Goal: Ask a question: Seek information or help from site administrators or community

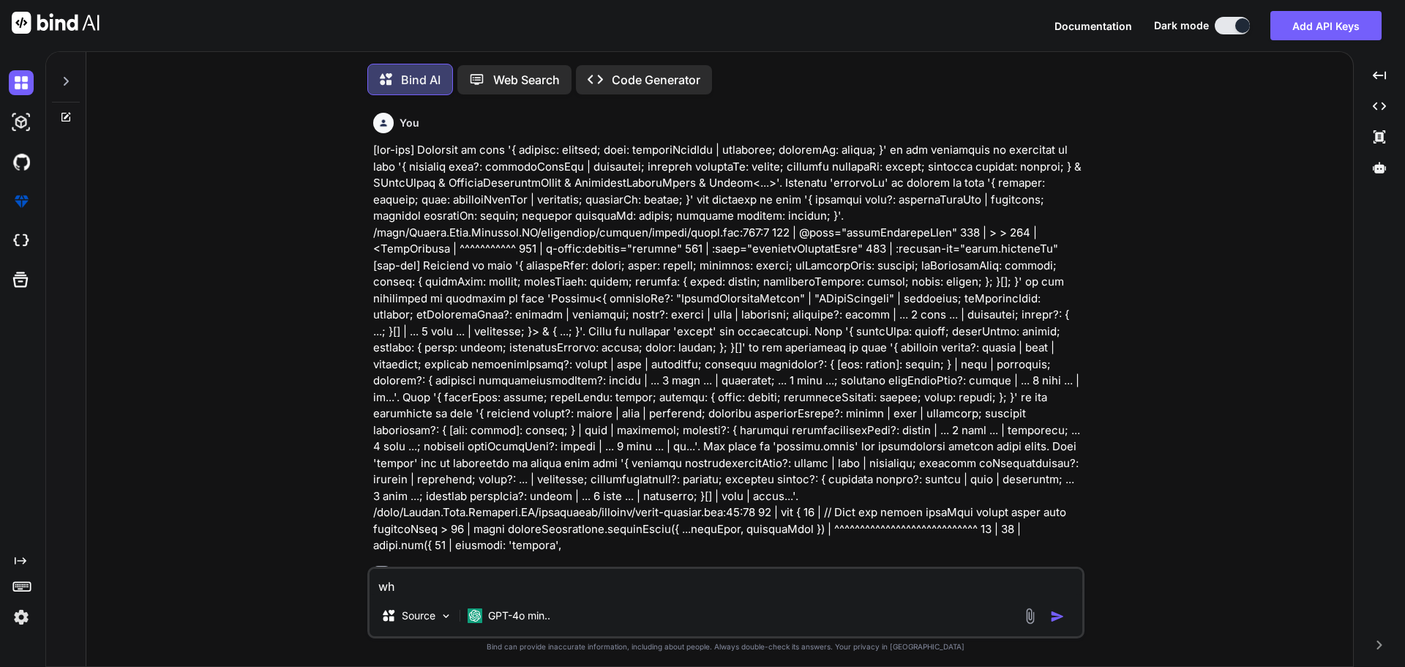
type textarea "whe"
type textarea "x"
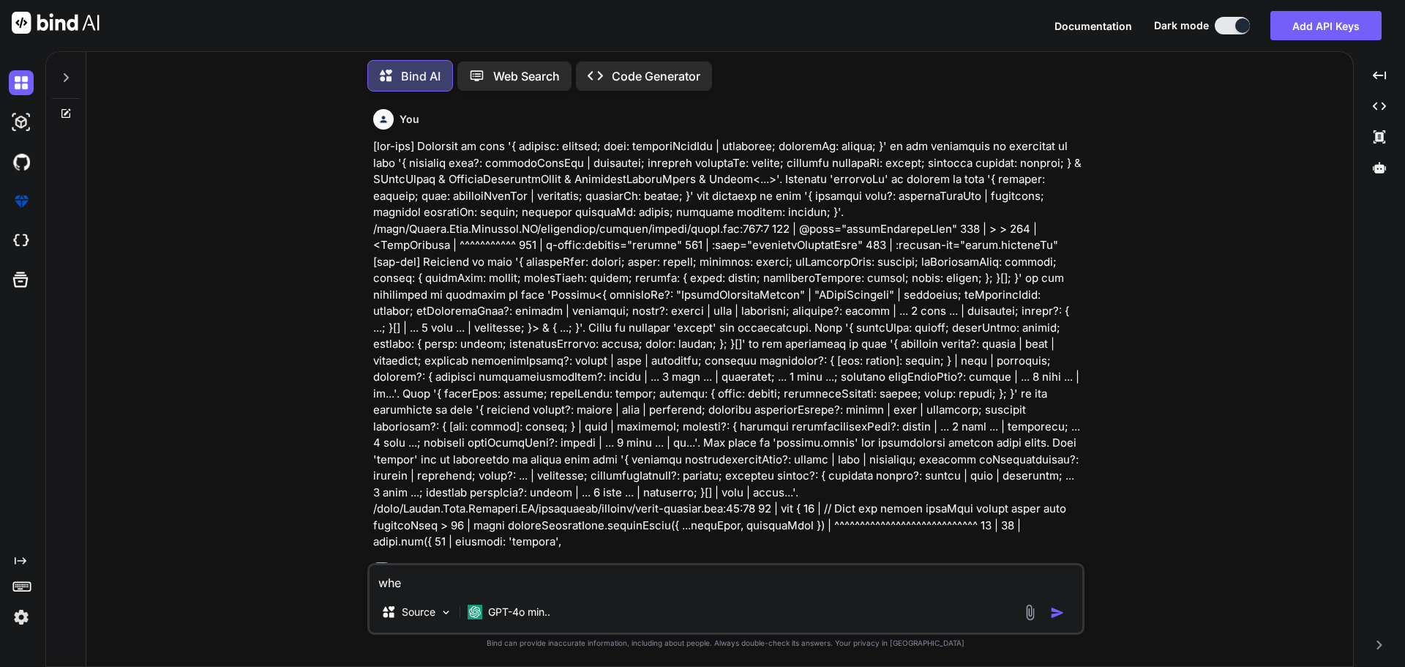
type textarea "when"
type textarea "x"
type textarea "when"
type textarea "x"
type textarea "when i"
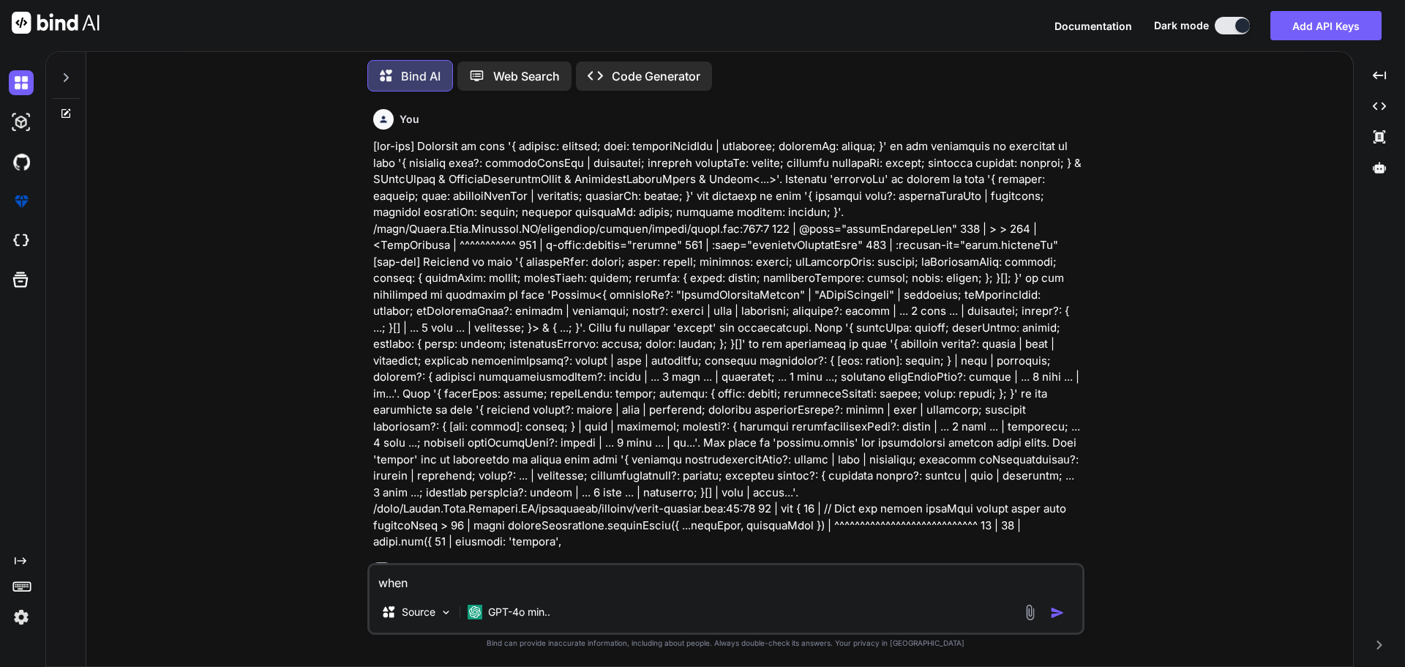
type textarea "x"
type textarea "when i"
type textarea "x"
type textarea "when i c"
type textarea "x"
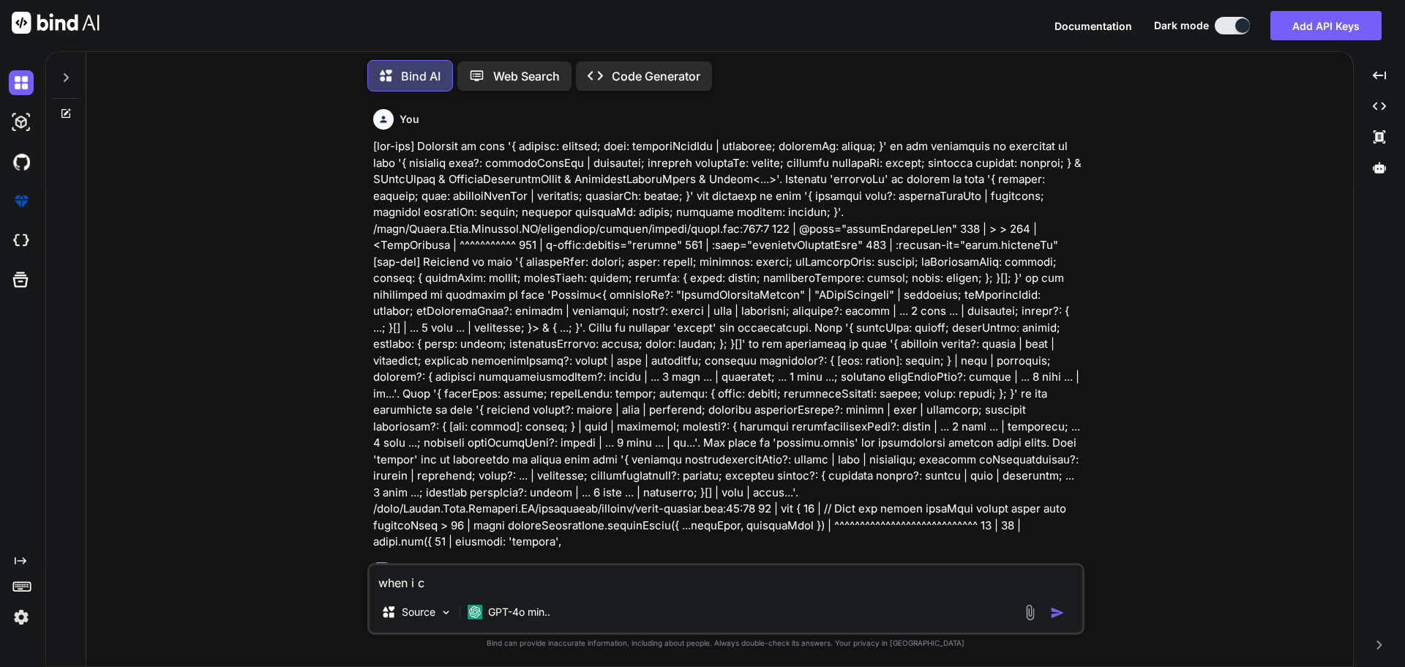
type textarea "when i cr"
type textarea "x"
type textarea "when i cre"
type textarea "x"
type textarea "when i crea"
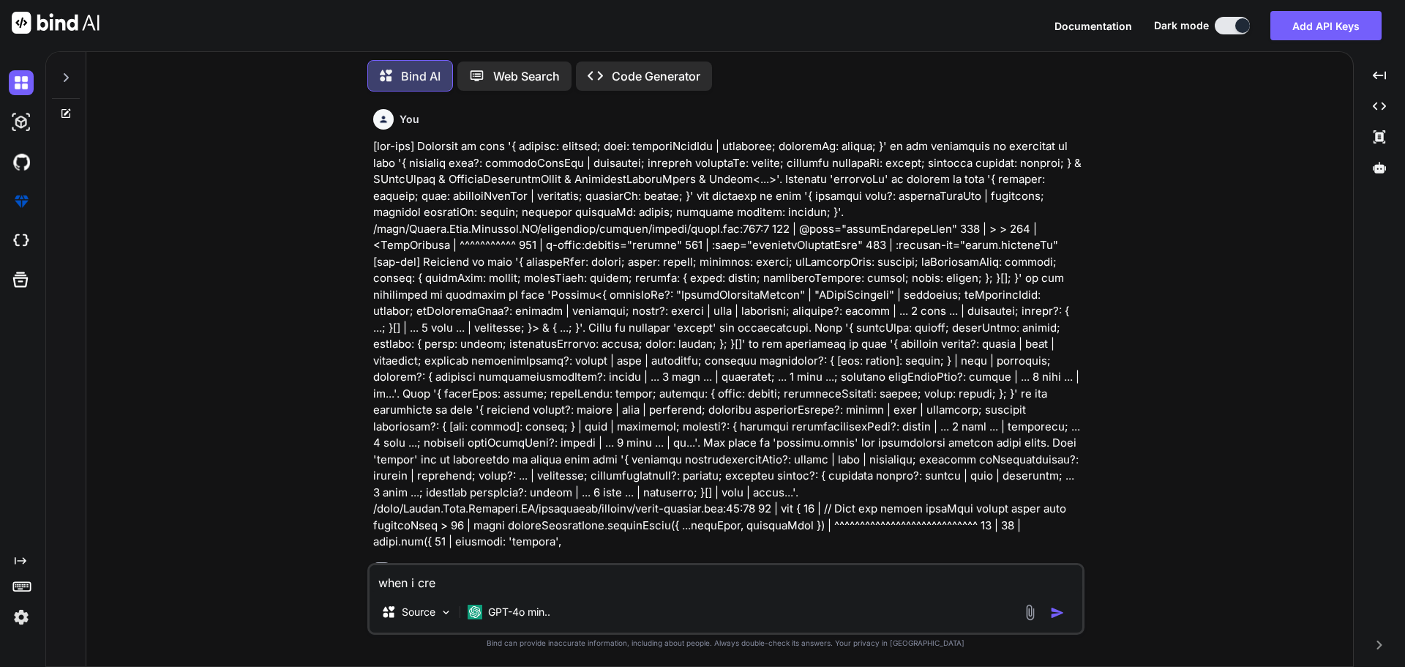
type textarea "x"
type textarea "when i creat"
type textarea "x"
type textarea "when i create"
type textarea "x"
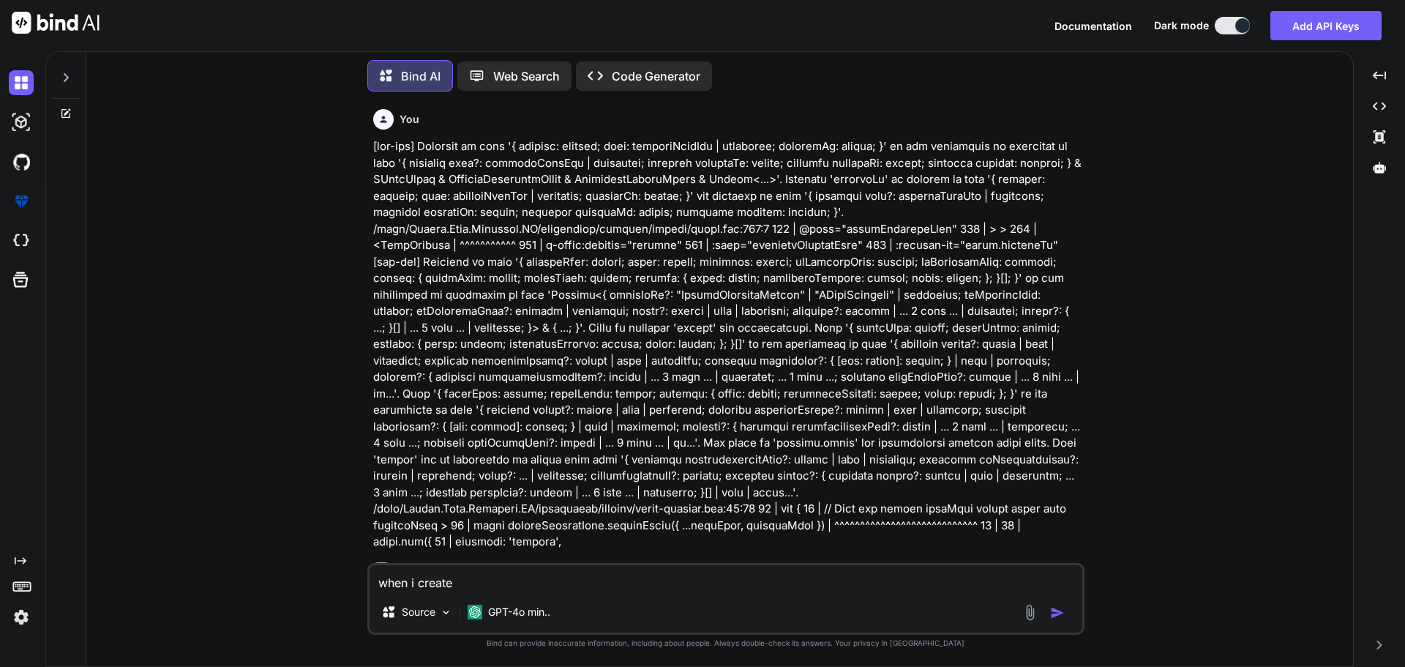
type textarea "when i create"
type textarea "x"
type textarea "when i create"
click at [18, 82] on img at bounding box center [21, 82] width 25 height 25
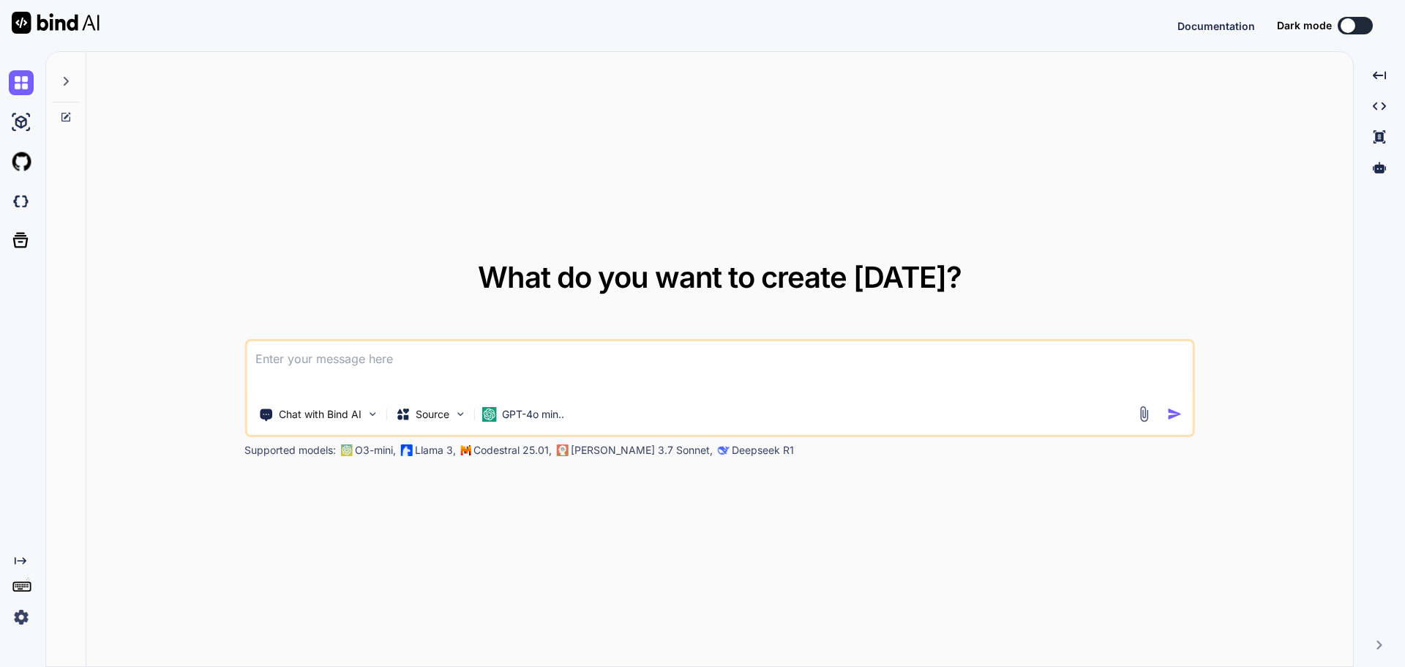
type textarea "x"
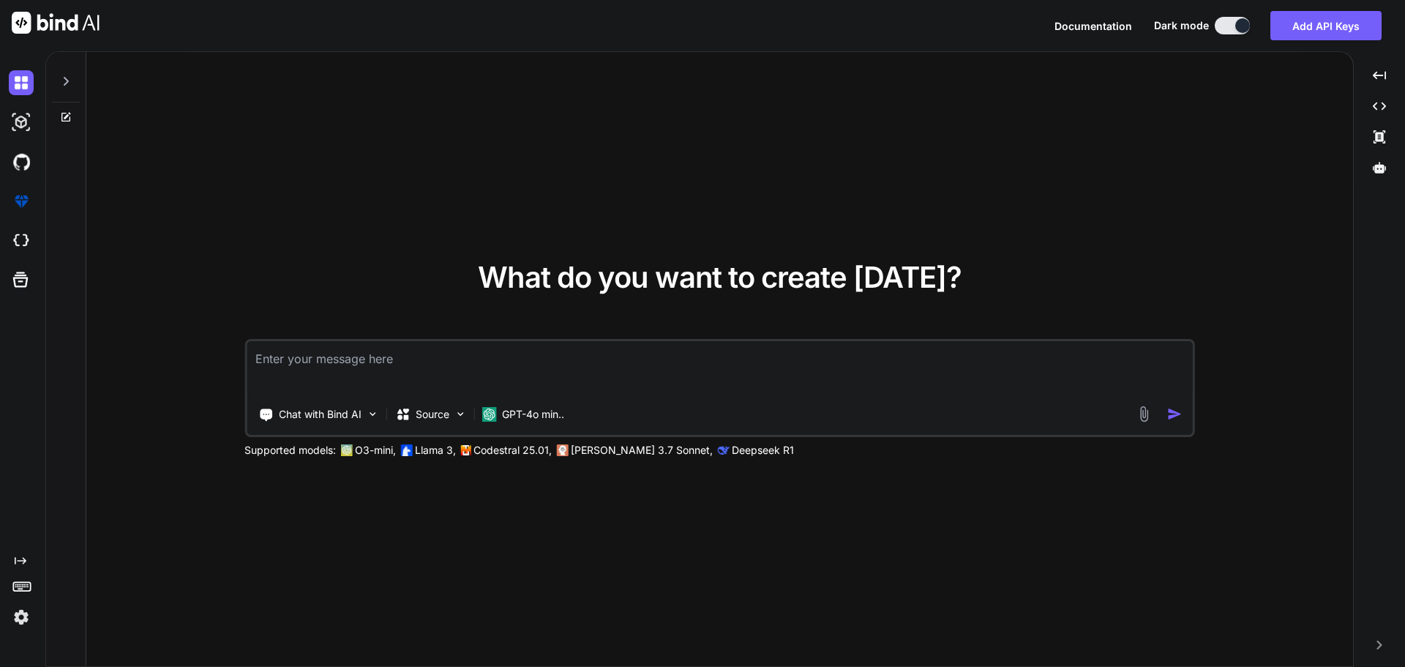
type textarea "h"
type textarea "x"
type textarea "he"
type textarea "x"
type textarea "her"
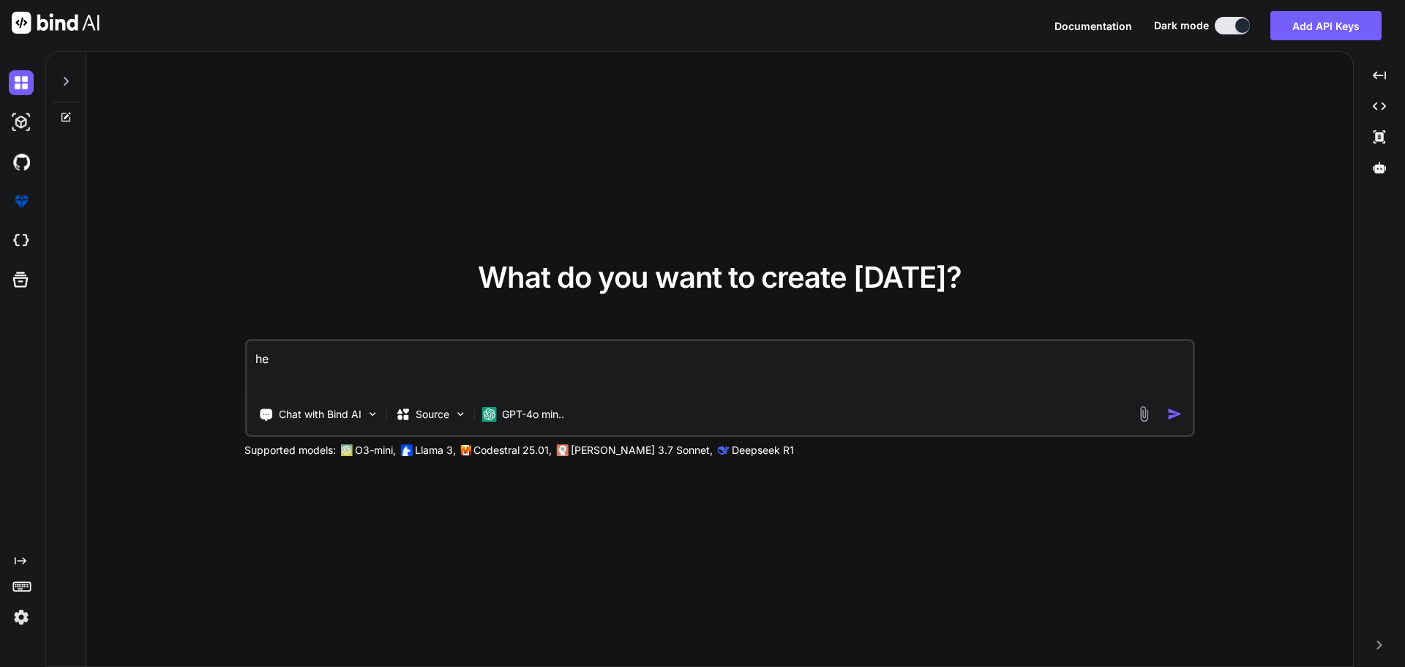
type textarea "x"
type textarea "here"
type textarea "x"
type textarea "here"
type textarea "x"
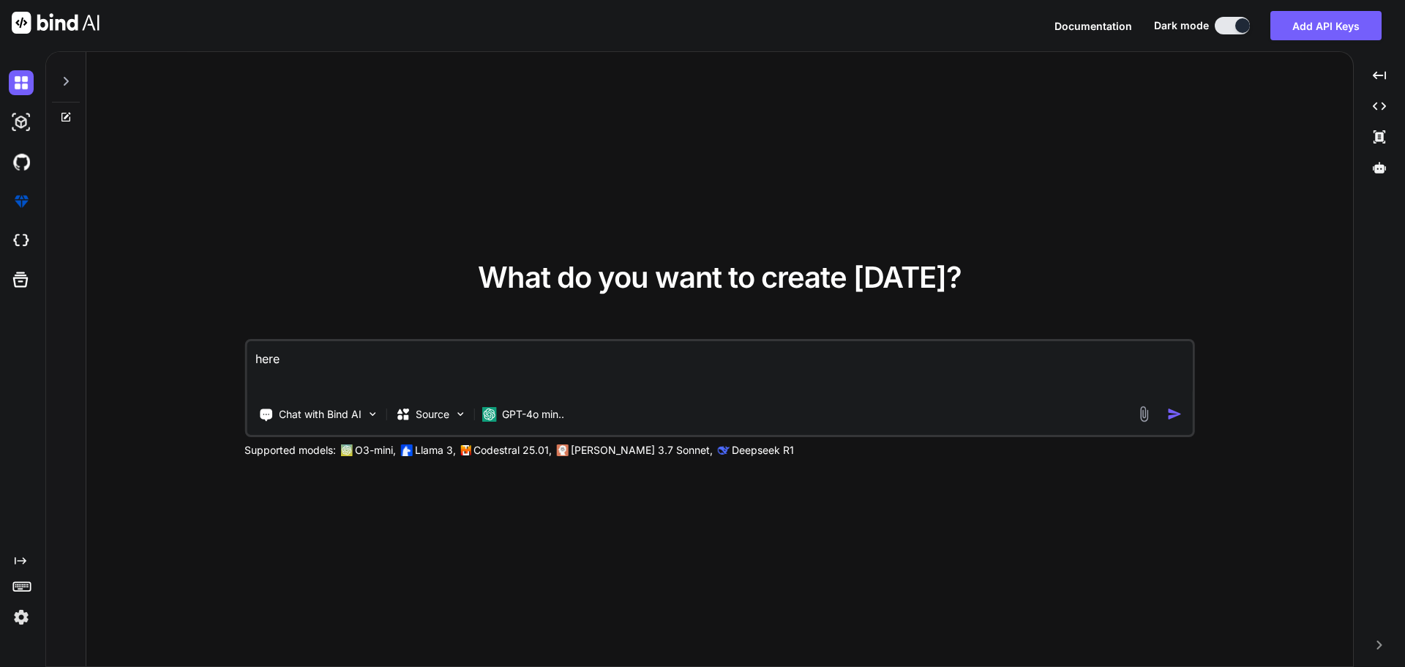
type textarea "here"
type textarea "x"
type textarea "her"
type textarea "x"
type textarea "he"
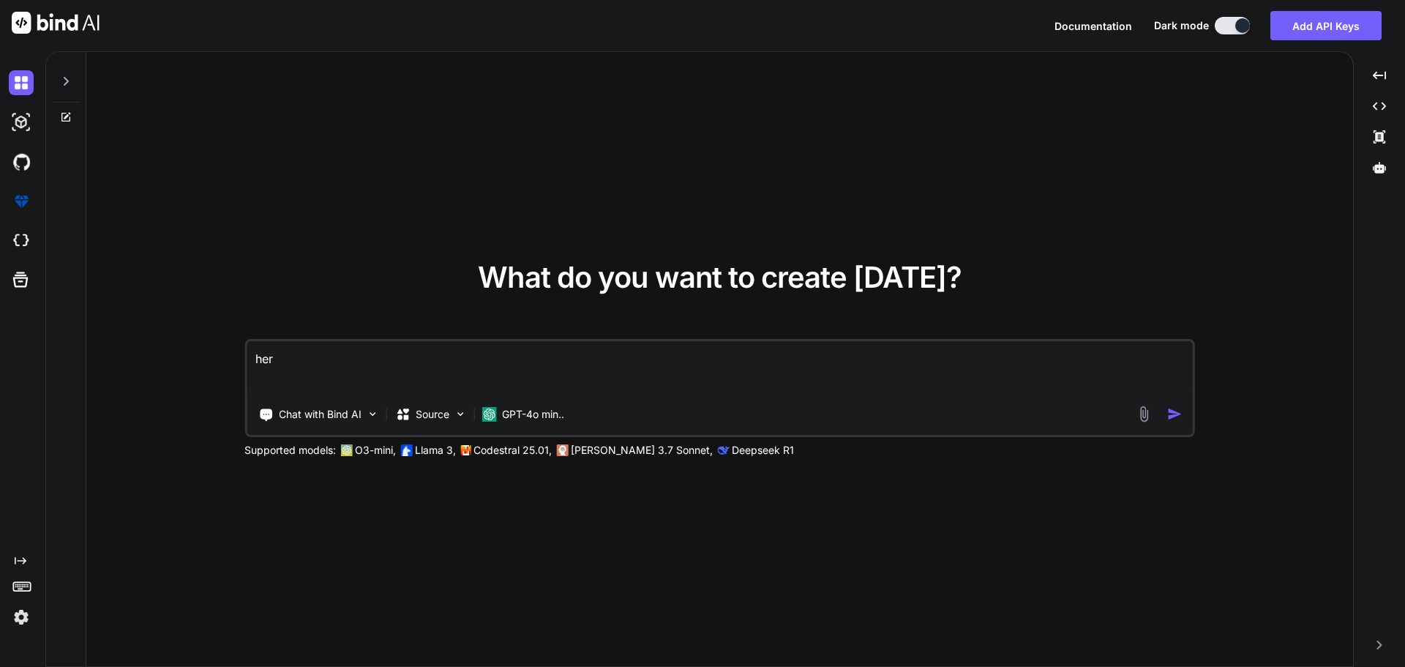
type textarea "x"
type textarea "h"
type textarea "x"
type textarea "h"
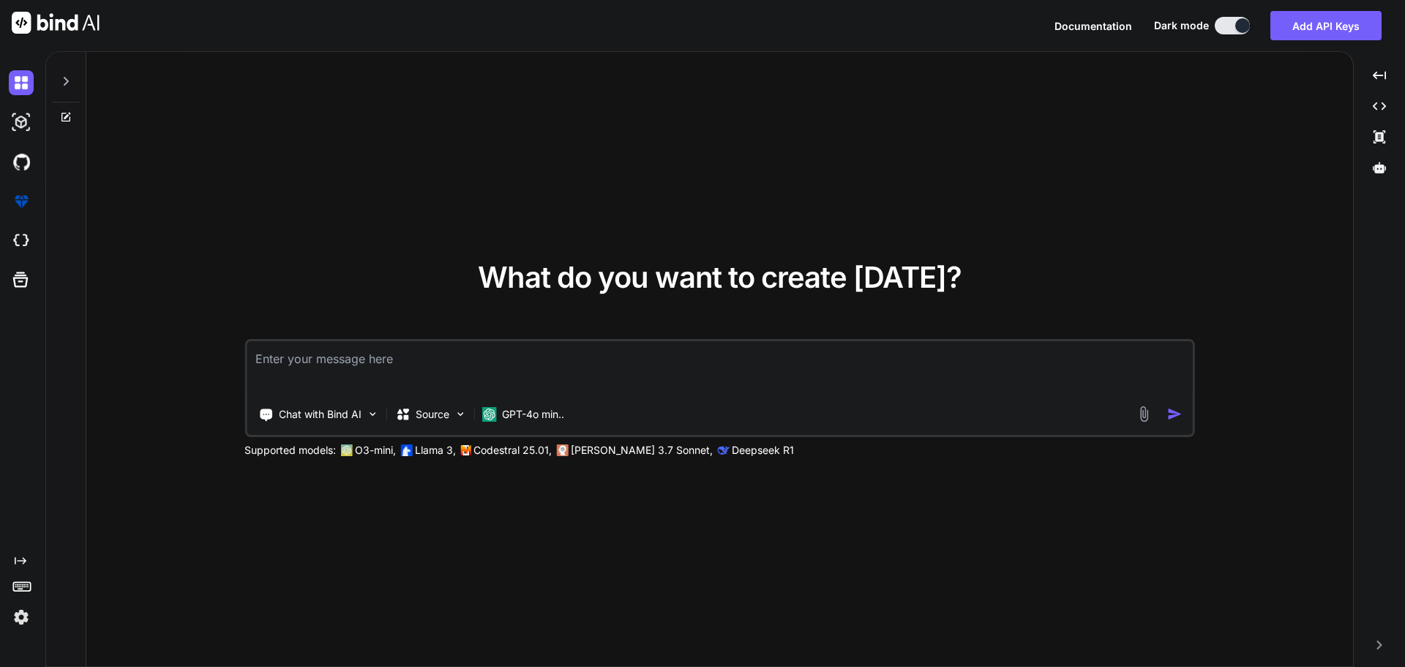
type textarea "x"
type textarea "he"
type textarea "x"
type textarea "her"
type textarea "x"
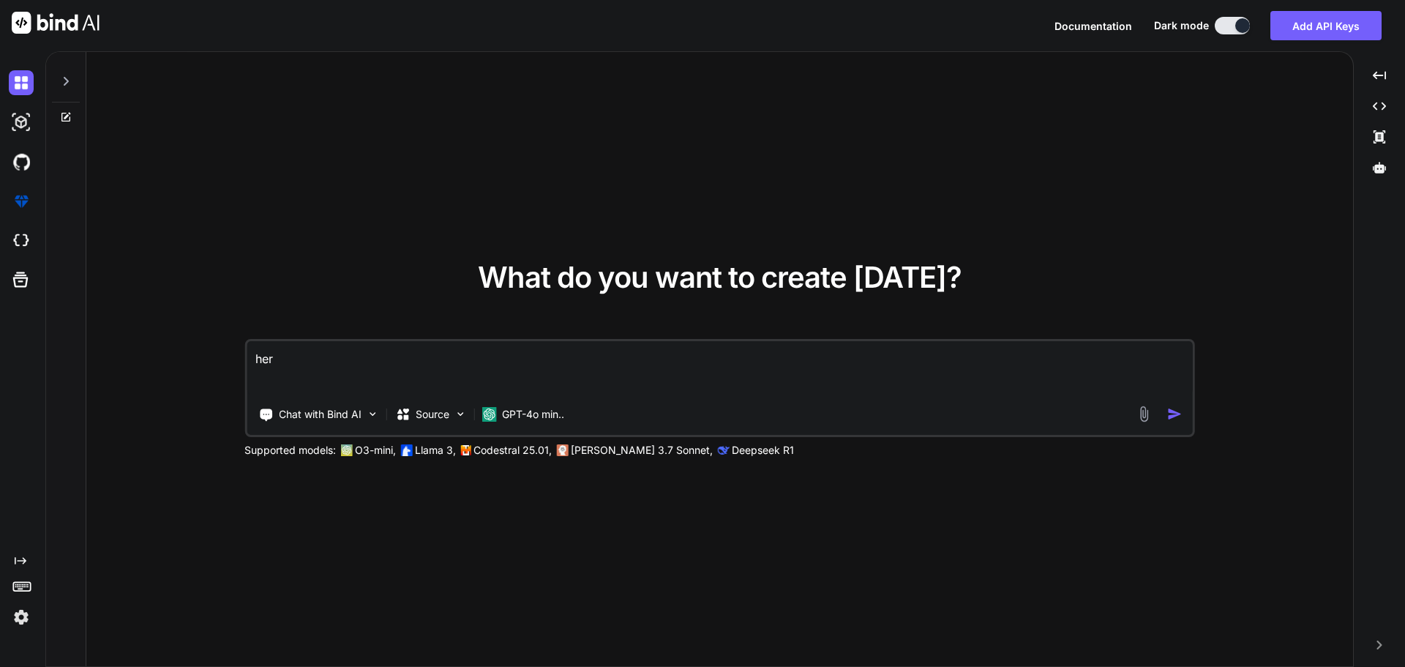
type textarea "here"
type textarea "x"
type textarea "here"
type textarea "x"
type textarea "here i"
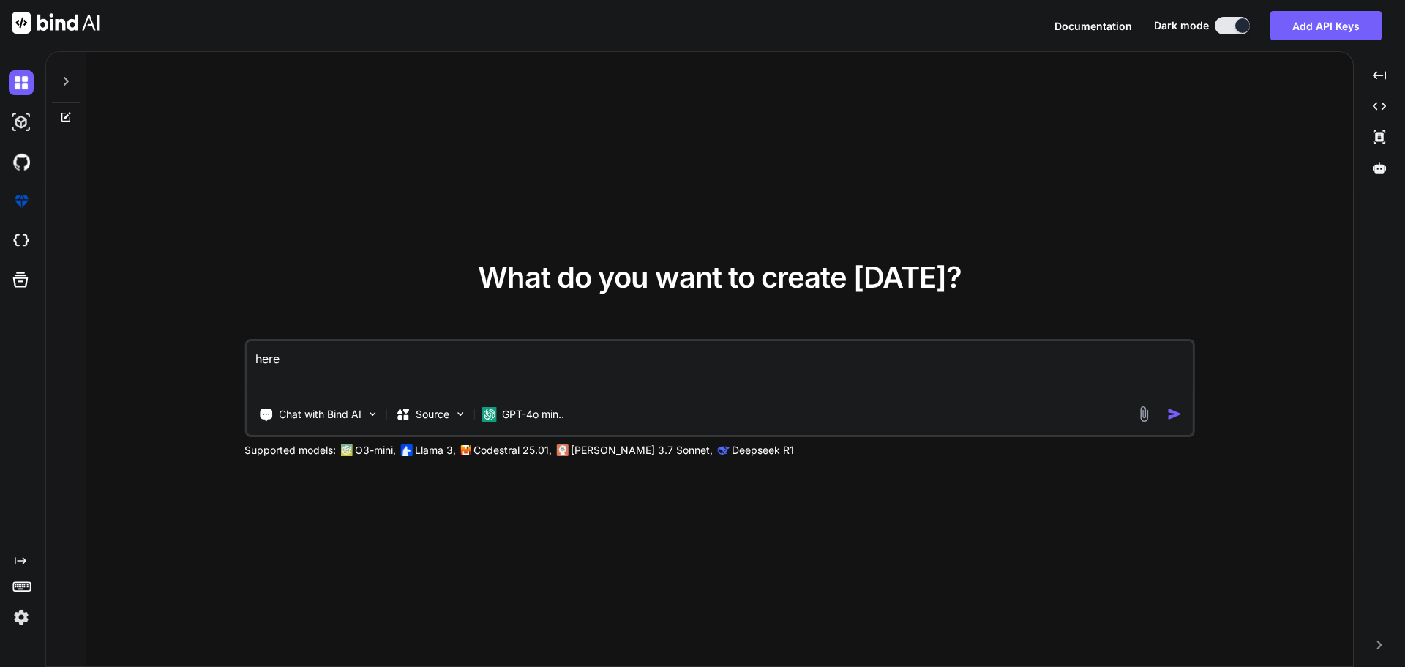
type textarea "x"
type textarea "here is"
type textarea "x"
type textarea "here is"
type textarea "x"
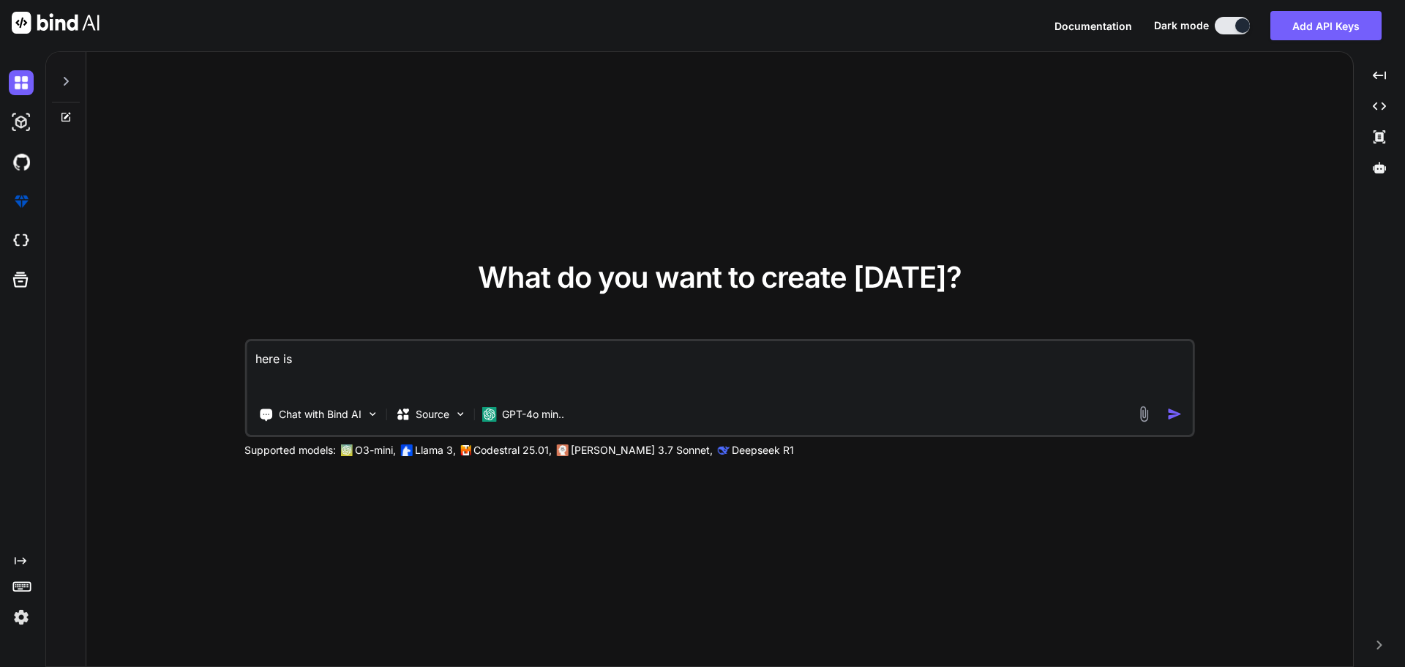
type textarea "here is m"
type textarea "x"
type textarea "here is my"
type textarea "x"
type textarea "here is my"
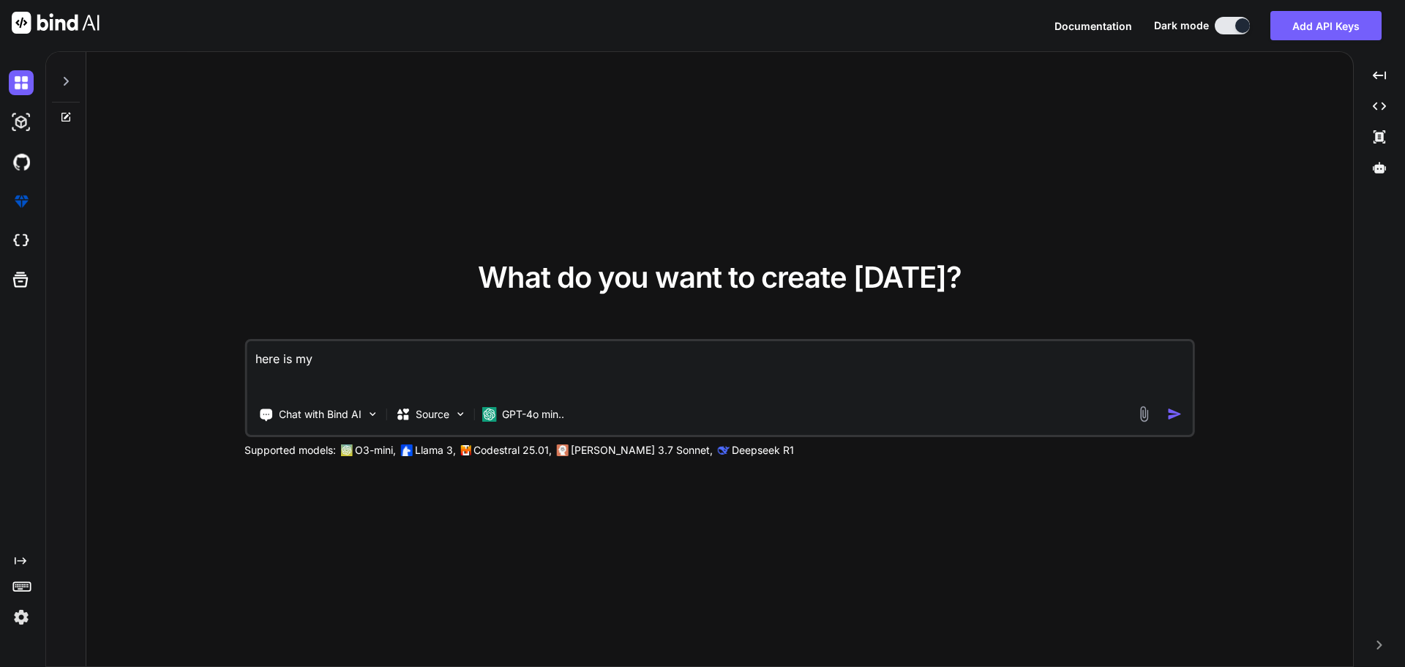
type textarea "x"
type textarea "here is my s"
type textarea "x"
type textarea "here is my sw"
type textarea "x"
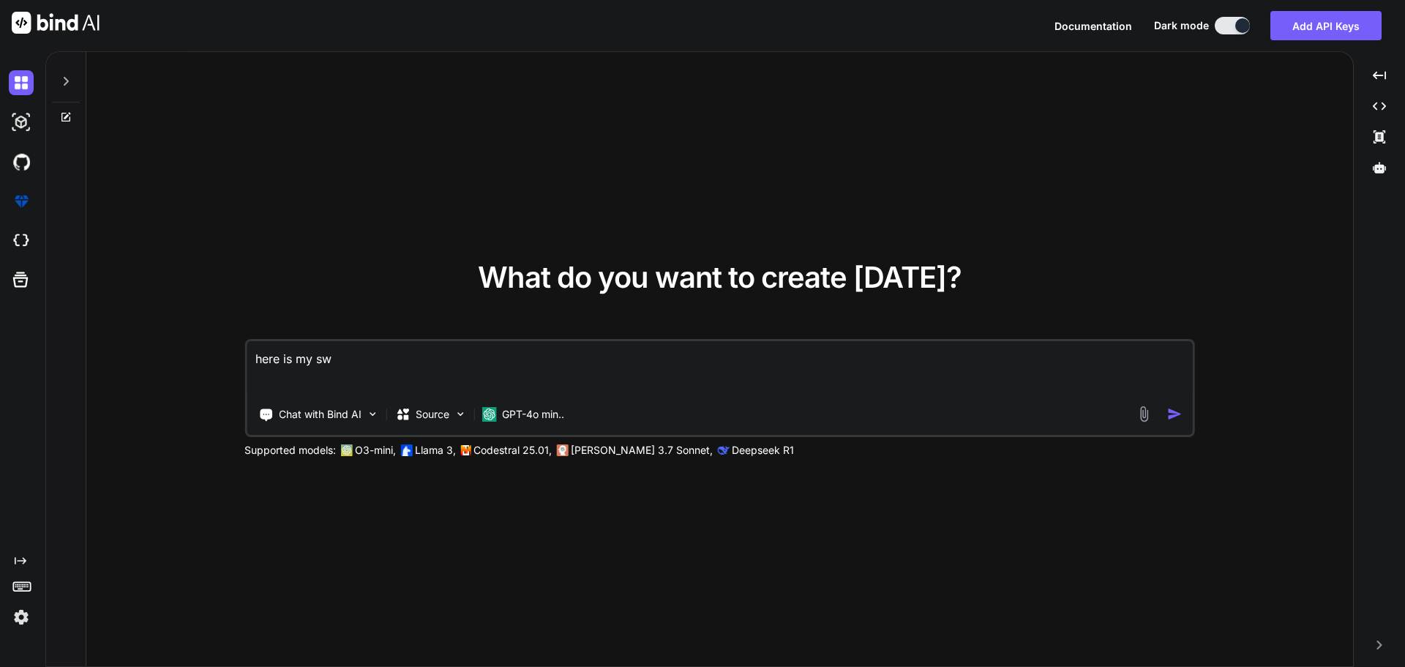
type textarea "here is my swa"
type textarea "x"
type textarea "here is my swag"
type textarea "x"
type textarea "here is my swagg"
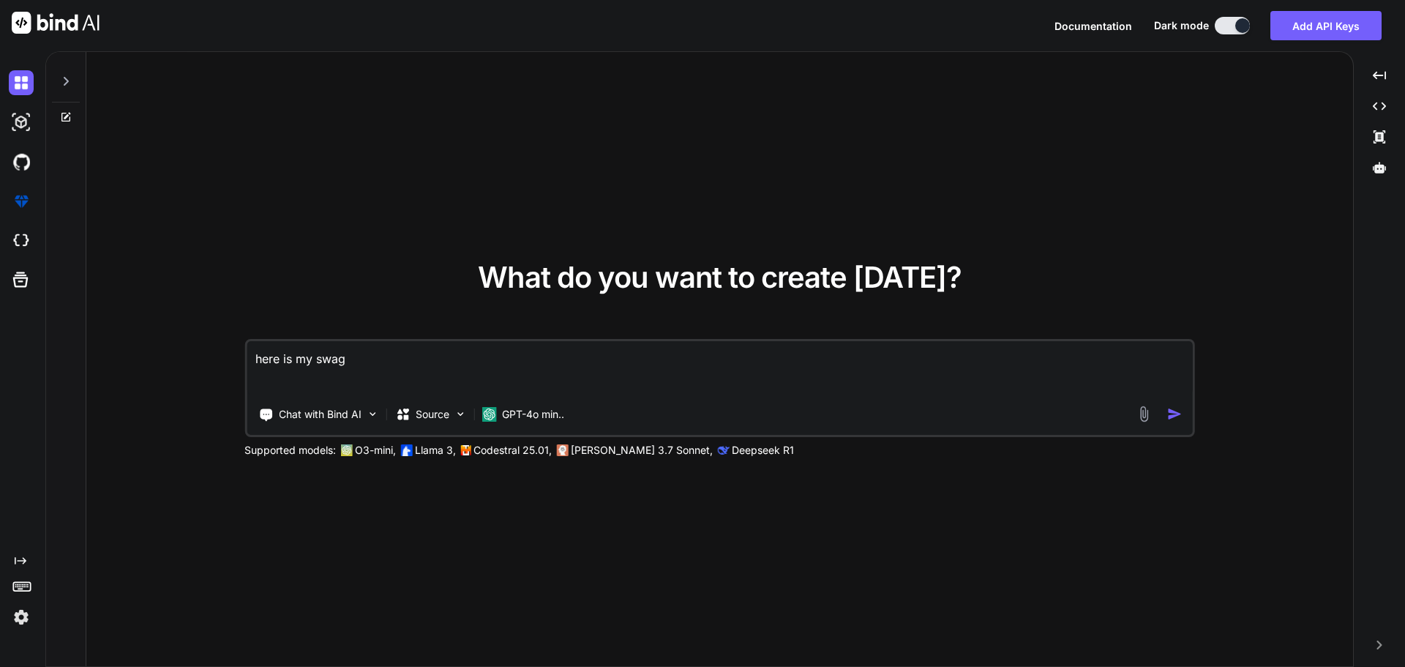
type textarea "x"
type textarea "here is my swagge"
type textarea "x"
type textarea "here is my swagger"
type textarea "x"
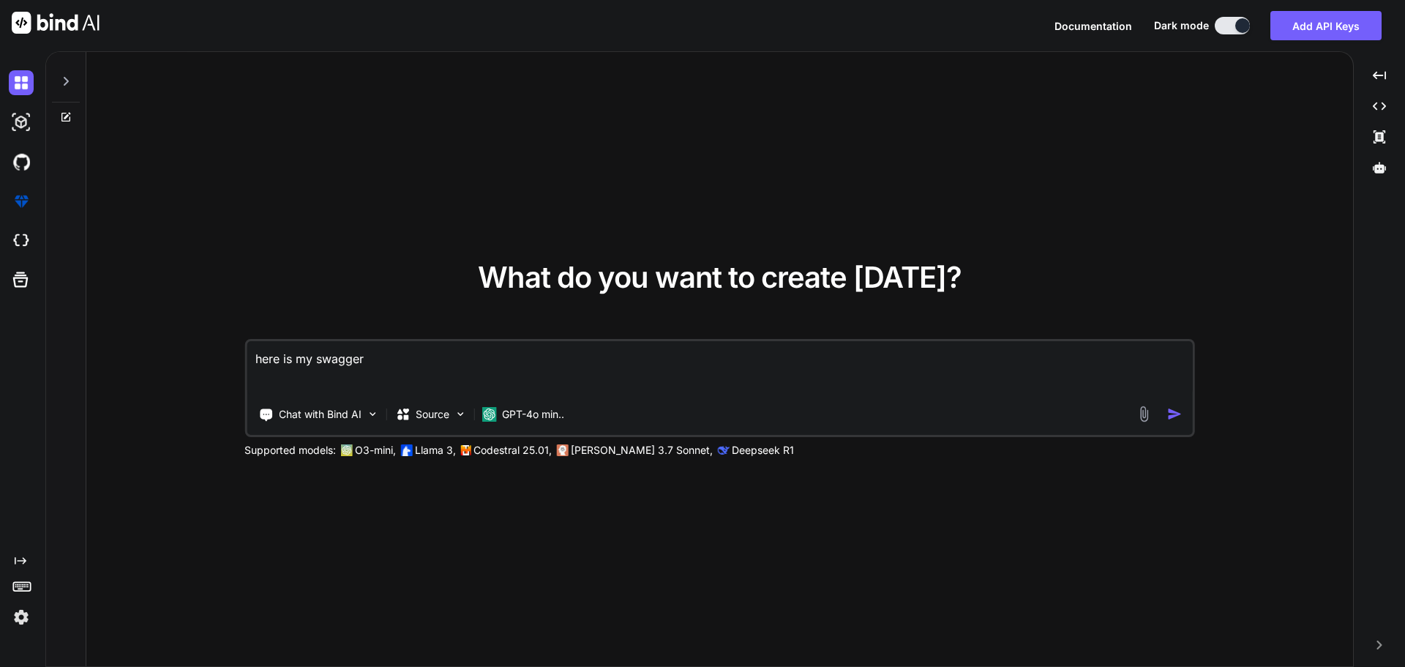
type textarea "here is my swagger"
type textarea "x"
type textarea "here is my swagger r"
type textarea "x"
type textarea "here is my swagger re"
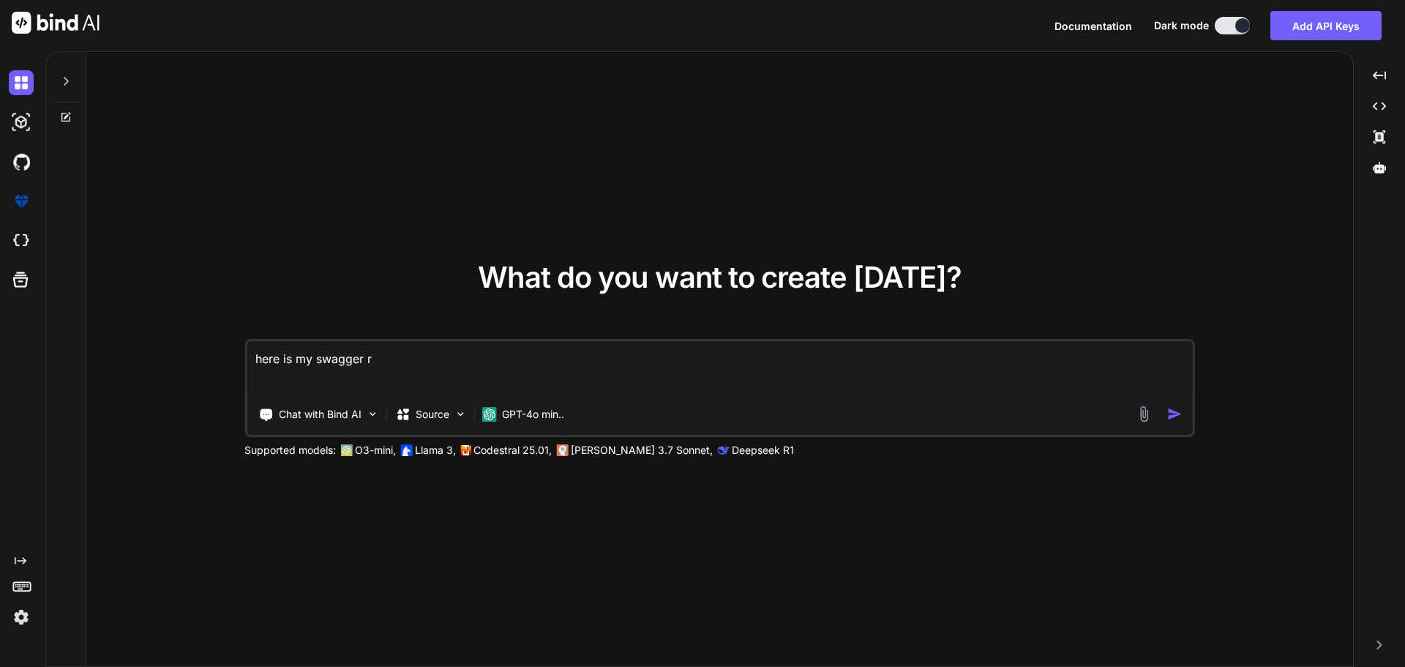
type textarea "x"
type textarea "here is my swagger res"
type textarea "x"
type textarea "here is my swagger resp"
type textarea "x"
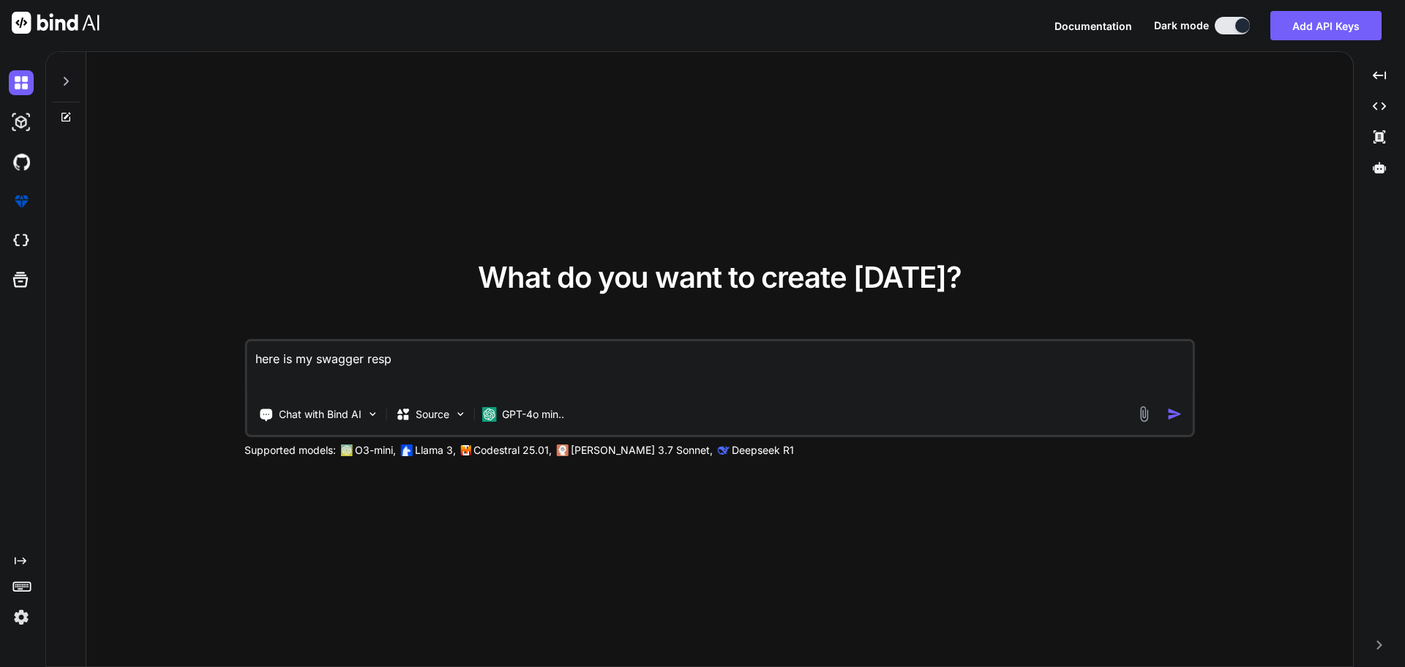
type textarea "here is my swagger respo"
type textarea "x"
type textarea "here is my swagger respon"
type textarea "x"
type textarea "here is my swagger respons"
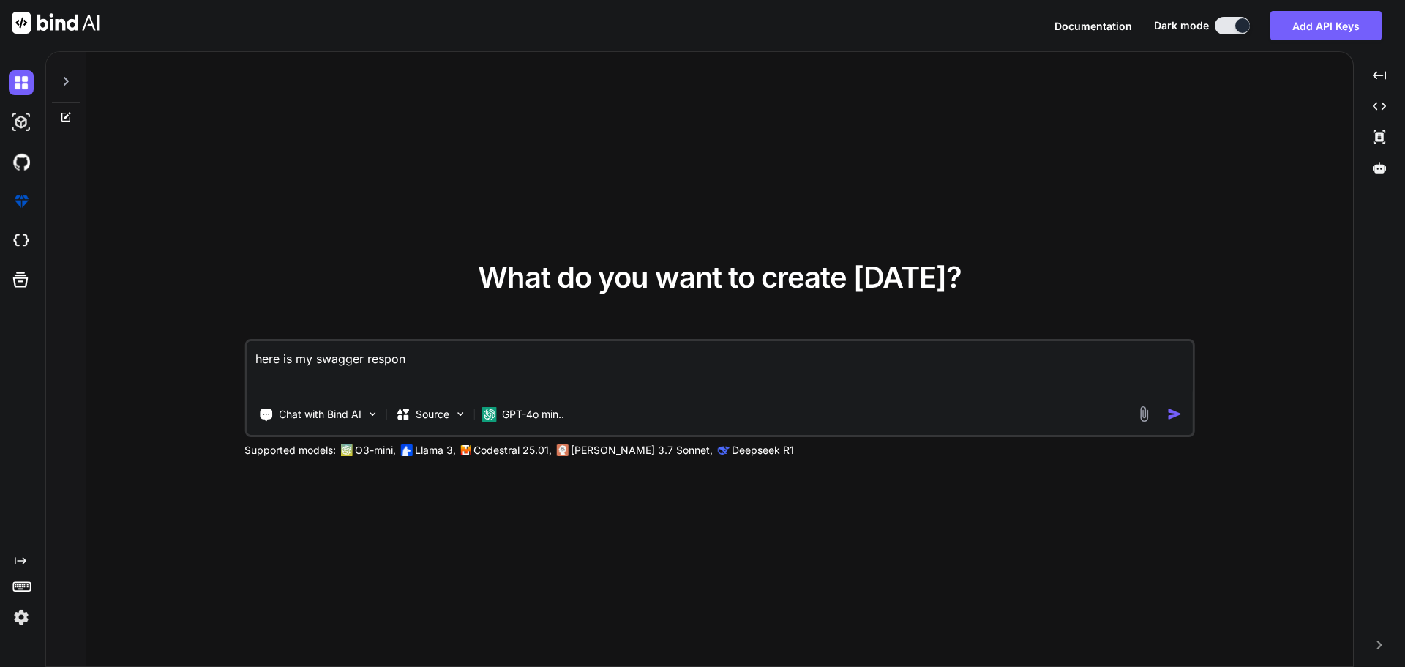
type textarea "x"
type textarea "here is my swagger response"
type textarea "x"
type textarea "here is my swagger response"
type textarea "x"
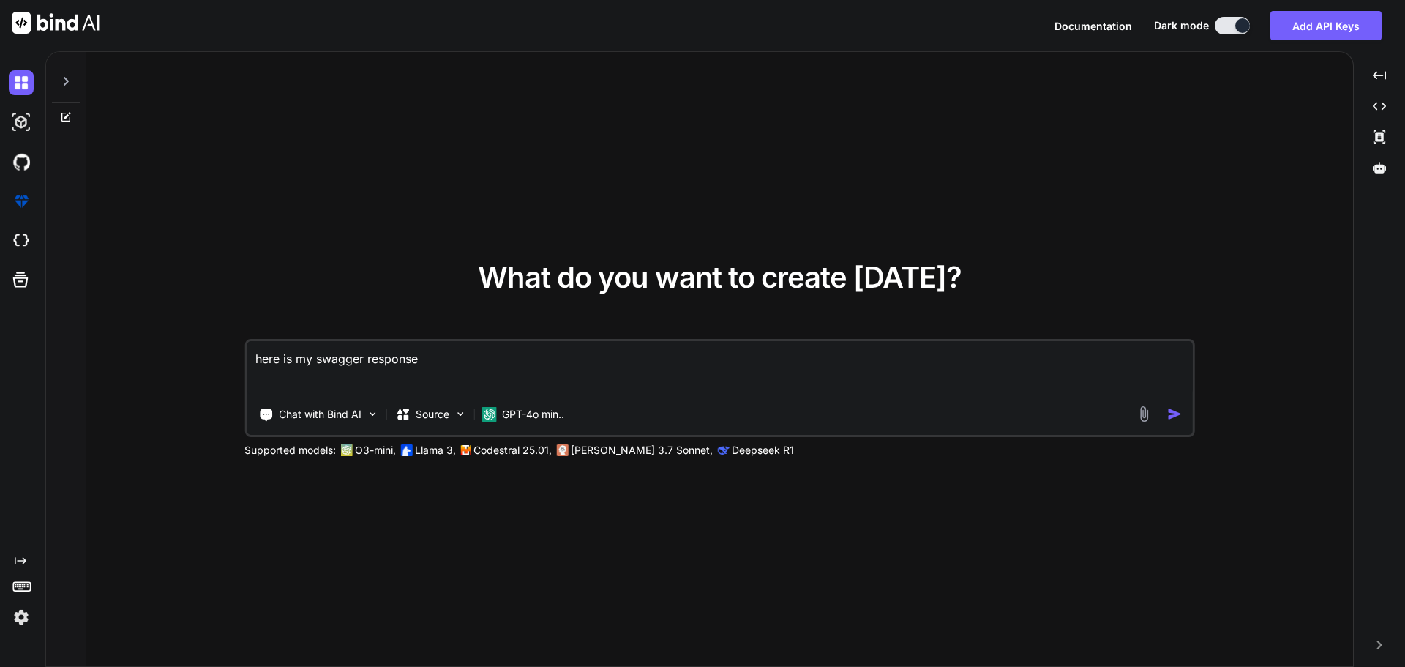
type textarea "here is my swagger response b"
type textarea "x"
type textarea "here is my swagger response bo"
type textarea "x"
type textarea "here is my swagger response bog"
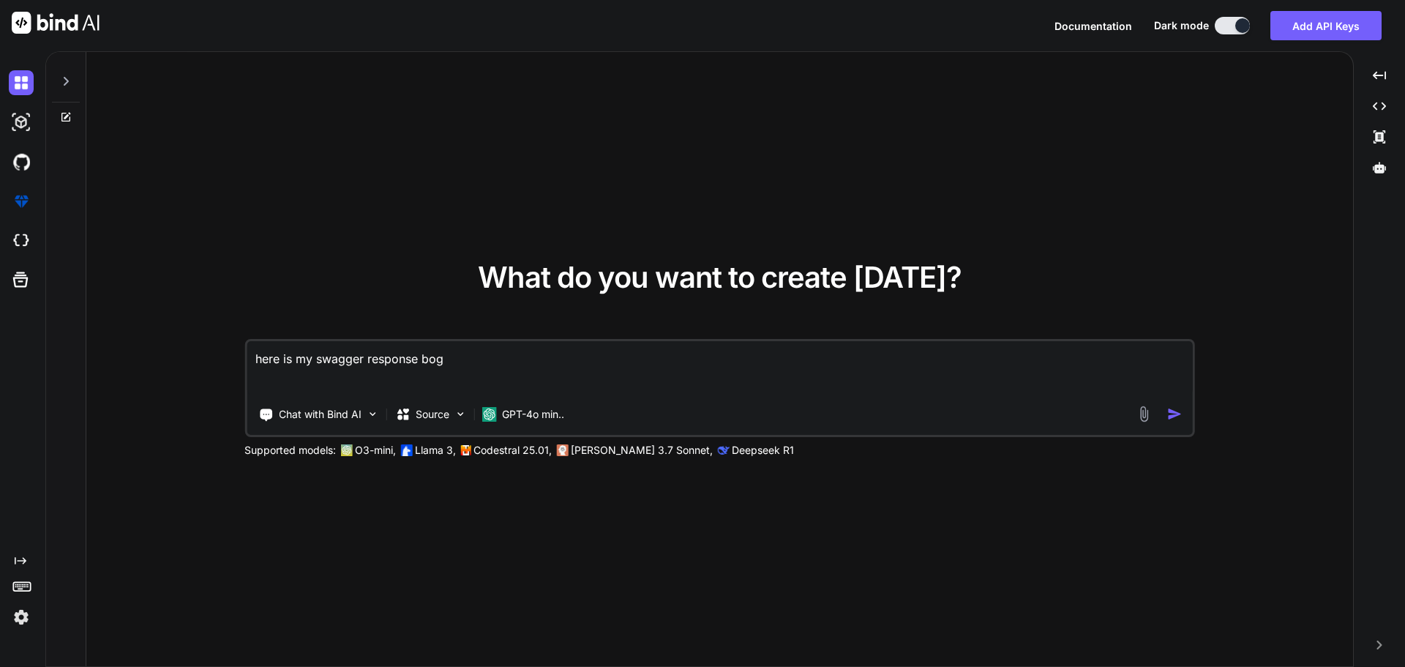
type textarea "x"
type textarea "here is my swagger response bogy"
type textarea "x"
type textarea "here is my swagger response bogy"
type textarea "x"
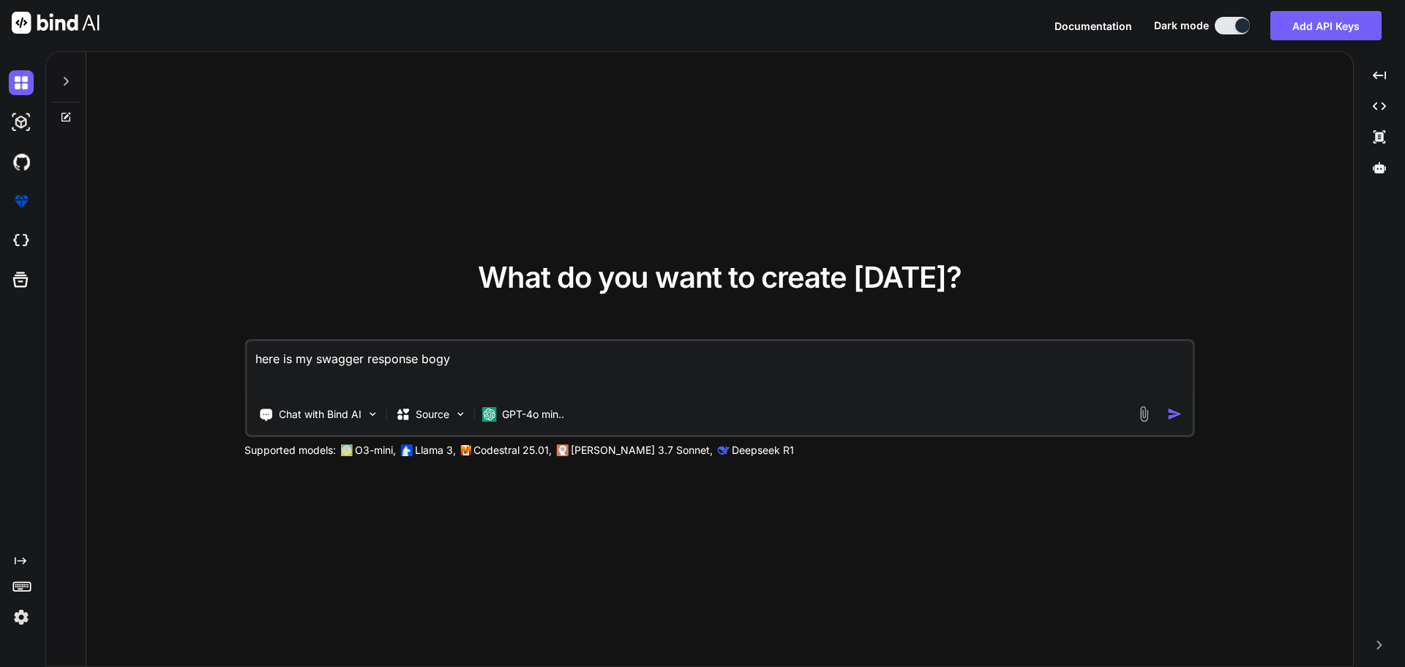
type textarea "here is my swagger response bogy"
type textarea "x"
type textarea "here is my swagger response bog"
type textarea "x"
type textarea "here is my swagger response bo"
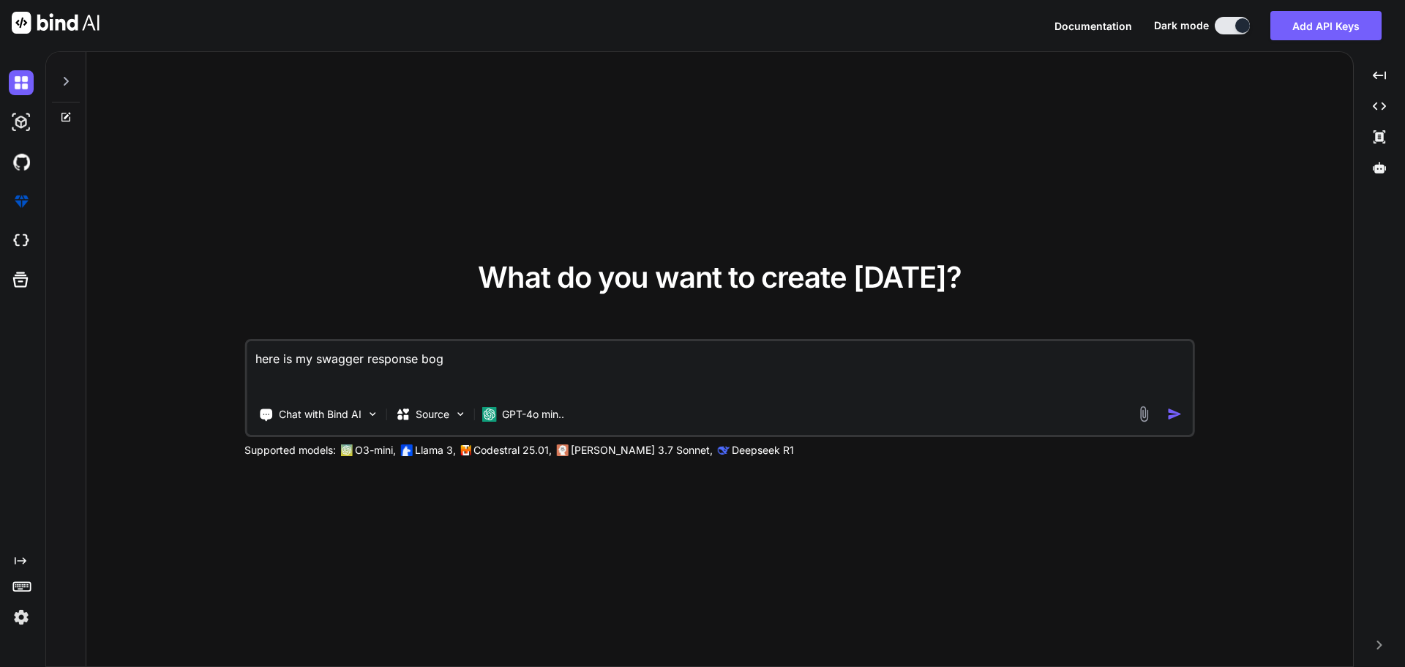
type textarea "x"
type textarea "here is my swagger response b"
type textarea "x"
type textarea "here is my swagger response bo"
type textarea "x"
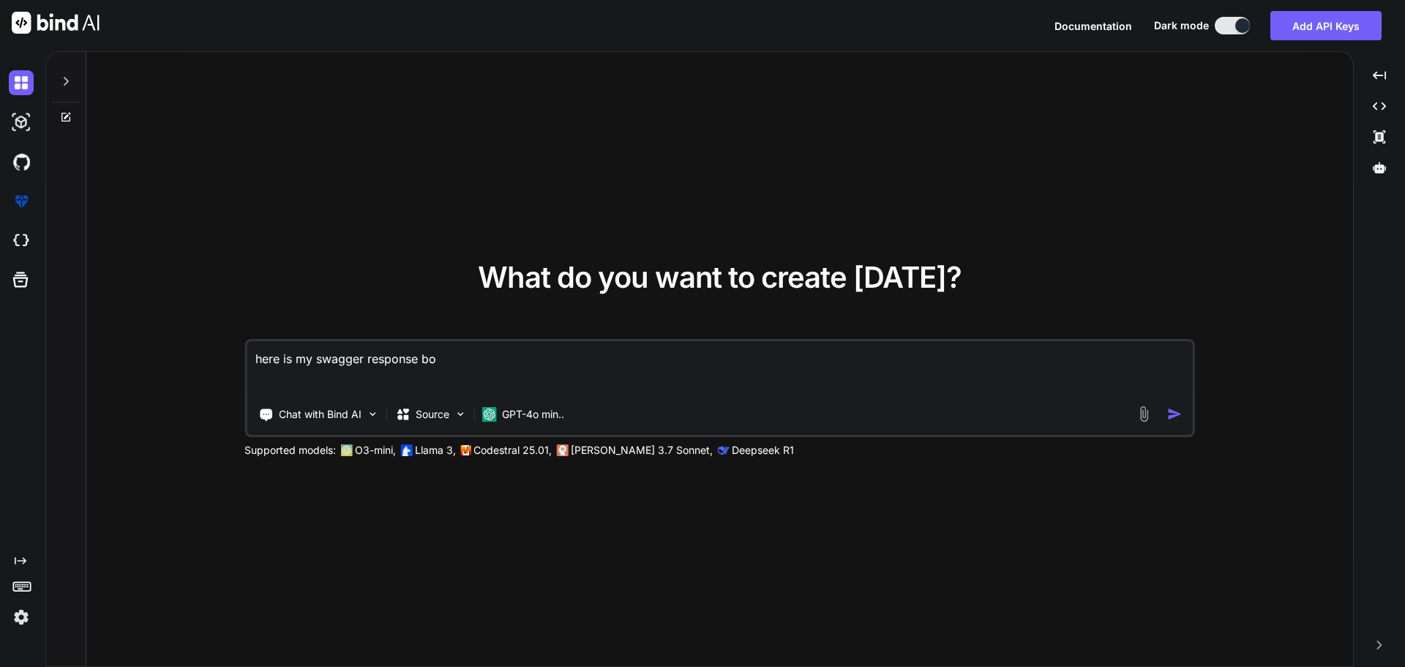
type textarea "here is my swagger response bod"
type textarea "x"
type textarea "here is my swagger response body"
type textarea "x"
type textarea "here is my swagger response body"
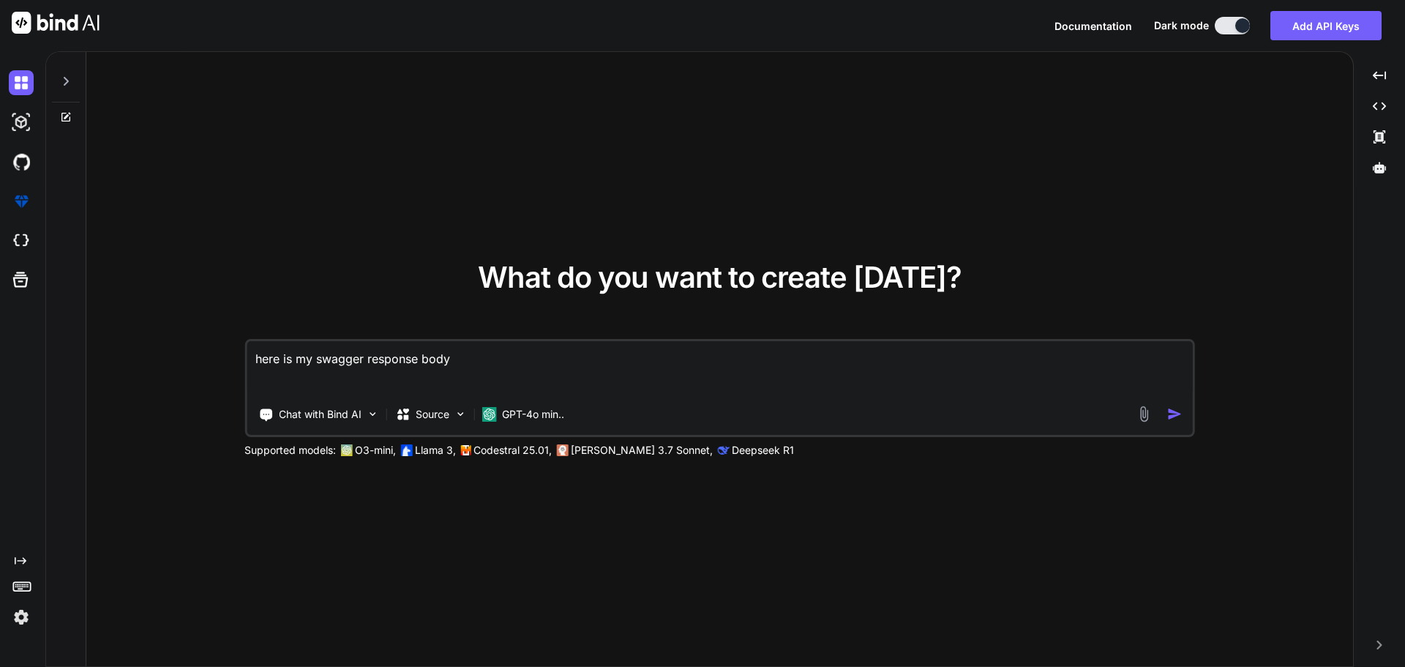
type textarea "x"
type textarea "here is my swagger response body Adds a new partner user to a specific partner …"
type textarea "x"
click at [452, 363] on textarea "here is my swagger response body Adds a new partner user to a specific partner …" at bounding box center [720, 368] width 946 height 54
type textarea "here is my swagger response body Adds a new partner user to a specific partner …"
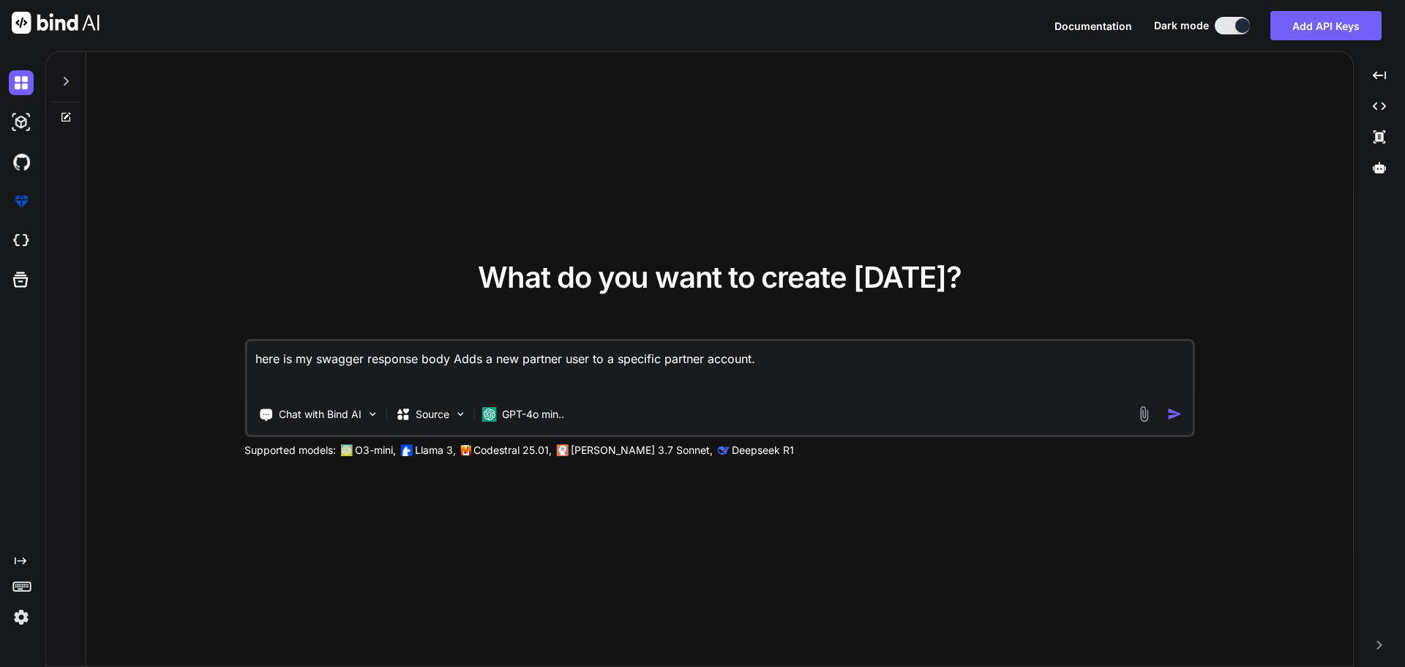
type textarea "x"
type textarea "here is my swagger response body w Adds a new partner user to a specific partne…"
type textarea "x"
type textarea "here is my swagger response body we Adds a new partner user to a specific partn…"
type textarea "x"
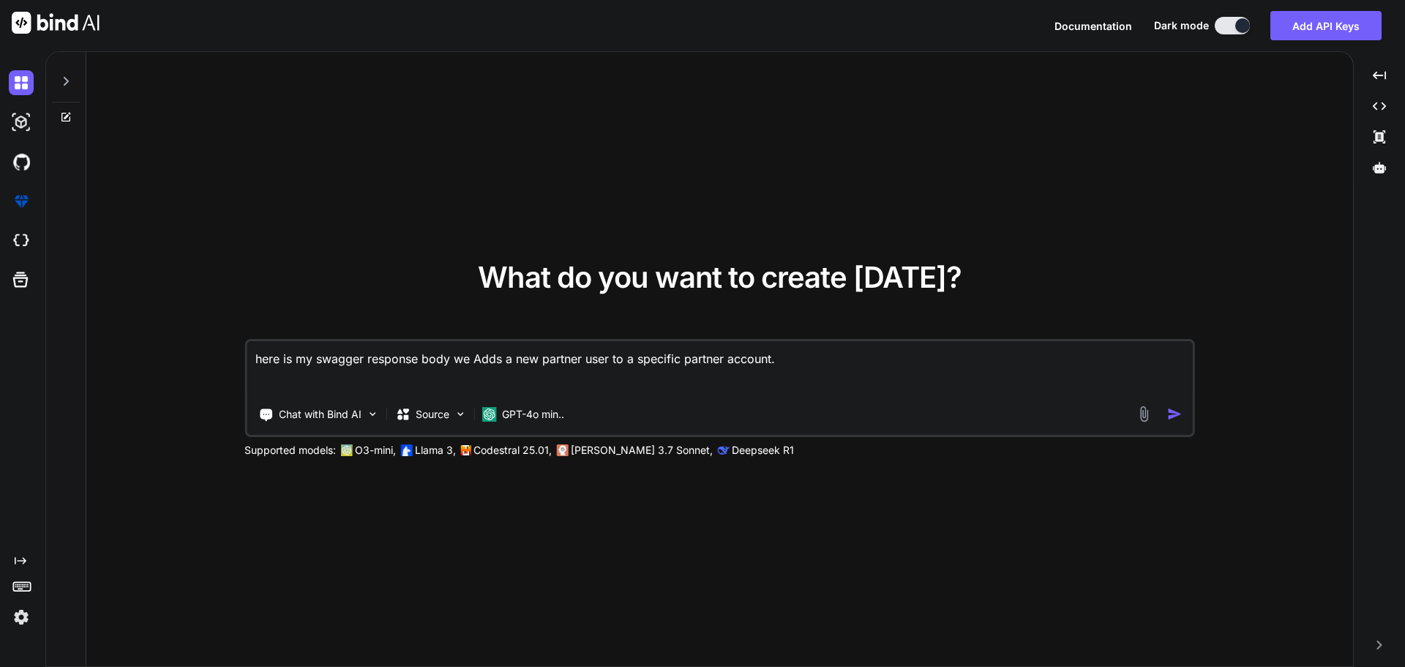
type textarea "here is my swagger response body w Adds a new partner user to a specific partne…"
type textarea "x"
type textarea "here is my swagger response body wh Adds a new partner user to a specific partn…"
type textarea "x"
type textarea "here is my swagger response body whe Adds a new partner user to a specific part…"
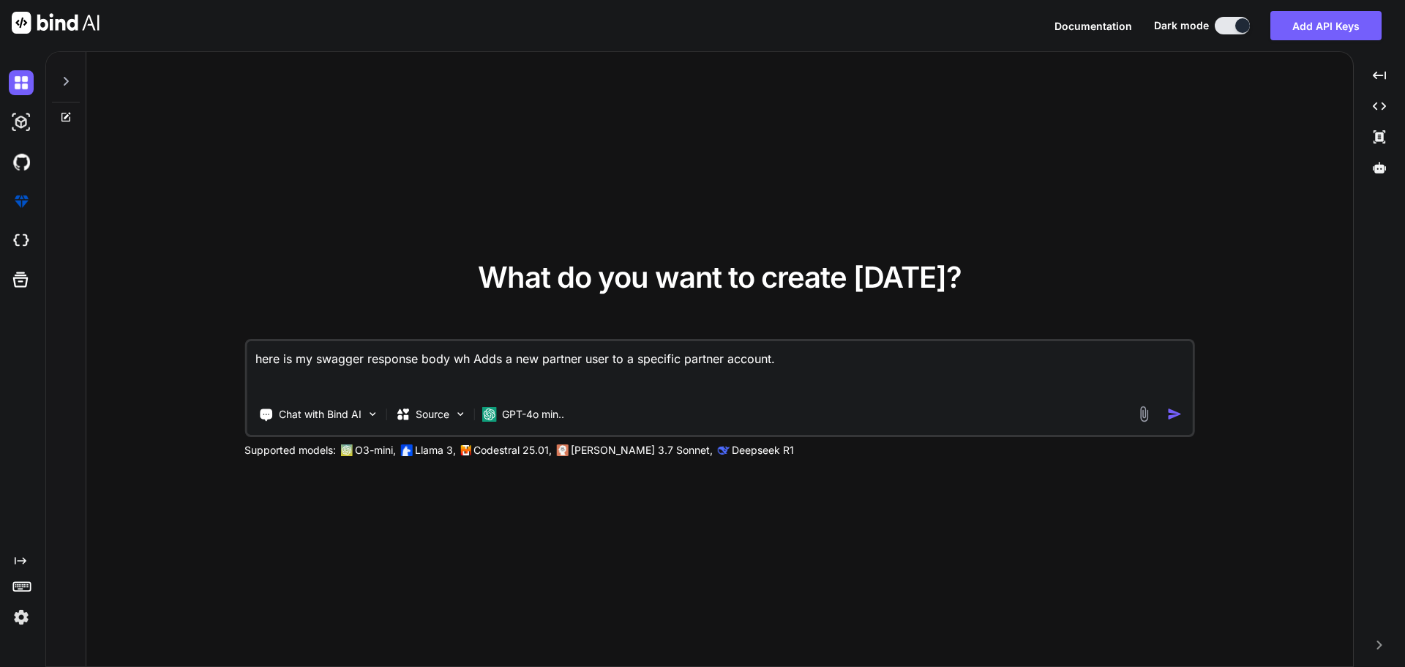
type textarea "x"
type textarea "here is my swagger response body when Adds a new partner user to a specific par…"
type textarea "x"
type textarea "here is my swagger response body when Adds a new partner user to a specific par…"
type textarea "x"
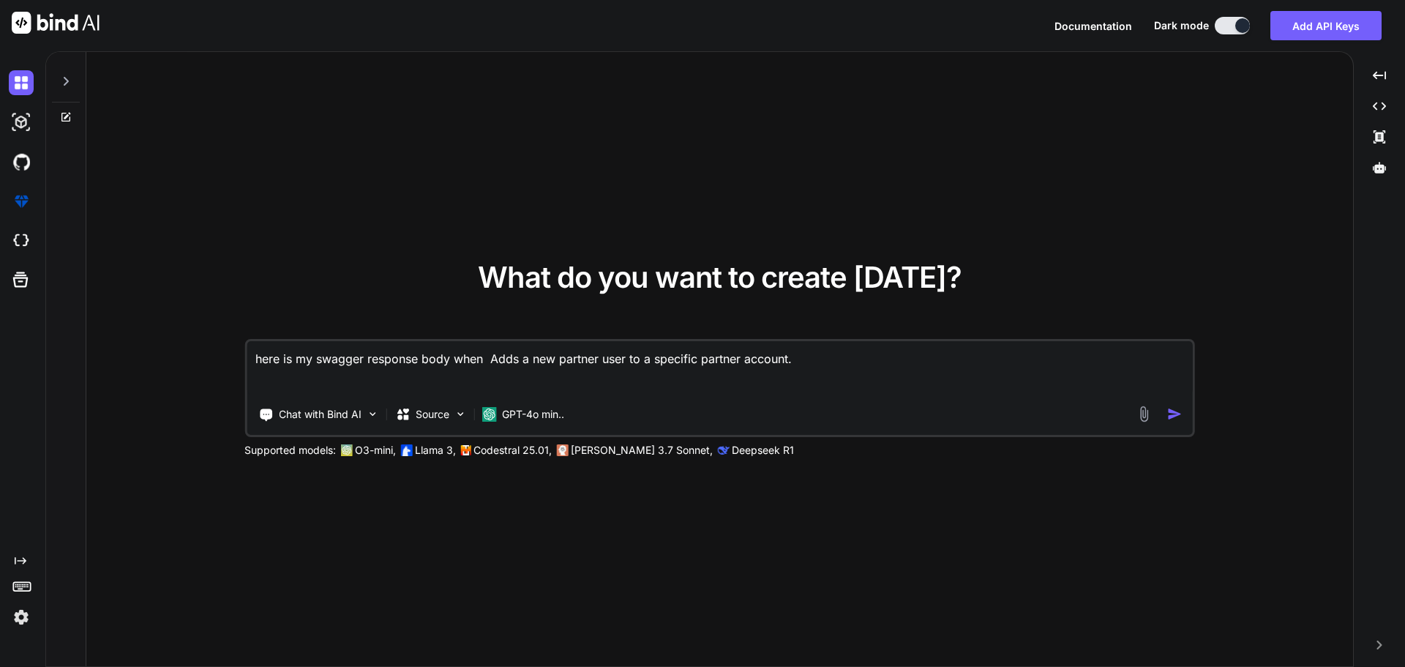
click at [801, 356] on textarea "here is my swagger response body when Adds a new partner user to a specific par…" at bounding box center [720, 368] width 946 height 54
type textarea "here is my swagger response body when Adds a new partner user to a specific par…"
type textarea "x"
paste textarea "POST /api/v1/NovaPartners/{accountGuid}/Users"
type textarea "here is my swagger response body when Adds a new partner user to a specific par…"
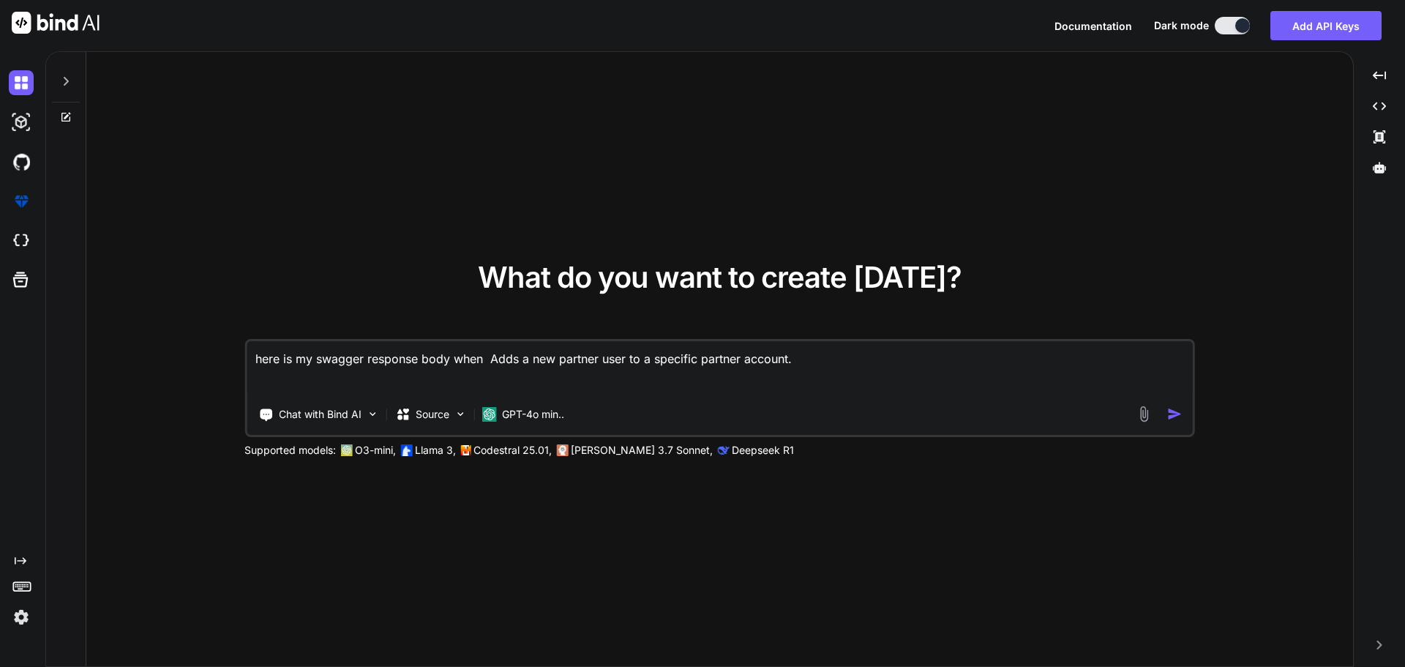
type textarea "x"
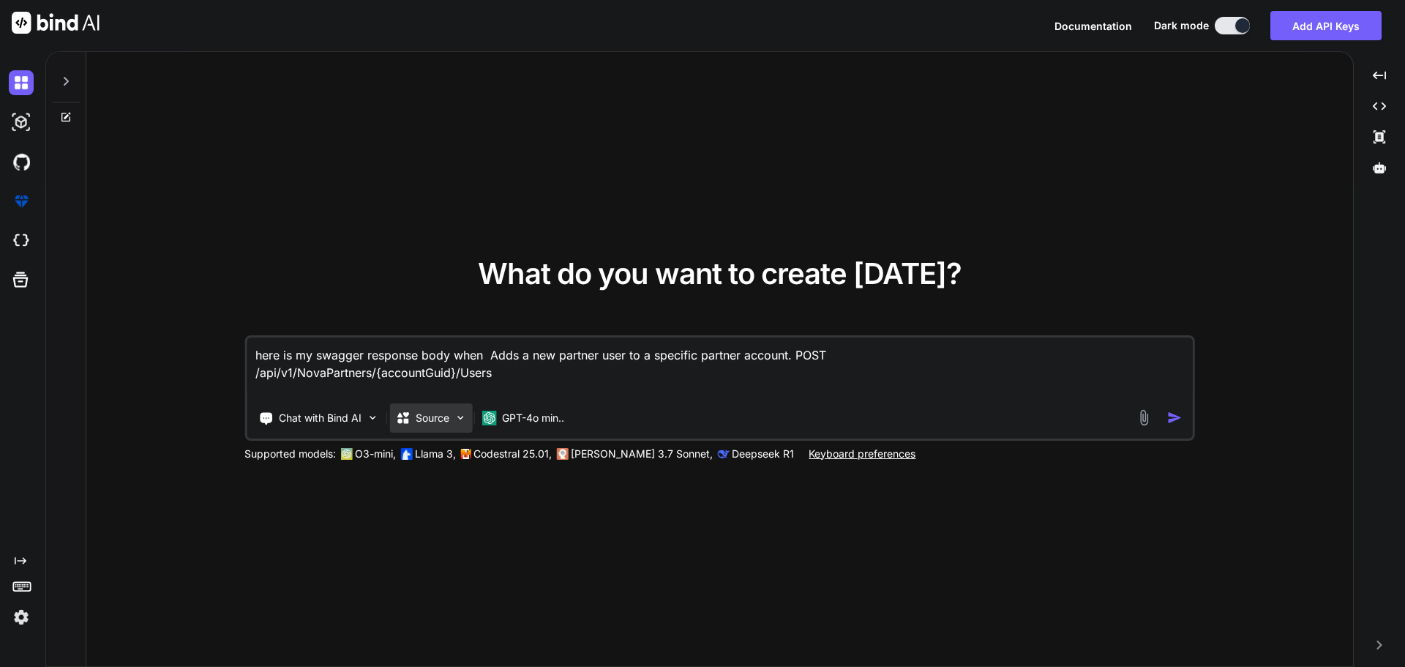
type textarea "here is my swagger response body when Adds a new partner user to a specific par…"
type textarea "x"
type textarea "here is my swagger response body when Adds a new partner user to a specific par…"
type textarea "x"
paste textarea "Parameters"
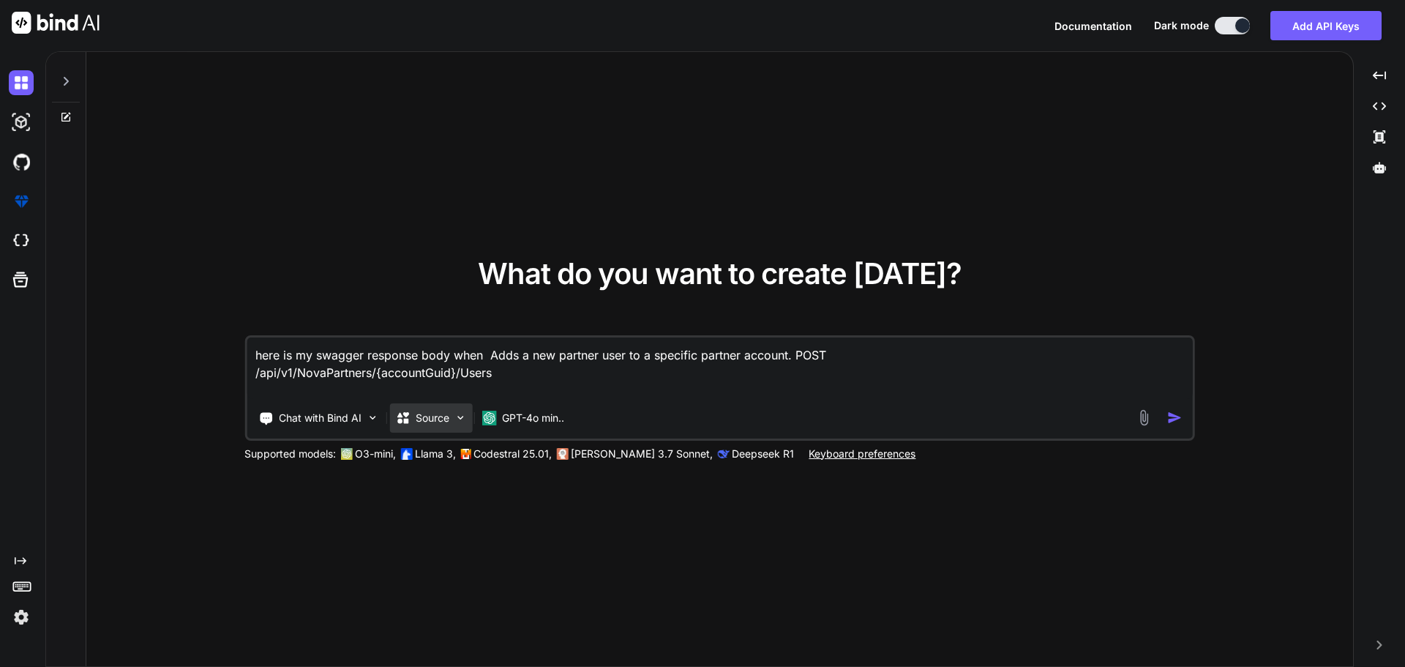
type textarea "here is my swagger response body when Adds a new partner user to a specific par…"
type textarea "x"
type textarea "here is my swagger response body when Adds a new partner user to a specific par…"
type textarea "x"
type textarea "here is my swagger response body when Adds a new partner user to a specific par…"
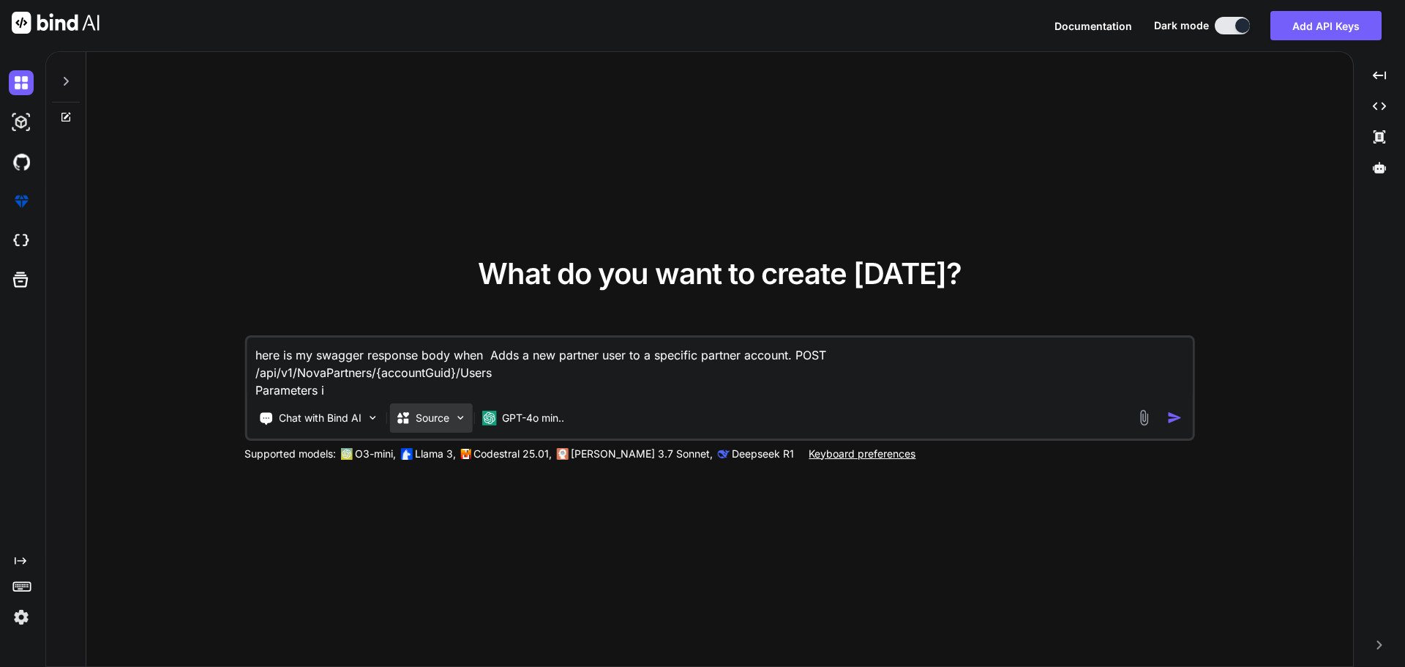
type textarea "x"
type textarea "here is my swagger response body when Adds a new partner user to a specific par…"
type textarea "x"
type textarea "here is my swagger response body when Adds a new partner user to a specific par…"
click at [411, 403] on div "Source" at bounding box center [430, 417] width 83 height 29
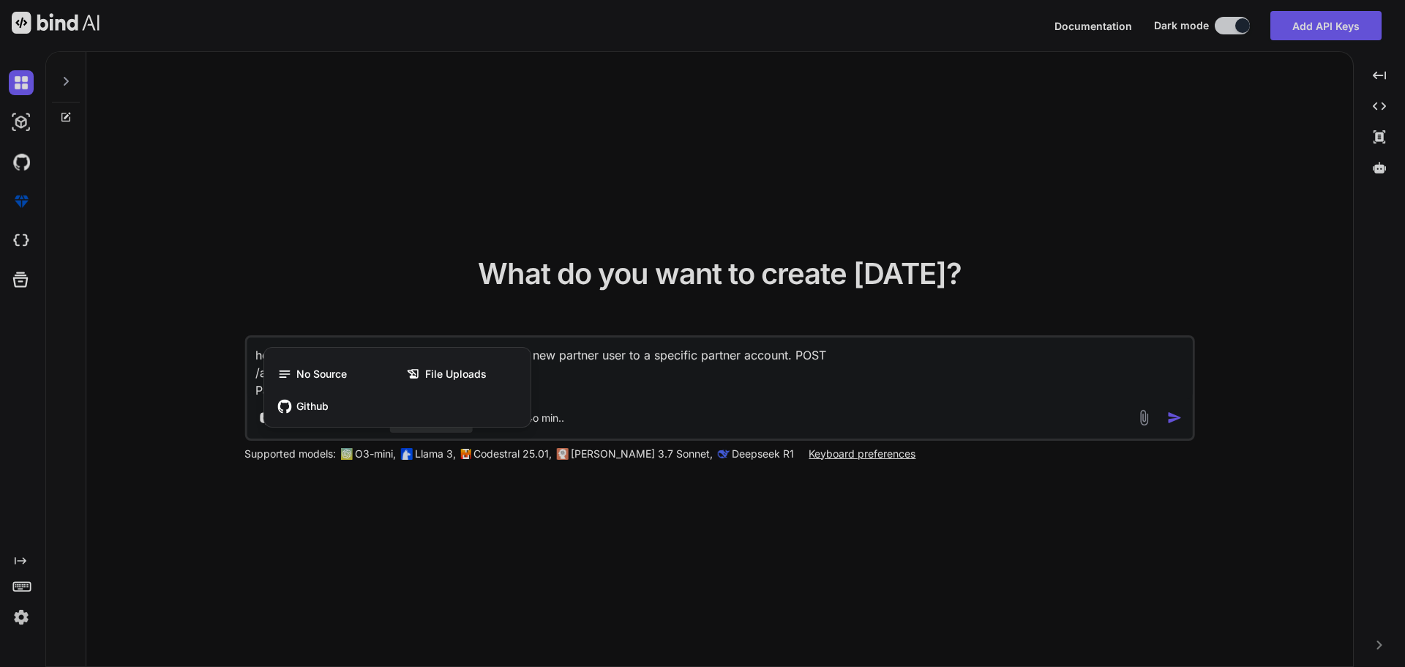
click at [593, 399] on div at bounding box center [702, 333] width 1405 height 667
type textarea "x"
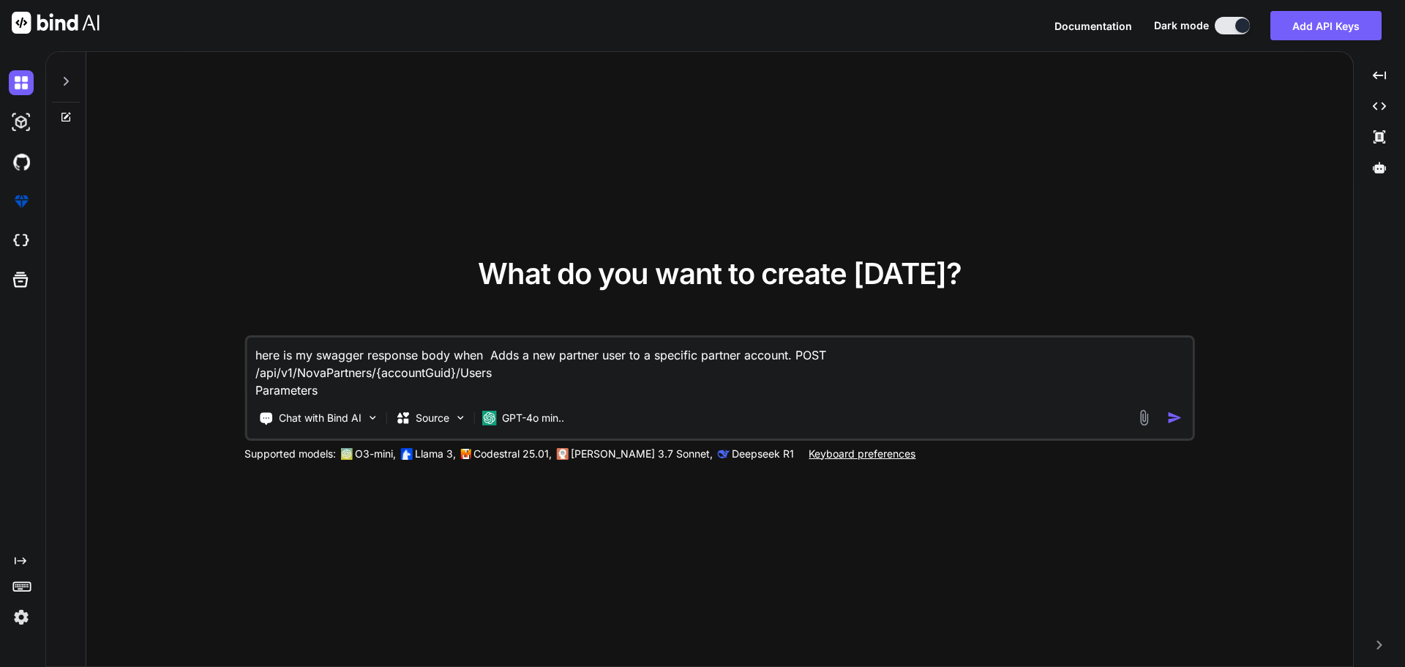
click at [343, 392] on textarea "here is my swagger response body when Adds a new partner user to a specific par…" at bounding box center [720, 367] width 946 height 61
type textarea "here is my swagger response body when Adds a new partner user to a specific par…"
type textarea "x"
type textarea "here is my swagger response body when Adds a new partner user to a specific par…"
type textarea "x"
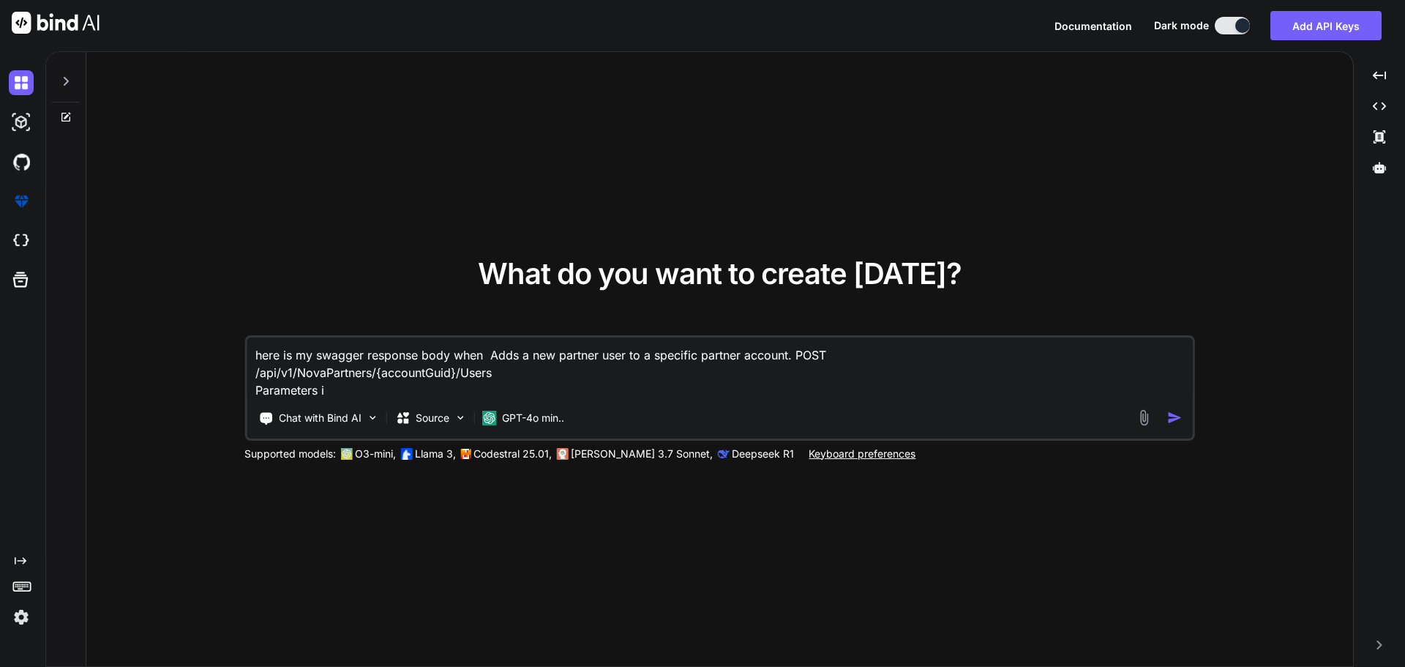
type textarea "here is my swagger response body when Adds a new partner user to a specific par…"
type textarea "x"
type textarea "here is my swagger response body when Adds a new partner user to a specific par…"
type textarea "x"
type textarea "here is my swagger response body when Adds a new partner user to a specific par…"
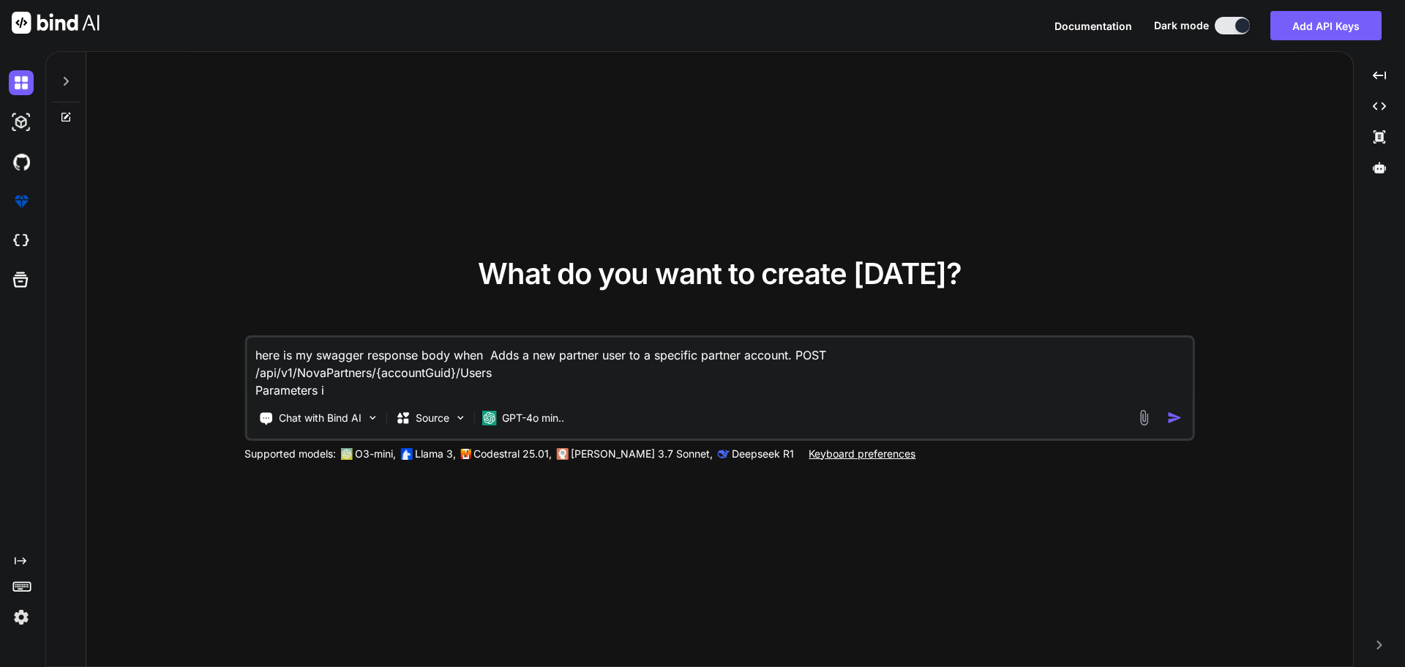
type textarea "x"
type textarea "here is my swagger response body when Adds a new partner user to a specific par…"
type textarea "x"
type textarea "here is my swagger response body when Adds a new partner user to a specific par…"
type textarea "x"
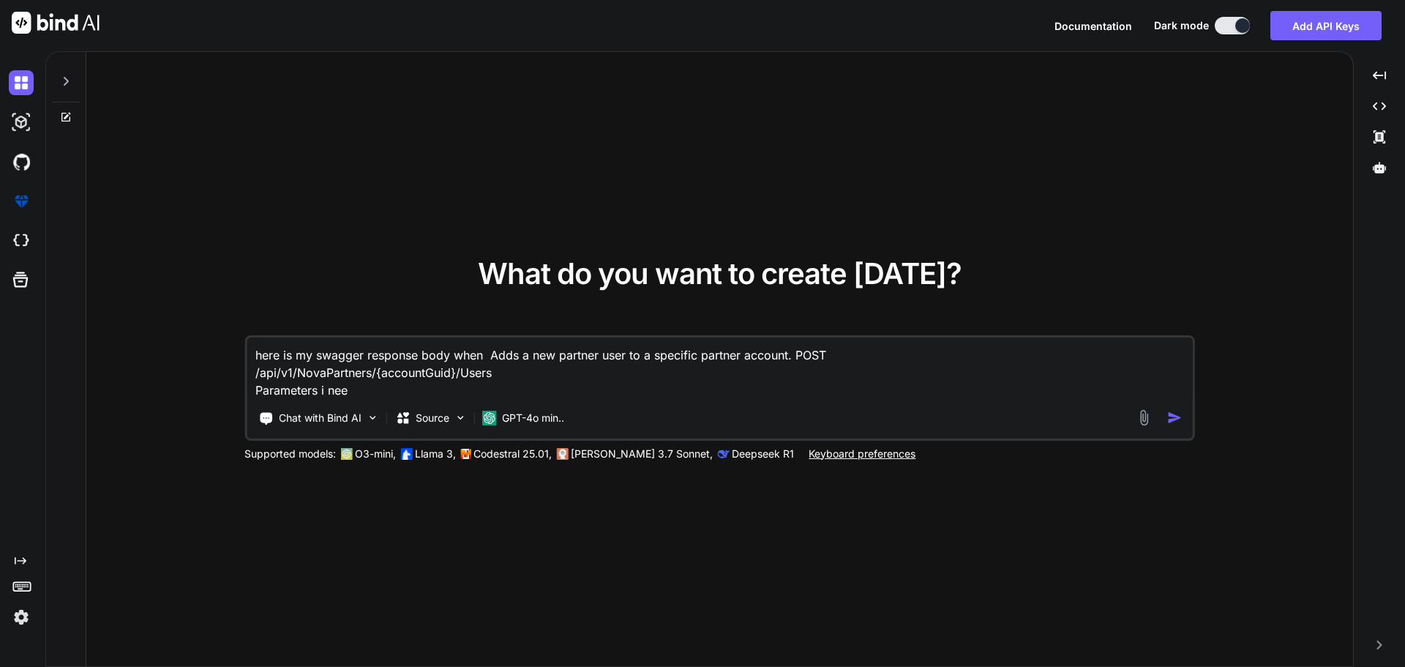
type textarea "here is my swagger response body when Adds a new partner user to a specific par…"
type textarea "x"
type textarea "here is my swagger response body when Adds a new partner user to a specific par…"
type textarea "x"
type textarea "here is my swagger response body when Adds a new partner user to a specific par…"
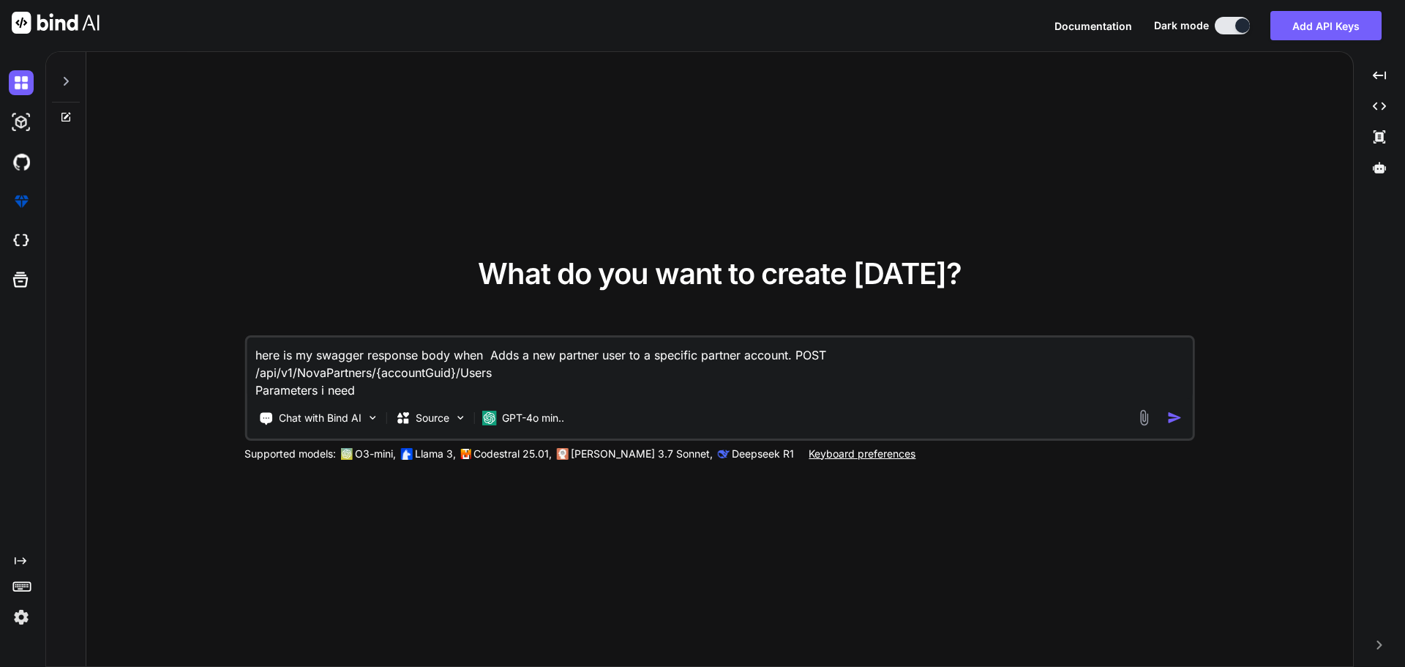
type textarea "x"
type textarea "here is my swagger response body when Adds a new partner user to a specific par…"
type textarea "x"
type textarea "here is my swagger response body when Adds a new partner user to a specific par…"
type textarea "x"
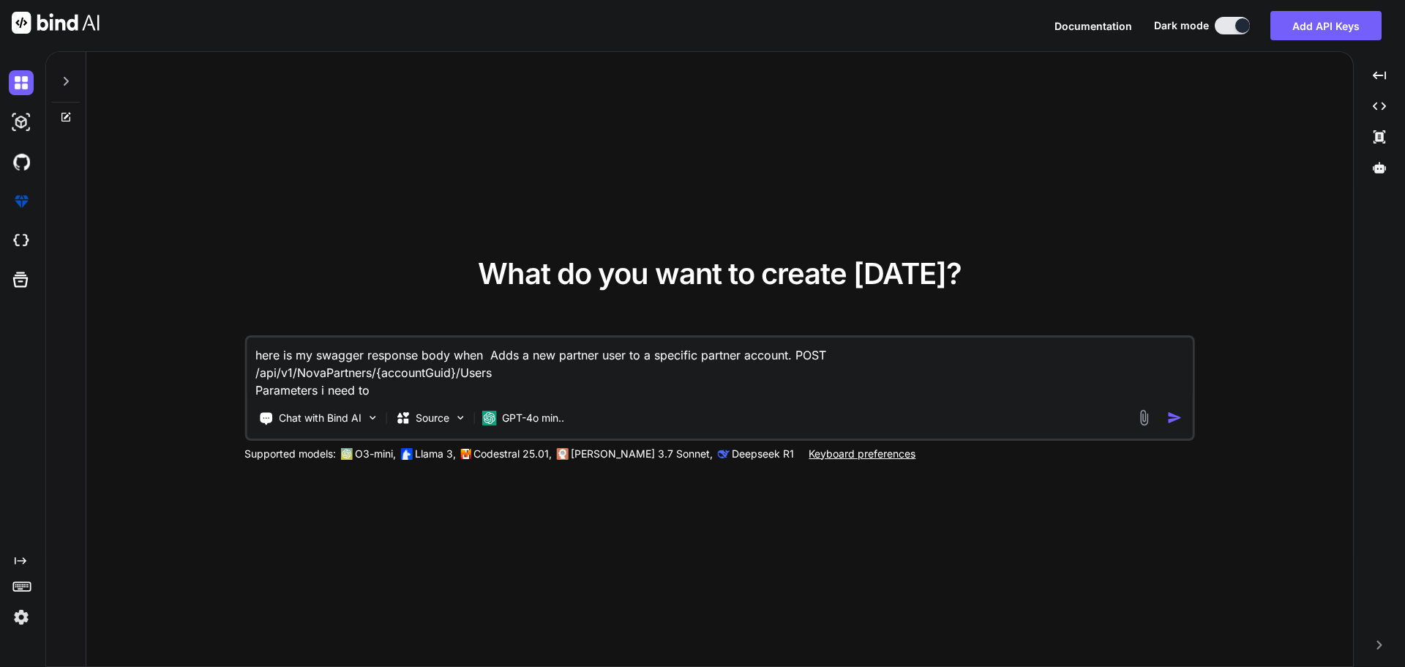
type textarea "here is my swagger response body when Adds a new partner user to a specific par…"
type textarea "x"
type textarea "here is my swagger response body when Adds a new partner user to a specific par…"
type textarea "x"
type textarea "here is my swagger response body when Adds a new partner user to a specific par…"
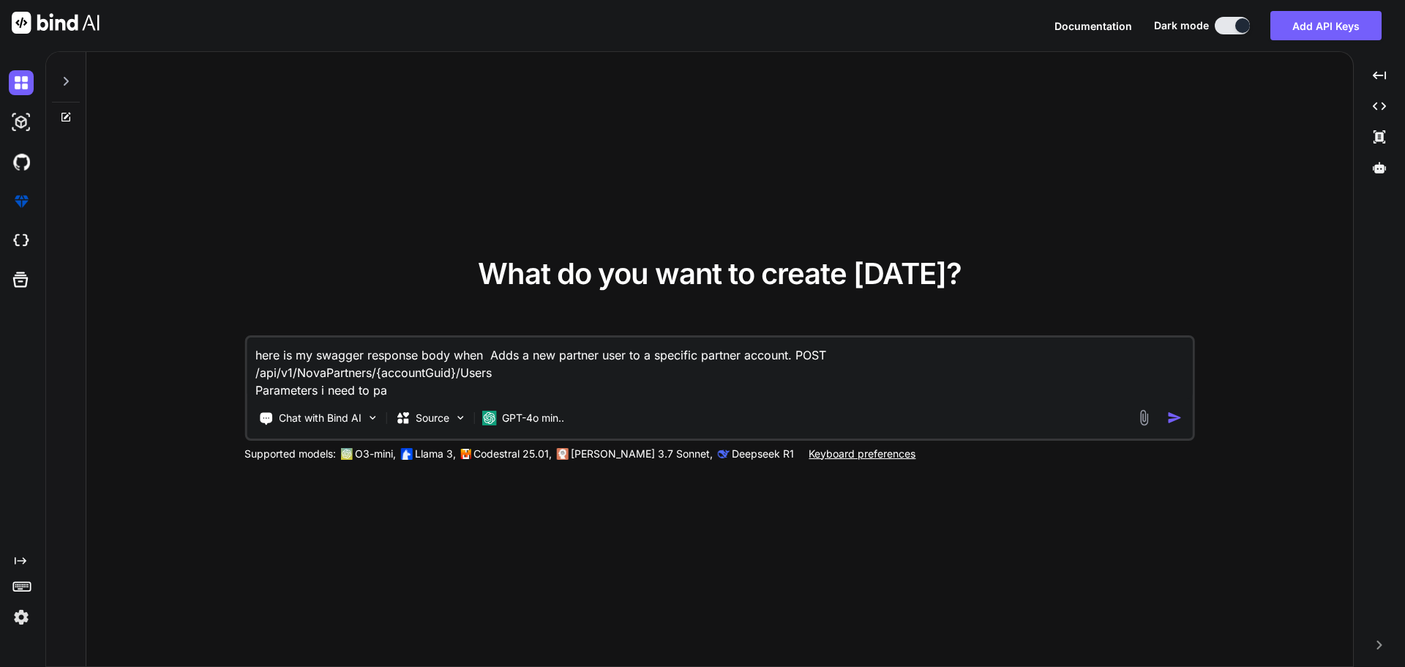
type textarea "x"
type textarea "here is my swagger response body when Adds a new partner user to a specific par…"
type textarea "x"
type textarea "here is my swagger response body when Adds a new partner user to a specific par…"
type textarea "x"
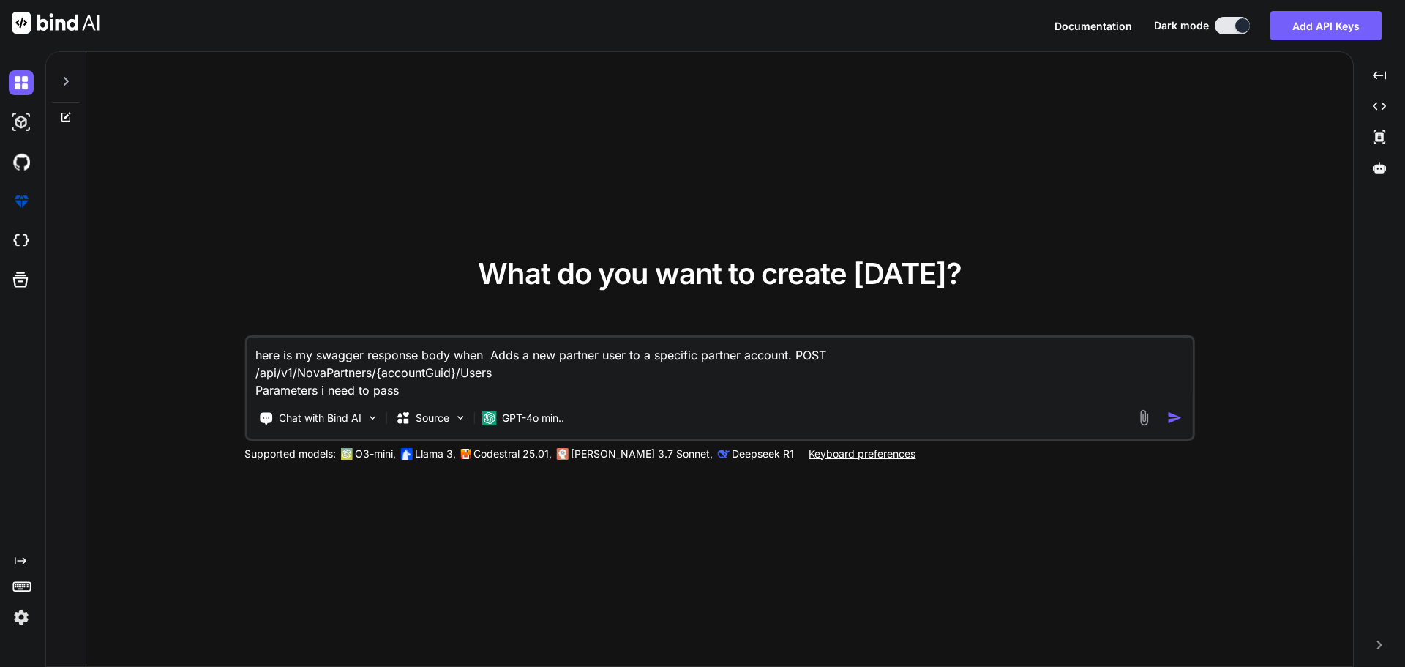
paste textarea "Parameters"
type textarea "here is my swagger response body when Adds a new partner user to a specific par…"
type textarea "x"
click at [446, 395] on textarea "here is my swagger response body when Adds a new partner user to a specific par…" at bounding box center [720, 367] width 946 height 61
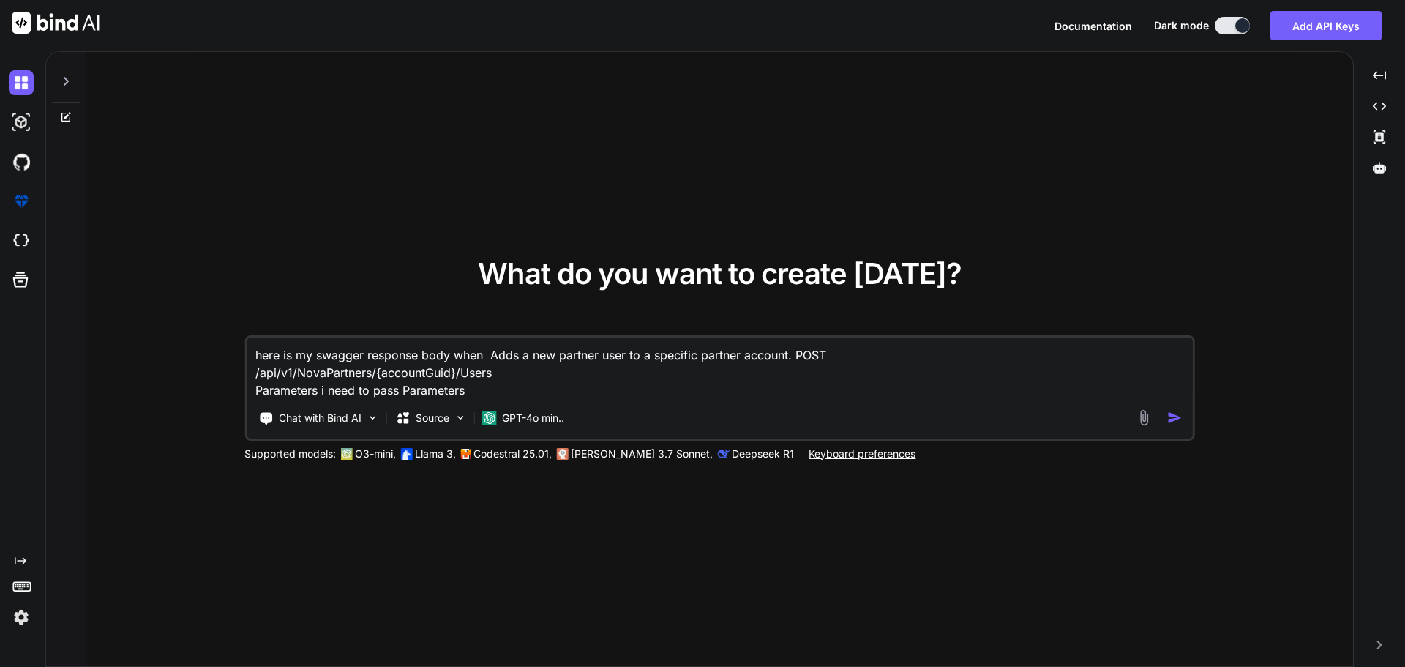
paste textarea "accountGuid"
type textarea "here is my swagger response body when Adds a new partner user to a specific par…"
type textarea "x"
type textarea "here is my swagger response body when Adds a new partner user to a specific par…"
type textarea "x"
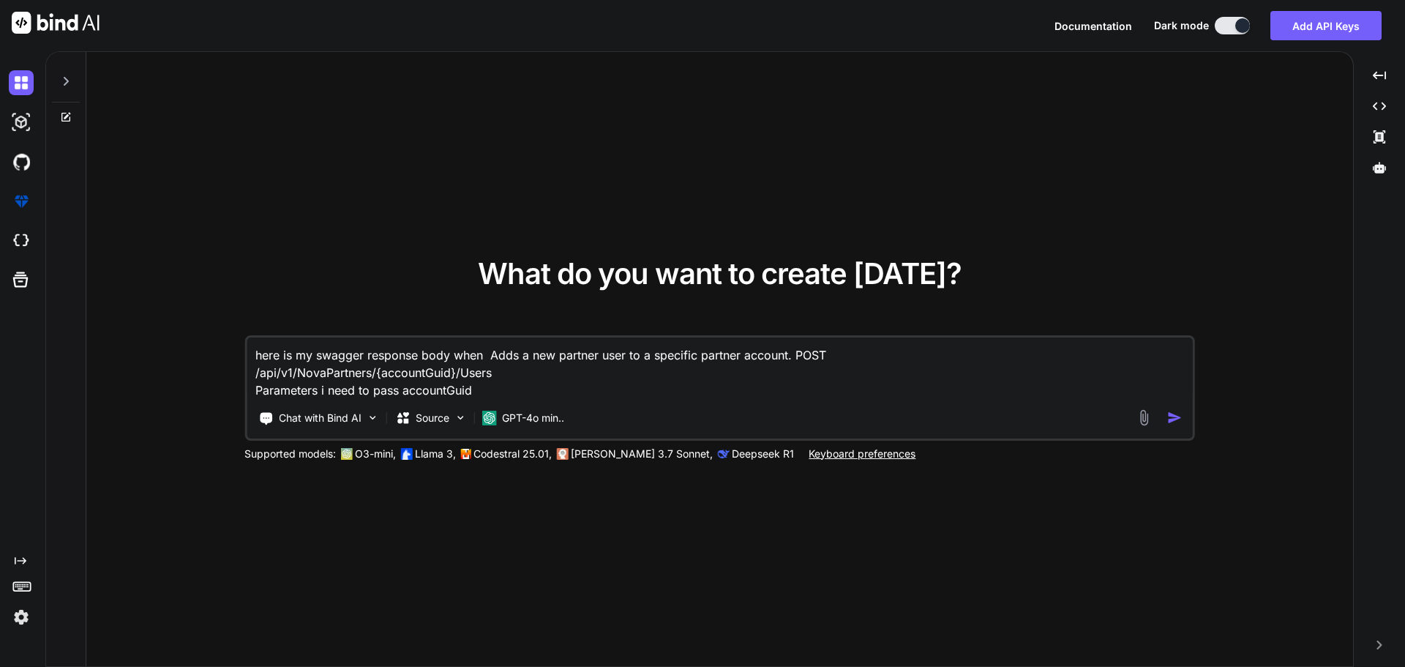
type textarea "here is my swagger response body when Adds a new partner user to a specific par…"
type textarea "x"
type textarea "here is my swagger response body when Adds a new partner user to a specific par…"
type textarea "x"
type textarea "here is my swagger response body when Adds a new partner user to a specific par…"
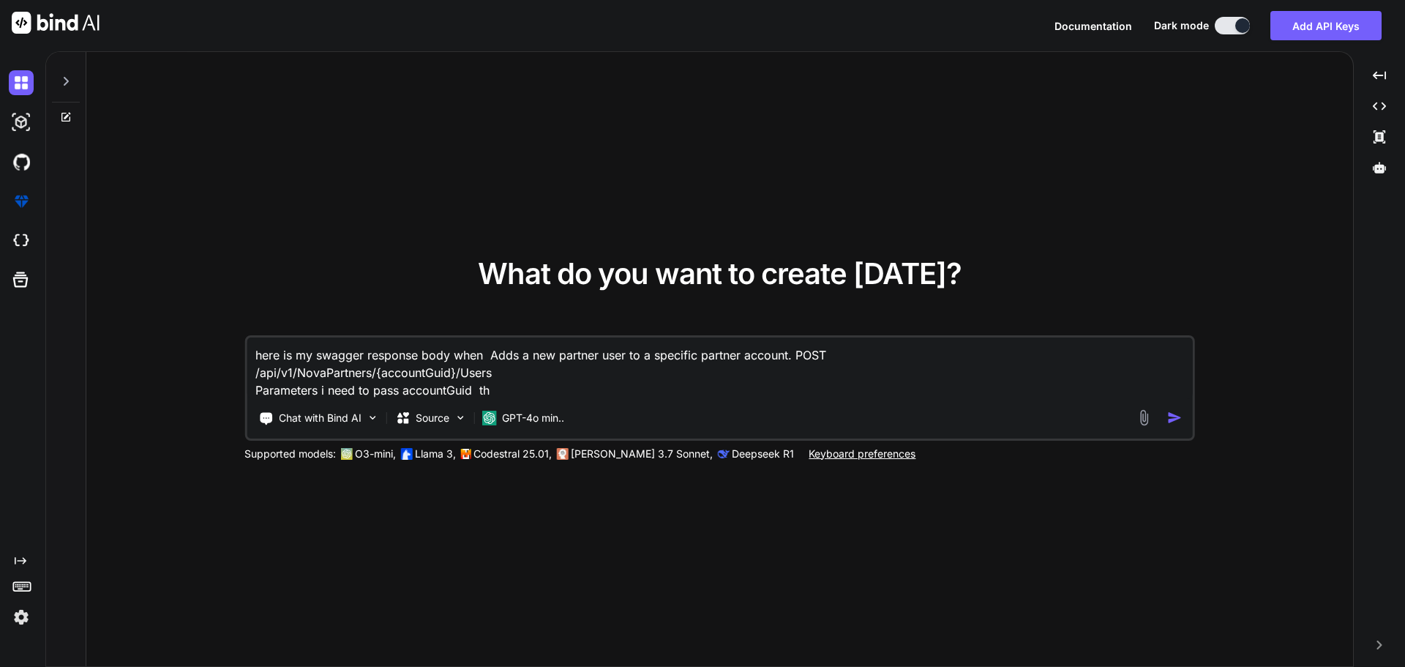
type textarea "x"
type textarea "here is my swagger response body when Adds a new partner user to a specific par…"
type textarea "x"
click at [665, 231] on div "What do you want to create [DATE]? here is my swagger response body when Adds a…" at bounding box center [719, 359] width 1267 height 615
click at [507, 389] on textarea "here is my swagger response body when Adds a new partner user to a specific par…" at bounding box center [720, 367] width 946 height 61
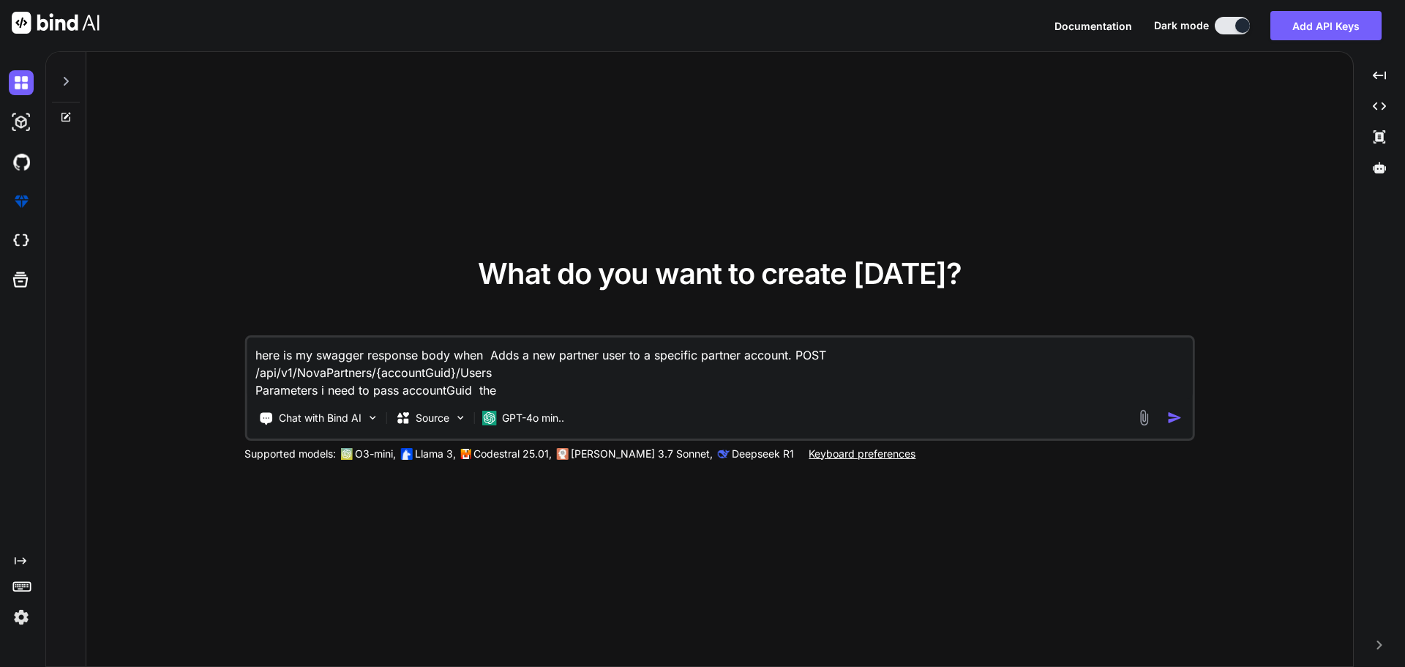
type textarea "here is my swagger response body when Adds a new partner user to a specific par…"
type textarea "x"
type textarea "here is my swagger response body when Adds a new partner user to a specific par…"
type textarea "x"
type textarea "here is my swagger response body when Adds a new partner user to a specific par…"
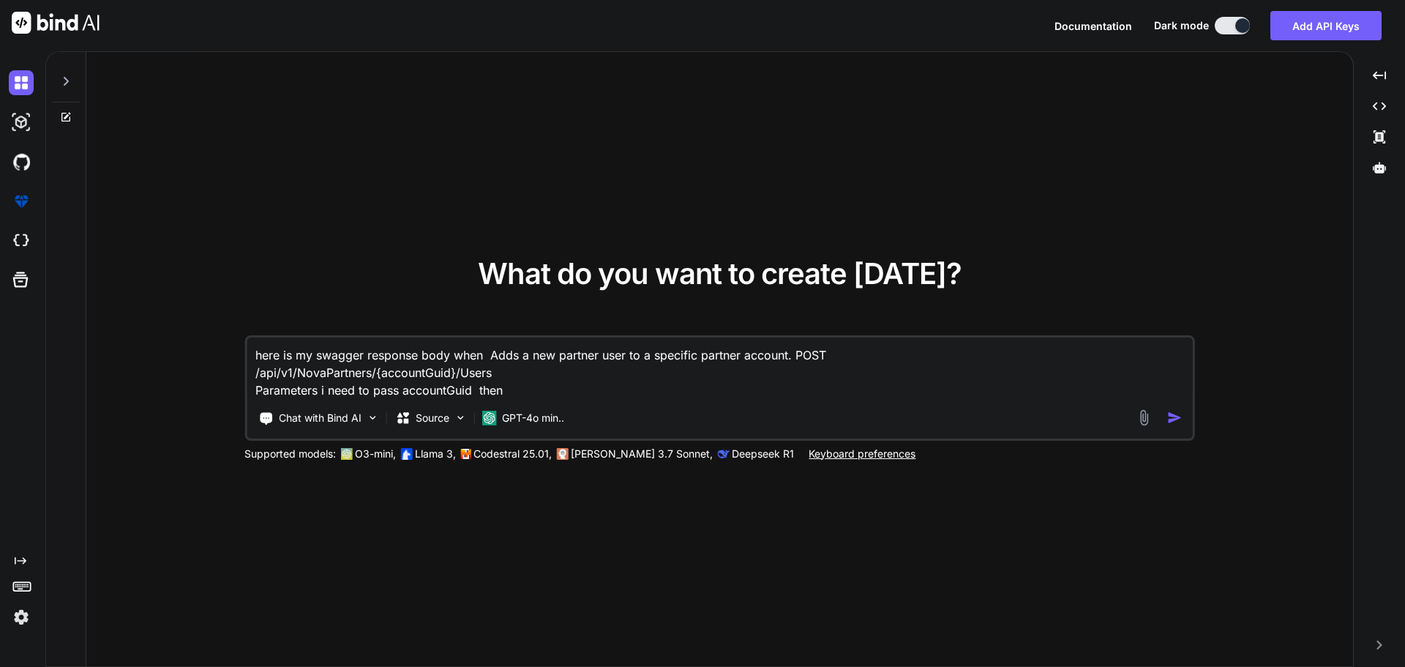
type textarea "x"
type textarea "here is my swagger response body when Adds a new partner user to a specific par…"
type textarea "x"
type textarea "here is my swagger response body when Adds a new partner user to a specific par…"
type textarea "x"
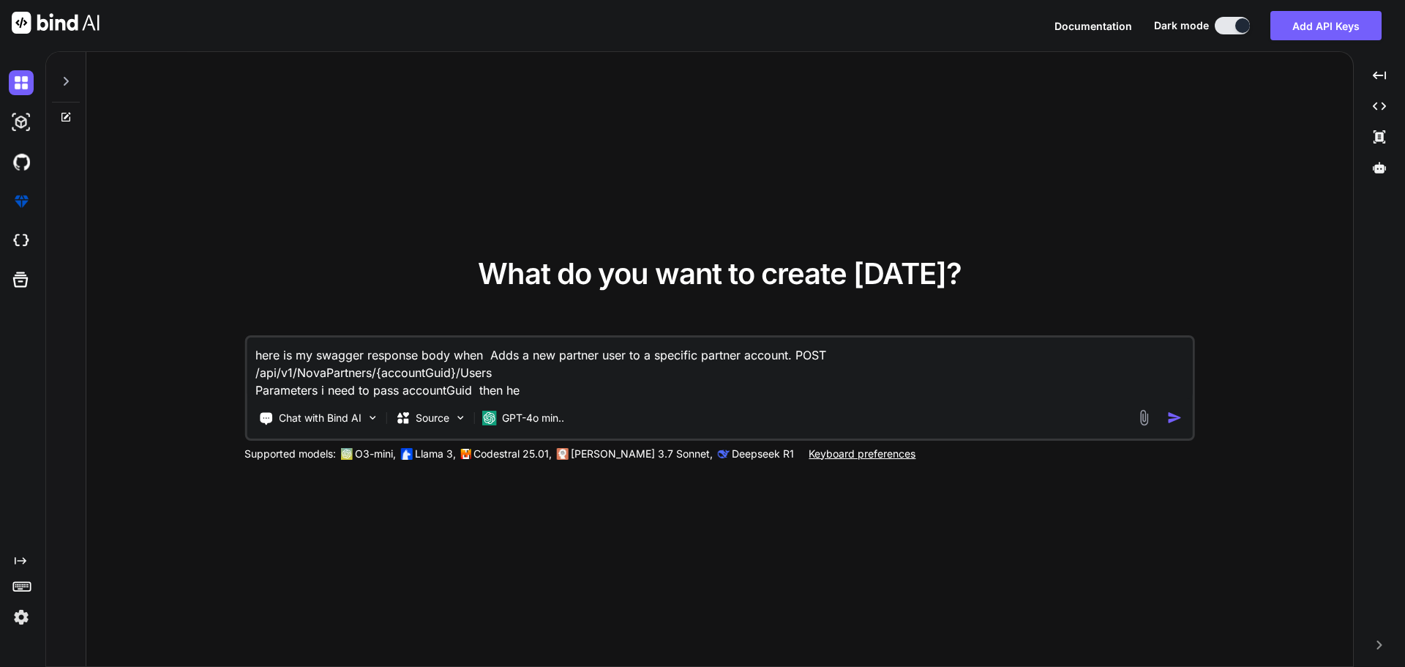
type textarea "here is my swagger response body when Adds a new partner user to a specific par…"
type textarea "x"
type textarea "here is my swagger response body when Adds a new partner user to a specific par…"
paste textarea "{ "programId": "BetwayPartnersAfrica", "isPrimaryUser": false, "isInternalUser"…"
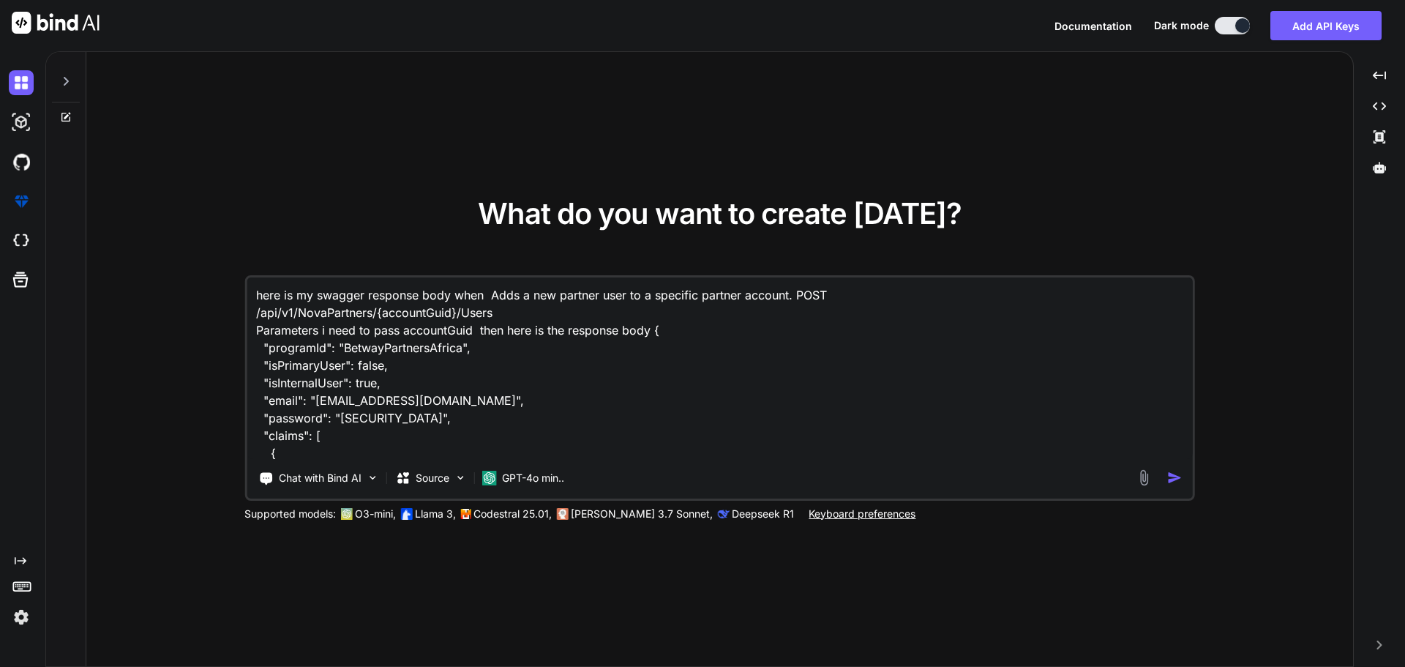
scroll to position [178, 0]
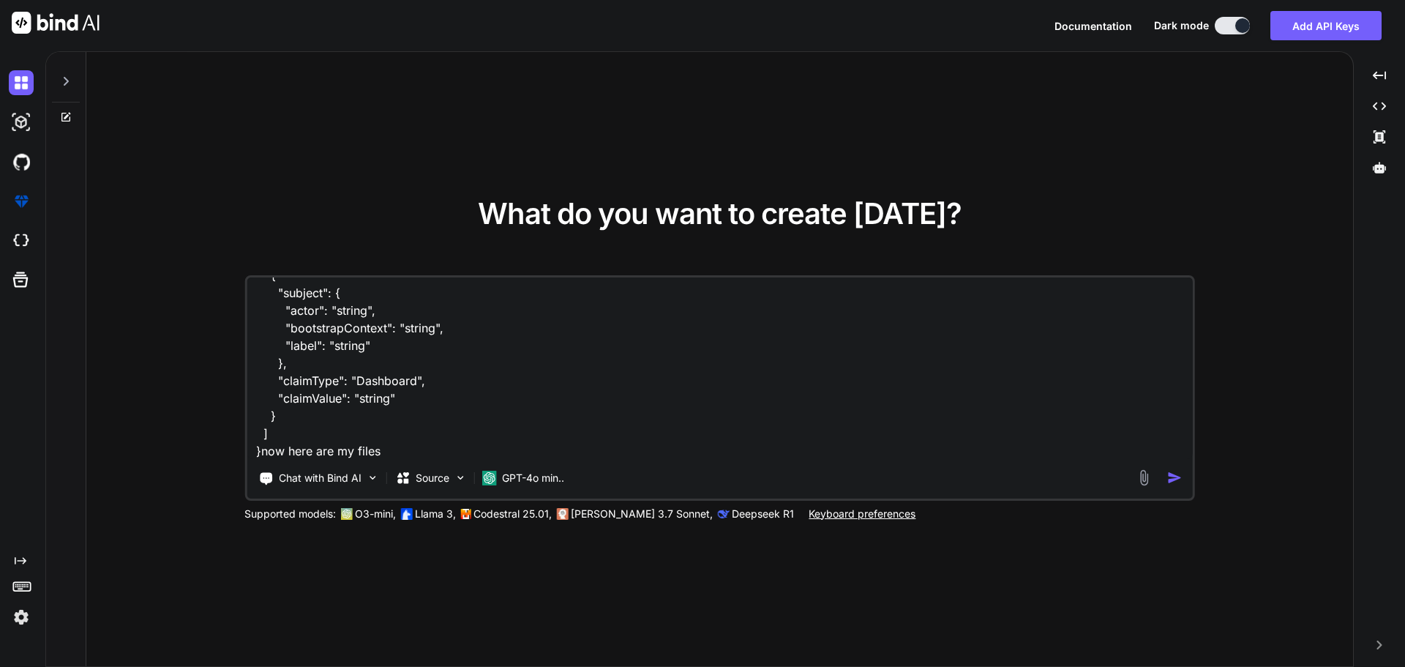
paste textarea "C:\nova\Osiris.Nova.Internal.UI\composables\queries\nova-partners.ts"
paste textarea "import type { NovaPartnerUser, NovaPartnerUserCreate, NovaPartnerUsers, NovaTra…"
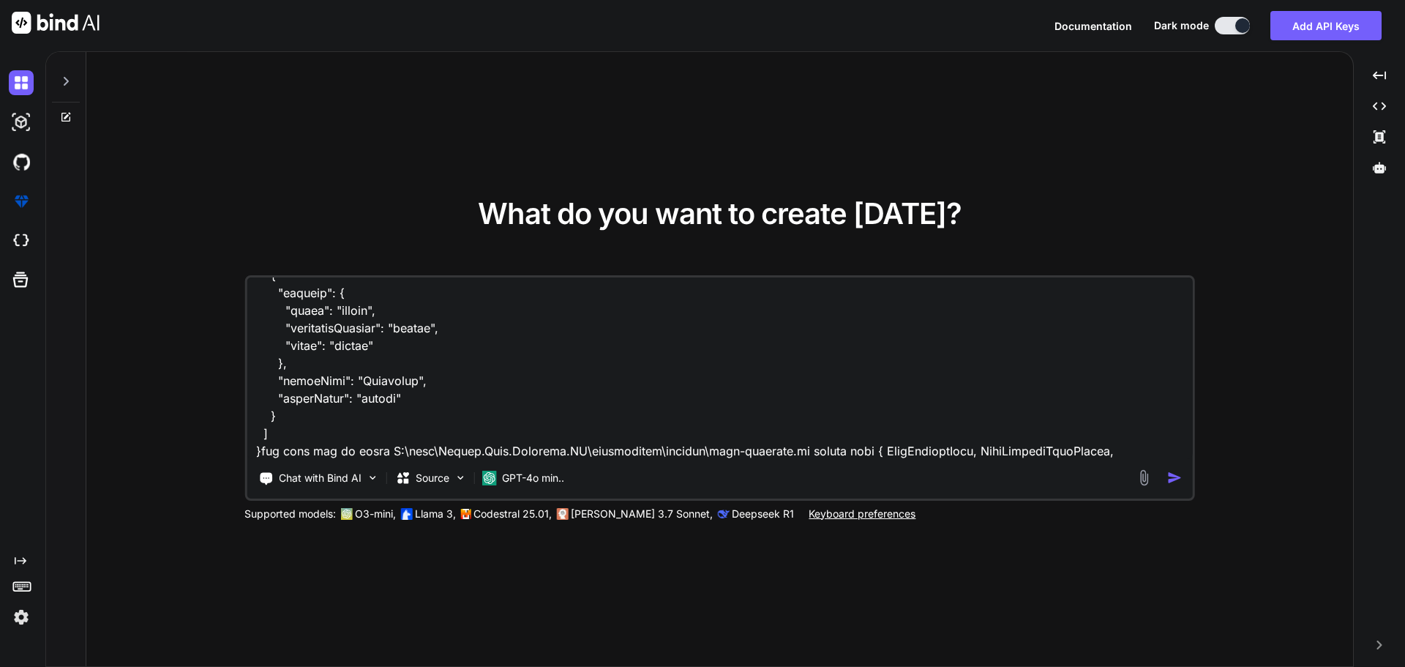
scroll to position [2145, 0]
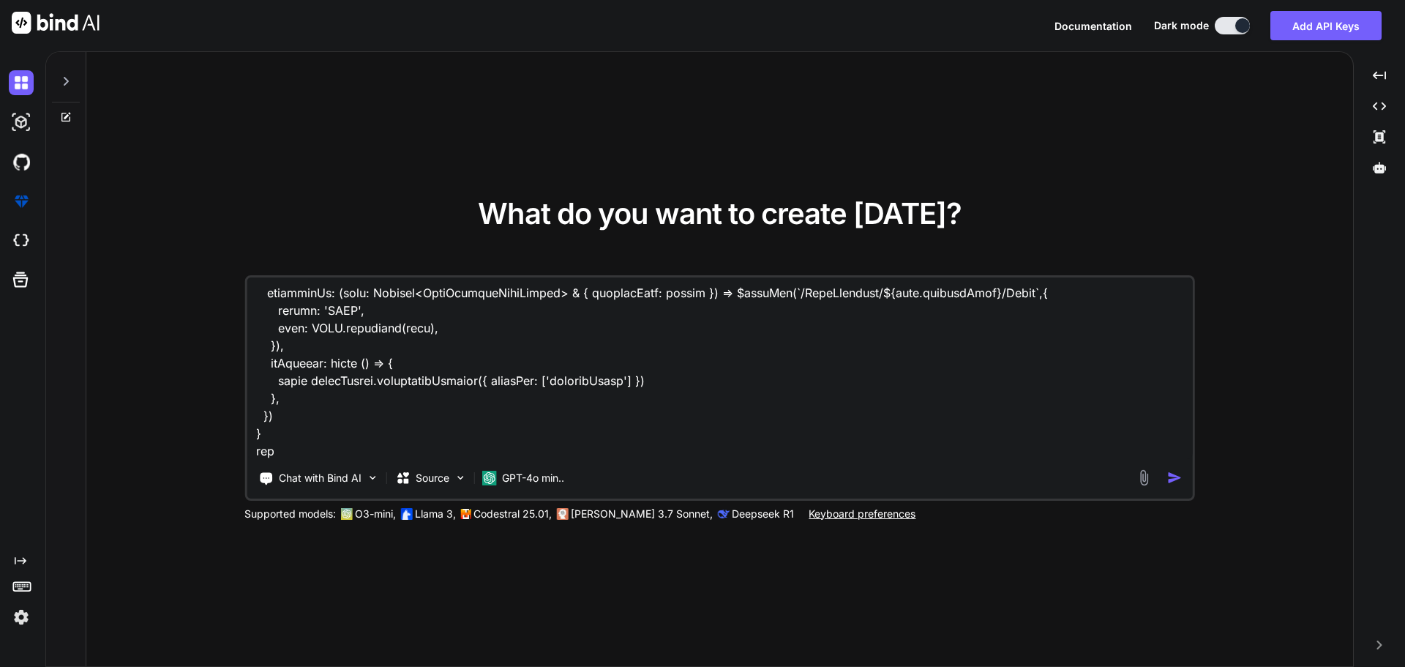
paste textarea "C:\nova\Osiris.Nova.Internal.UI\shared\types\nova-partners.ts"
click at [274, 452] on textarea at bounding box center [720, 367] width 946 height 181
click at [663, 449] on textarea at bounding box center [720, 367] width 946 height 181
paste textarea "import type { RequestType, ResponseType } from '~/schemas' export type Paginate…"
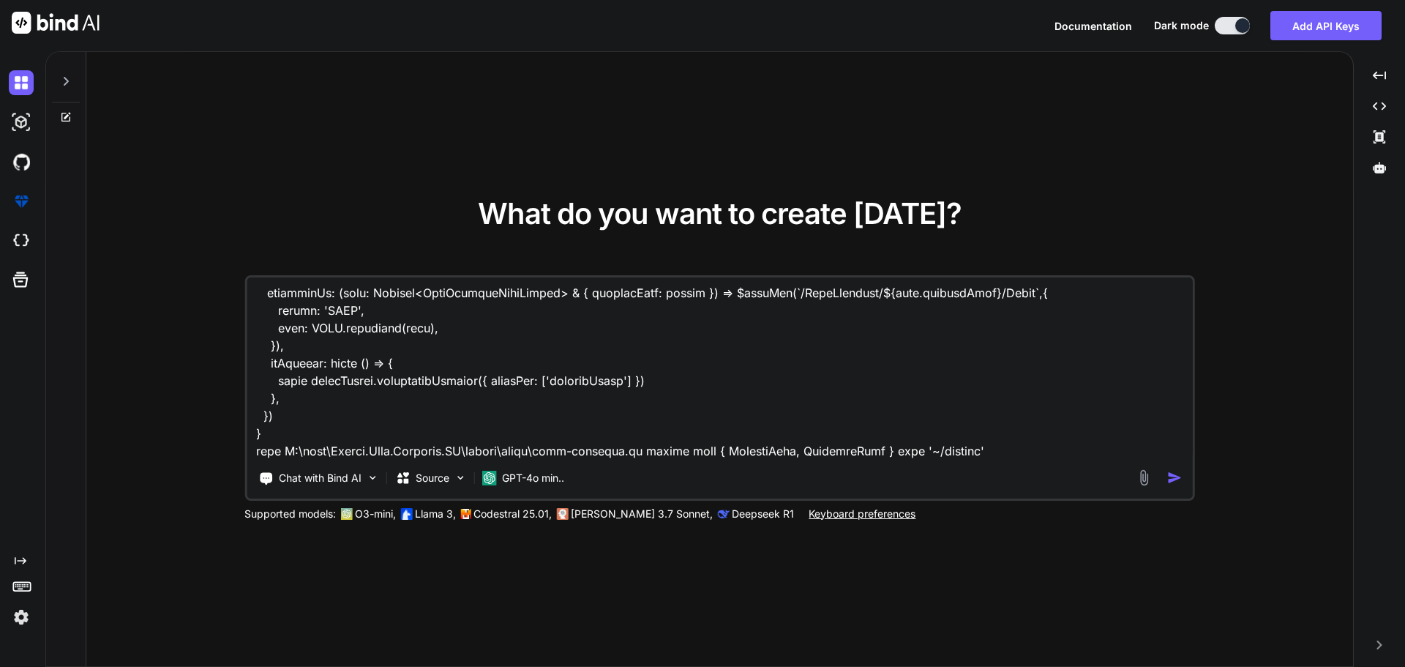
scroll to position [2795, 0]
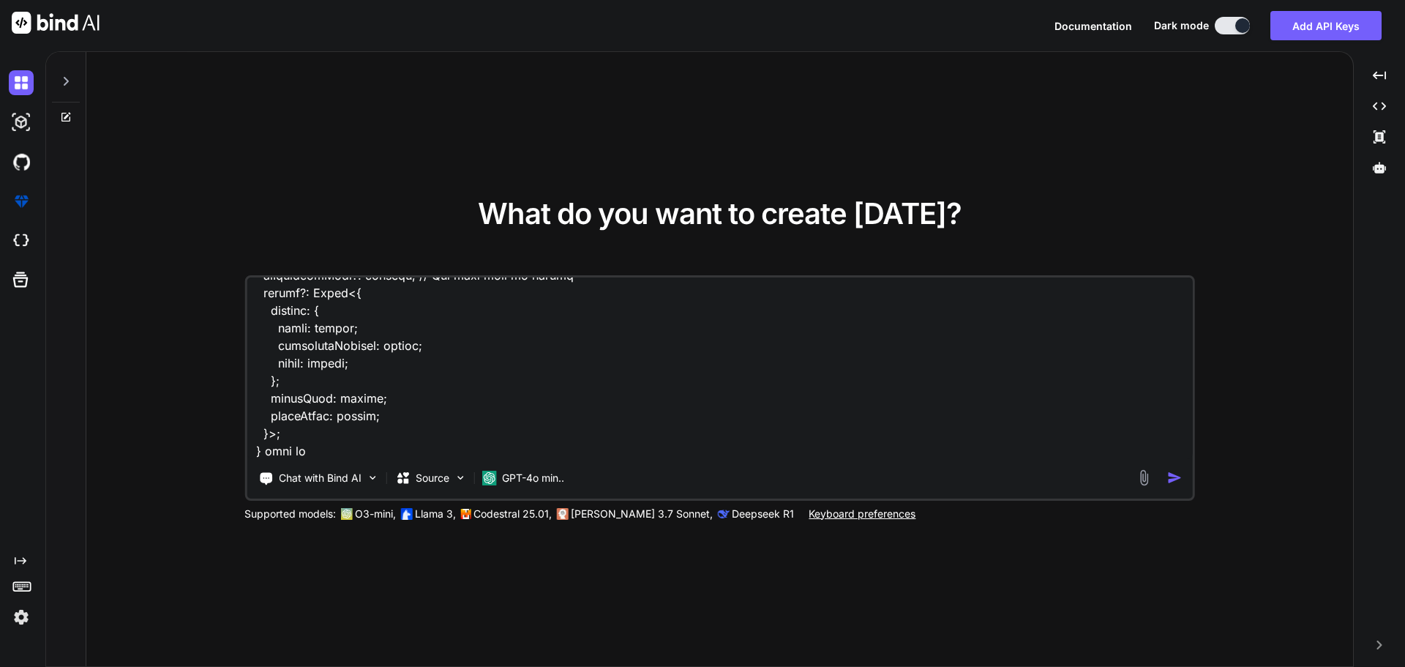
paste textarea "C:\nova\Osiris.Nova.Internal.UI\components\partner\shared\users.vue"
paste textarea "<script setup lang="ts"> import type { ColumnProps } from '#shared/types/base' …"
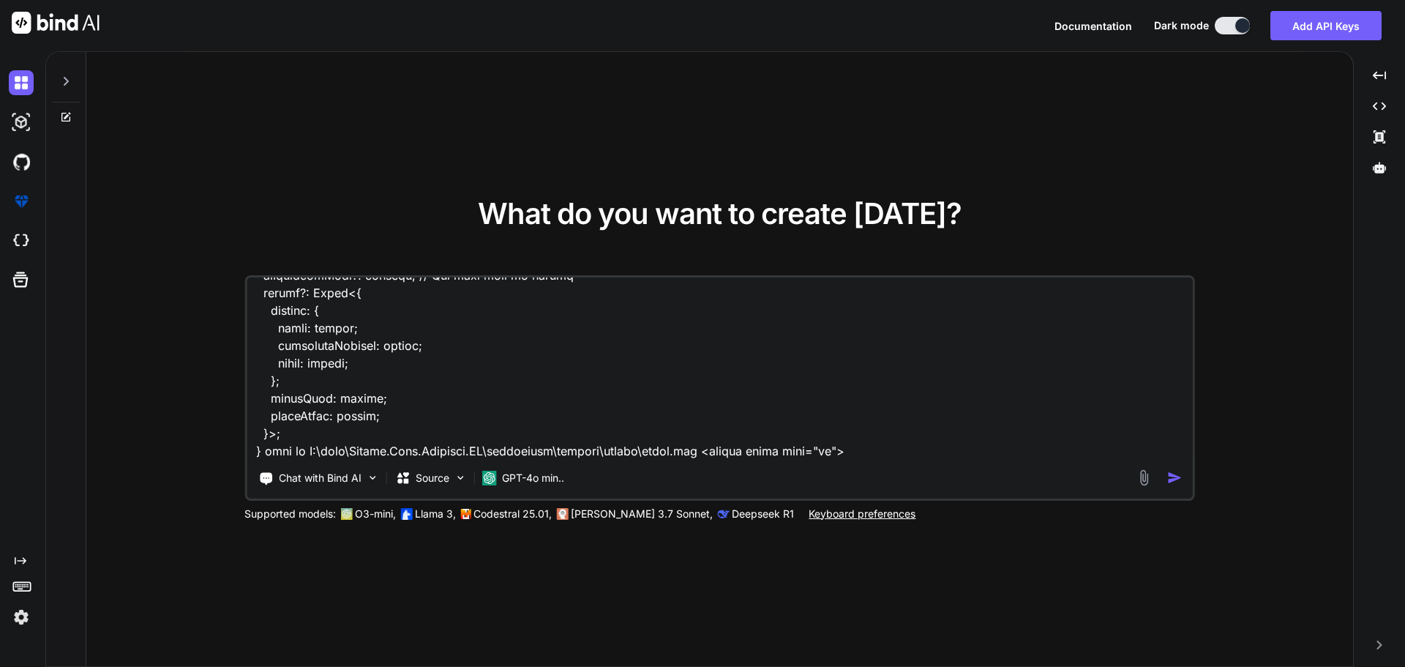
scroll to position [6782, 0]
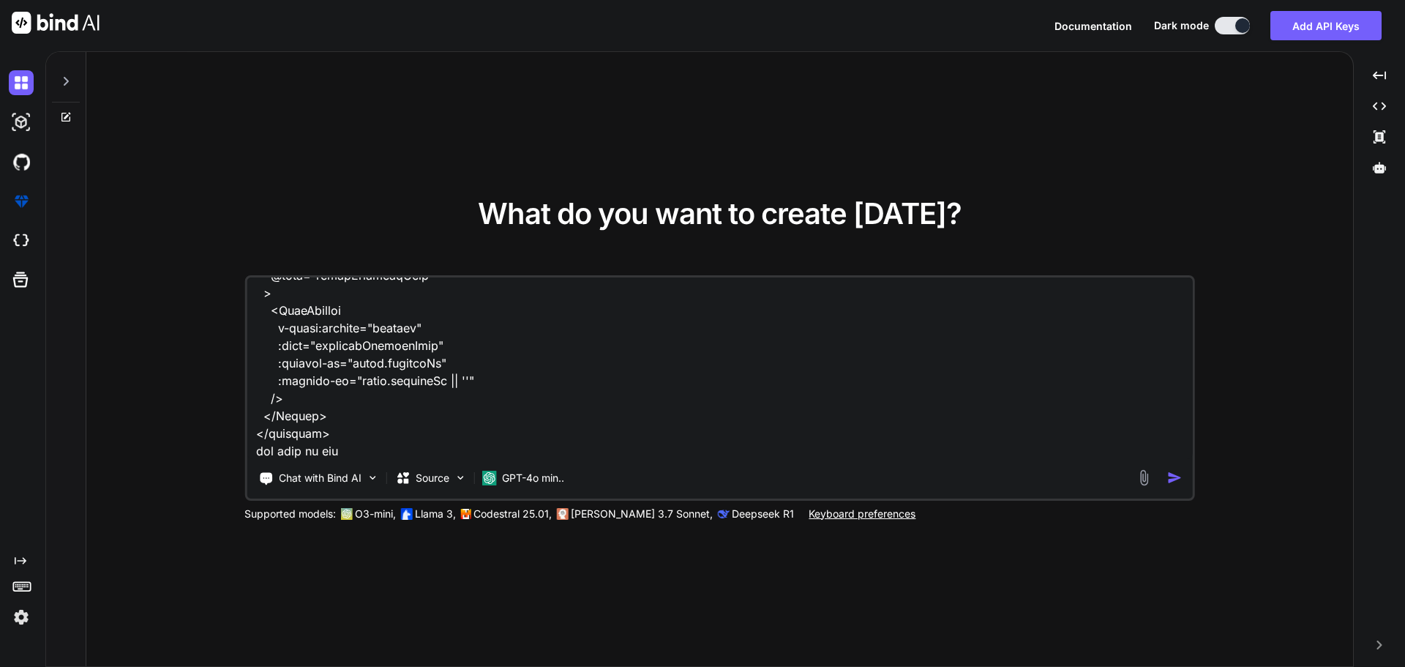
paste textarea "<script setup lang="ts"> import type { partnerUserRow } from '~/shared/types/no…"
paste textarea "C:\nova\Osiris.Nova.Internal.UI\components\partner\users-details.vue"
paste textarea "<script setup lang="ts"> import type { partnerUserRow } from '~/shared/types/no…"
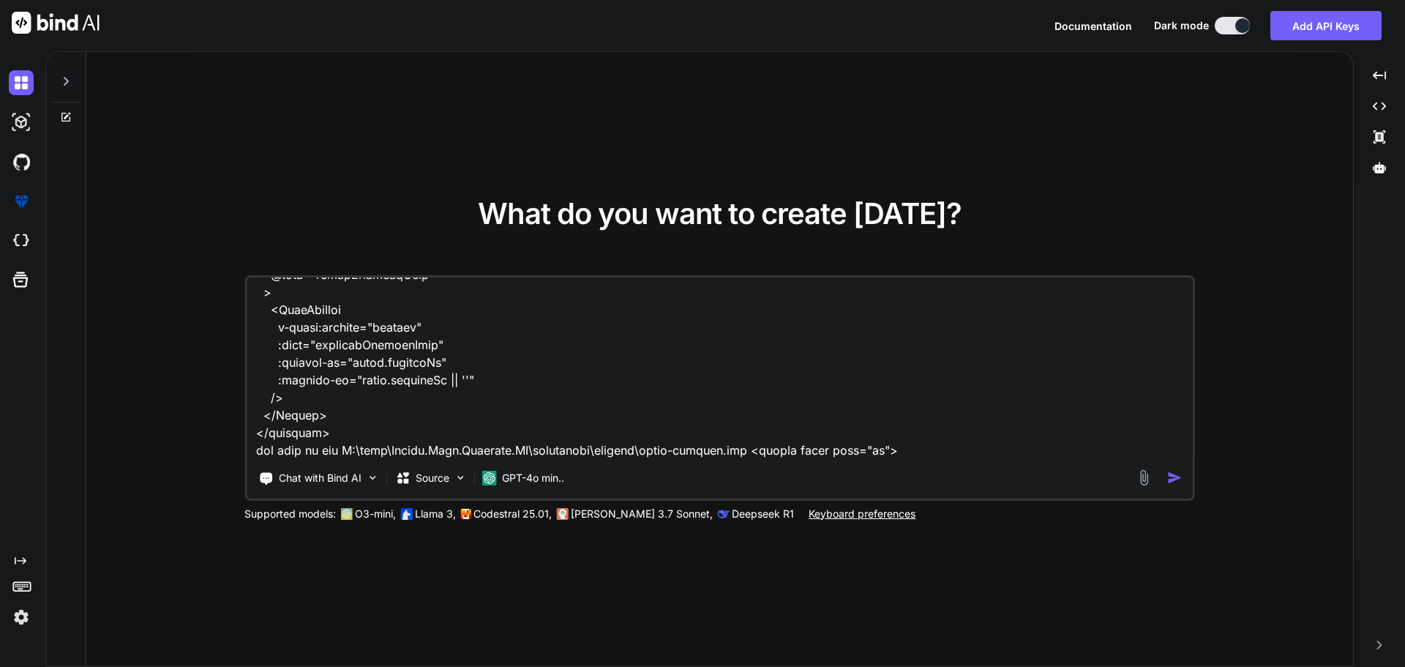
scroll to position [9469, 0]
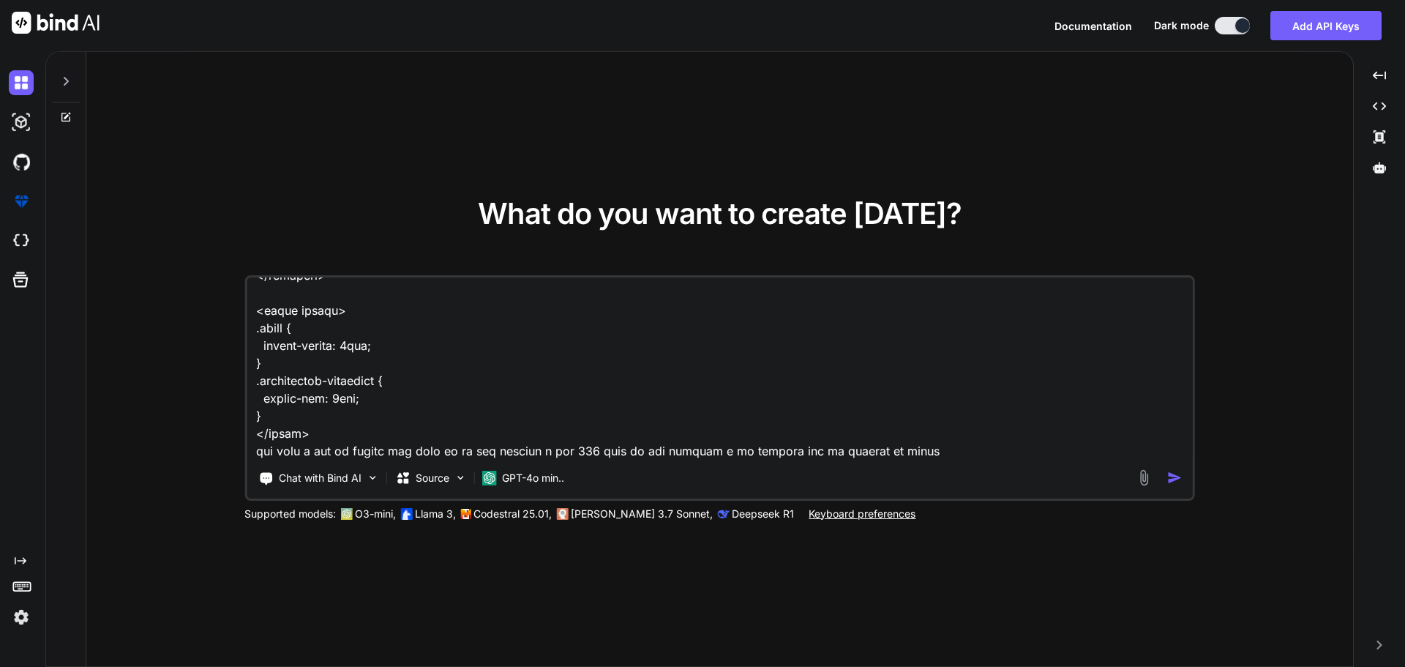
click at [763, 452] on textarea at bounding box center [720, 367] width 946 height 181
paste textarea "{email: "[EMAIL_ADDRESS][DOMAIN_NAME]", password: "[SECURITY_DATA]", isPrimaryU…"
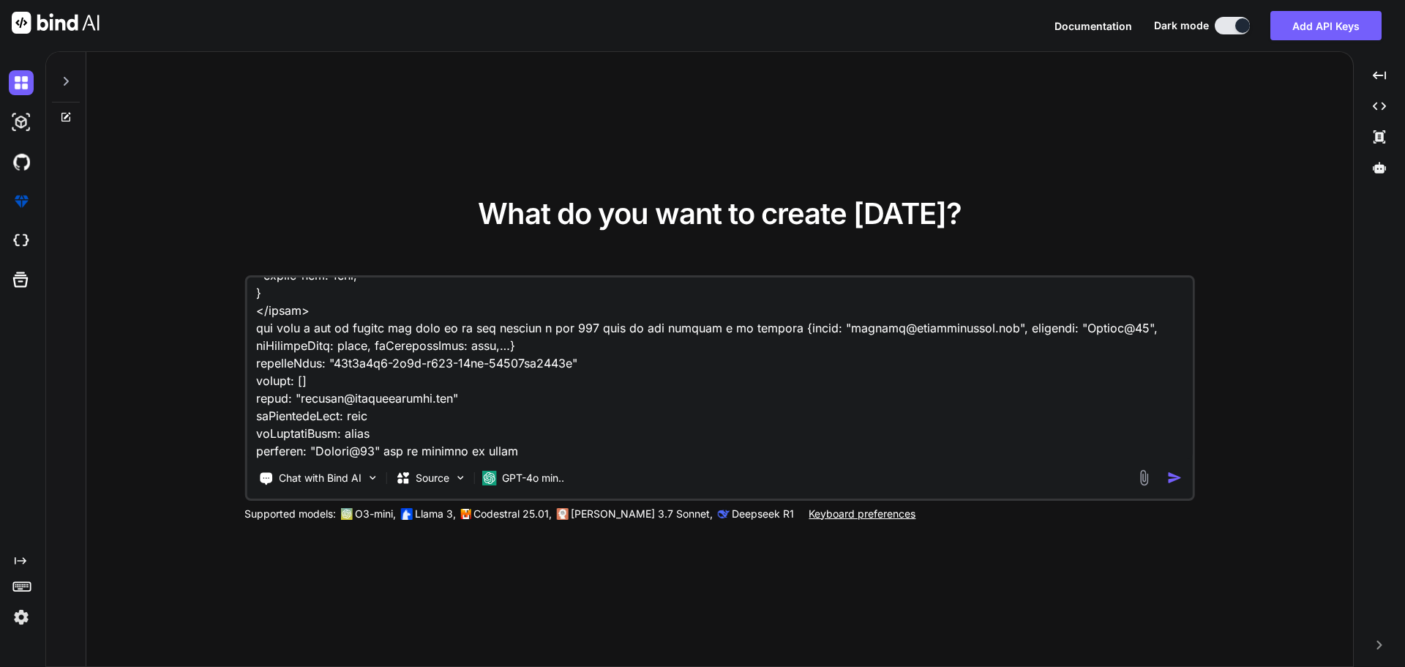
click at [540, 451] on textarea at bounding box center [720, 367] width 946 height 181
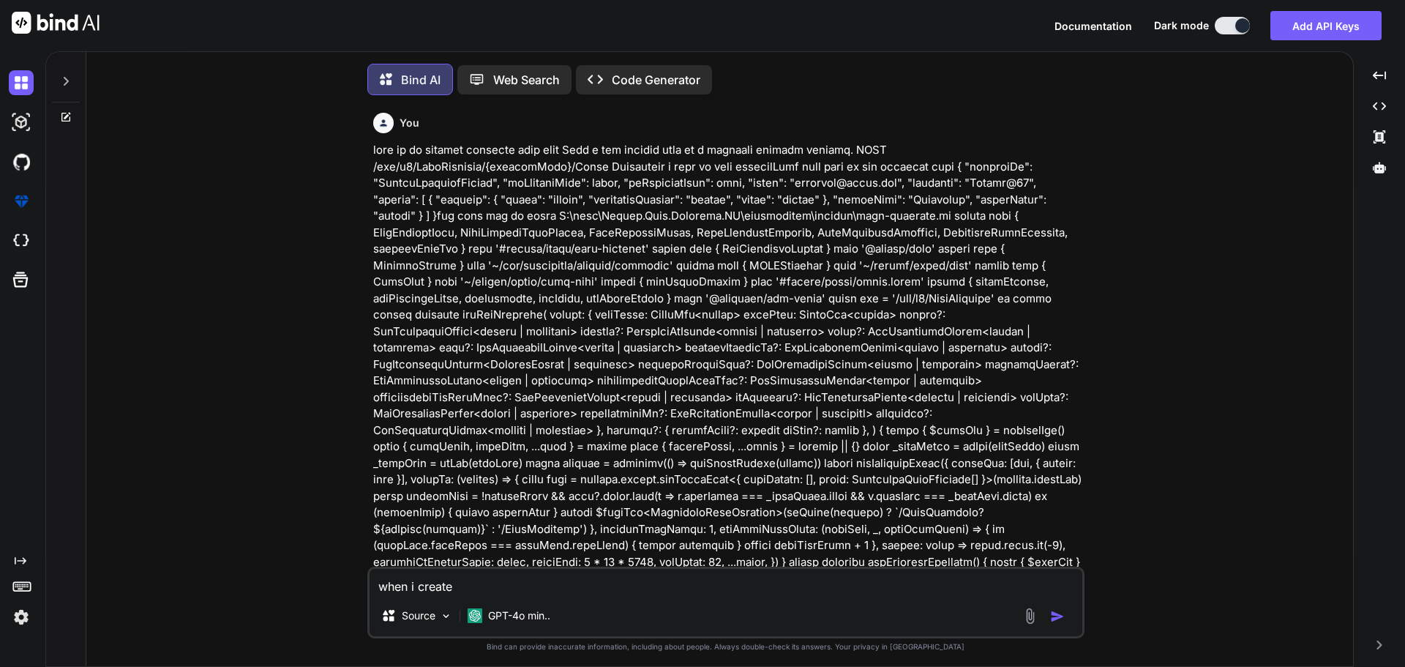
scroll to position [7, 0]
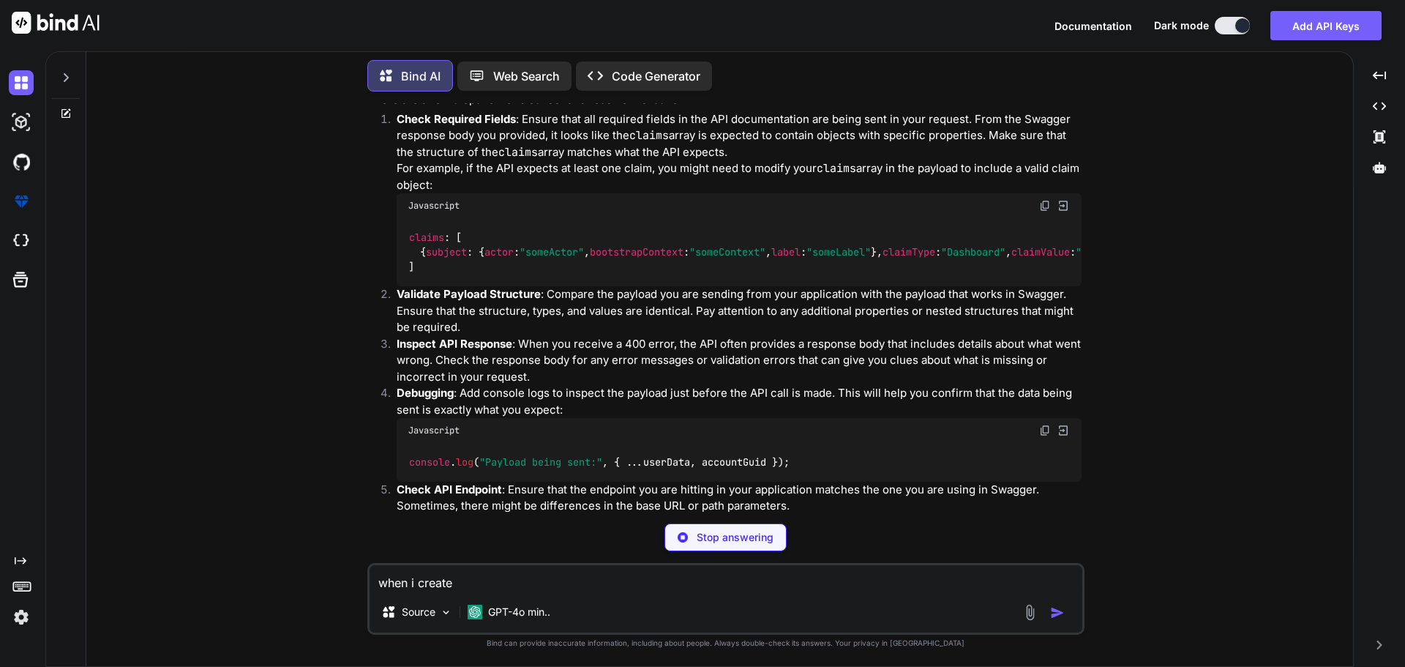
scroll to position [2296, 0]
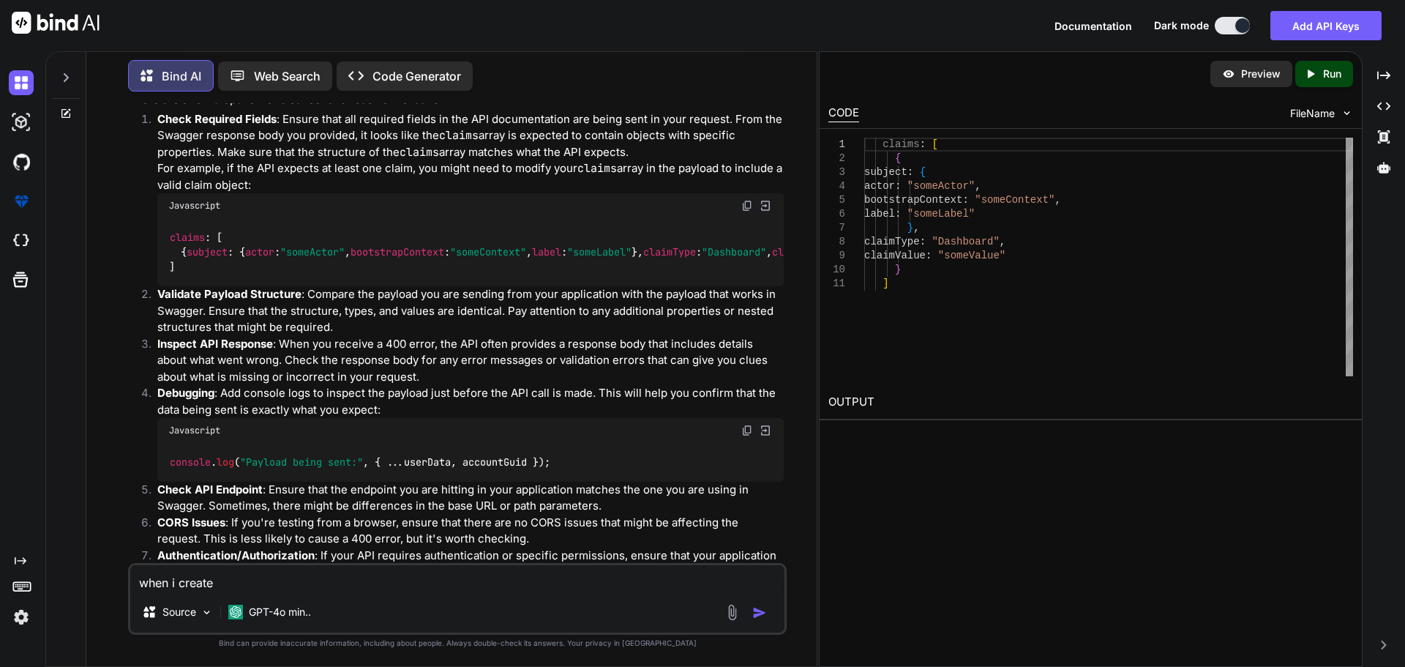
click at [528, 278] on div "claims : [ { subject : { actor : "someActor" , bootstrapContext : "someContext"…" at bounding box center [470, 252] width 626 height 68
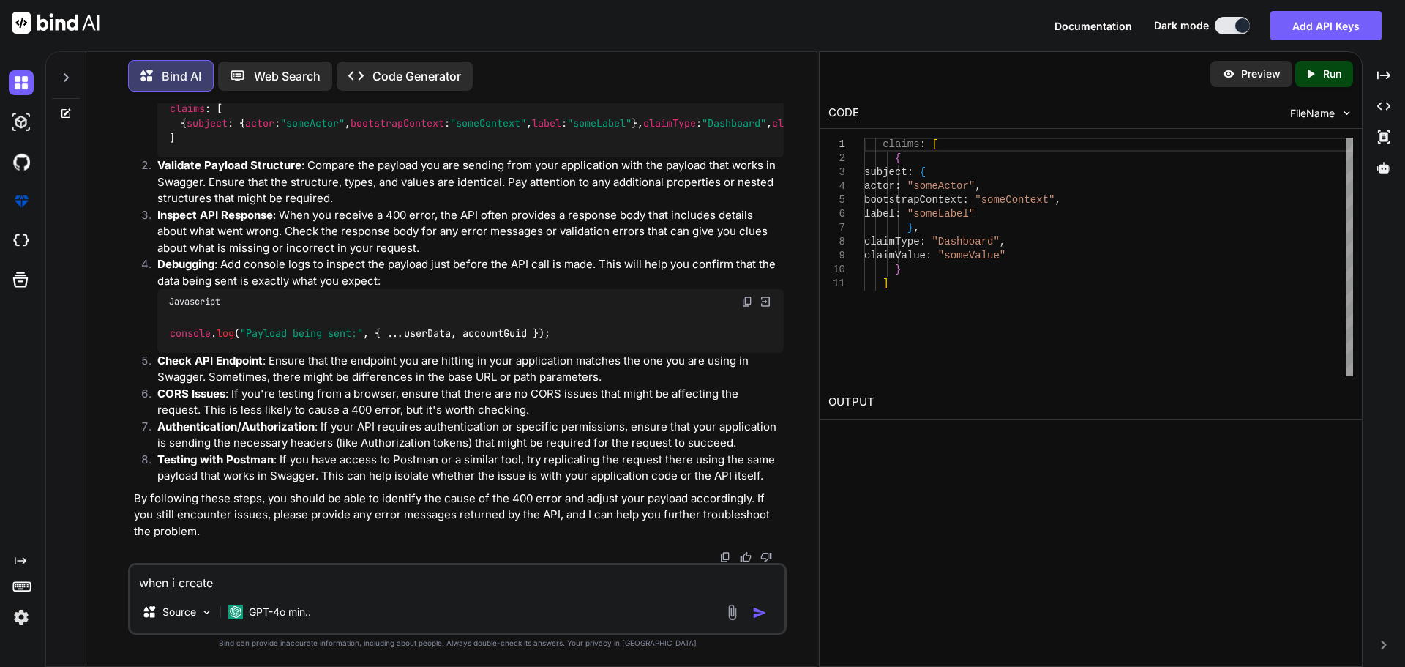
scroll to position [2528, 0]
click at [555, 236] on p "Inspect API Response : When you receive a 400 error, the API often provides a r…" at bounding box center [470, 232] width 626 height 50
click at [551, 224] on p "Inspect API Response : When you receive a 400 error, the API often provides a r…" at bounding box center [470, 232] width 626 height 50
drag, startPoint x: 565, startPoint y: 332, endPoint x: 290, endPoint y: 334, distance: 275.2
click at [290, 334] on div "console . log ( "Payload being sent:" , { ...userData, accountGuid });" at bounding box center [470, 333] width 626 height 38
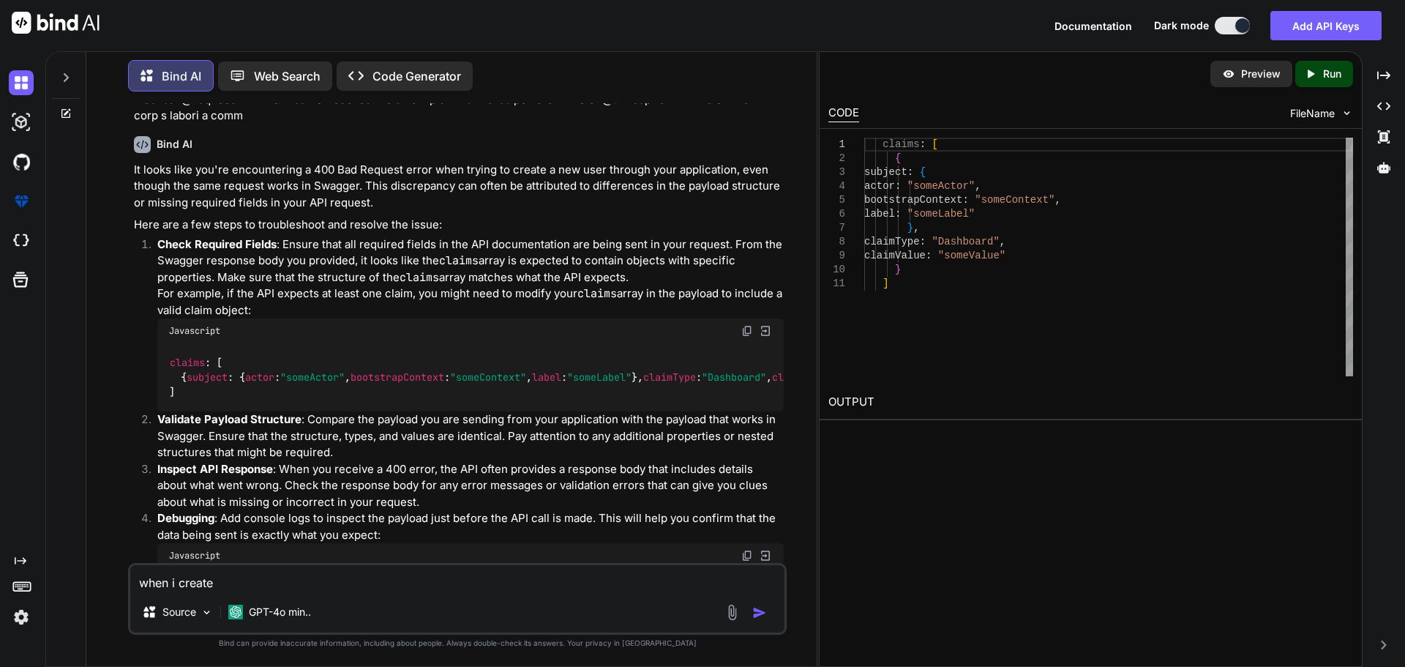
scroll to position [2069, 0]
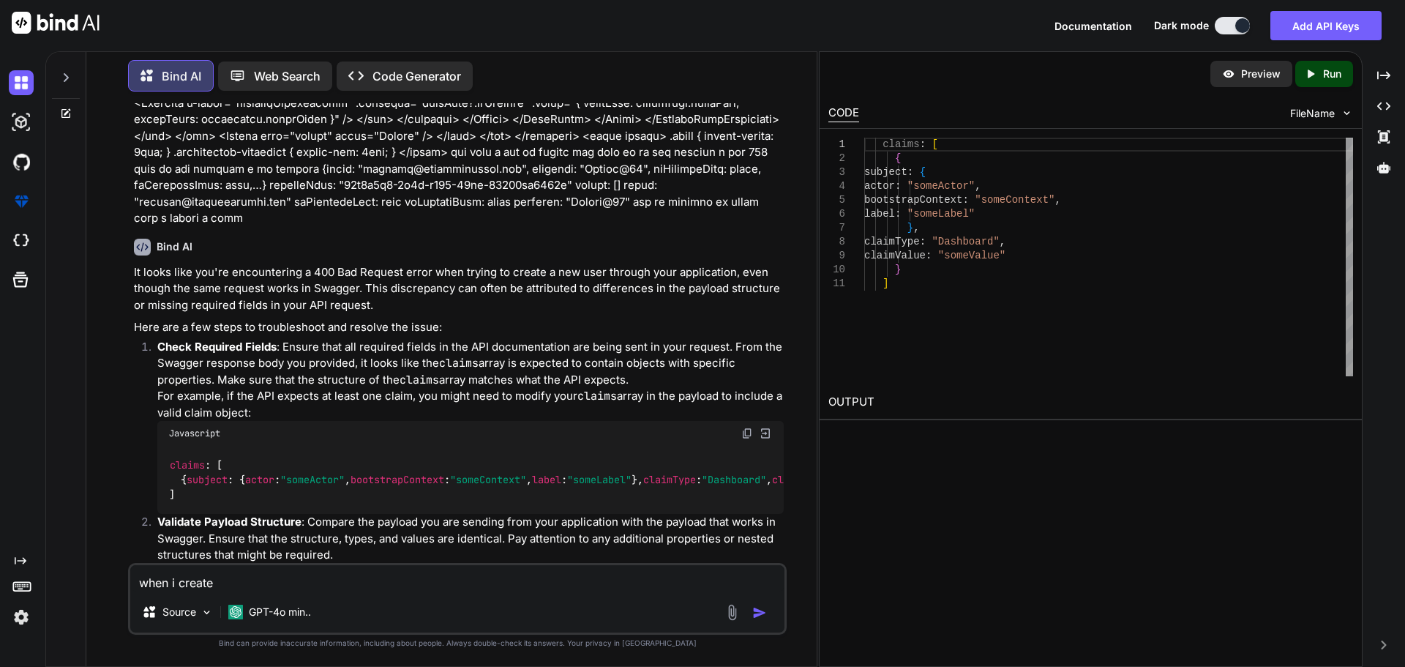
drag, startPoint x: 181, startPoint y: 138, endPoint x: 169, endPoint y: 442, distance: 304.7
click at [169, 446] on div "claims : [ { subject : { actor : "someActor" , bootstrapContext : "someContext"…" at bounding box center [470, 480] width 626 height 68
copy code "claims : [ { subject : { actor : "someActor" , bootstrapContext : "someContext"…"
click at [629, 339] on p "Check Required Fields : Ensure that all required fields in the API documentatio…" at bounding box center [470, 364] width 626 height 50
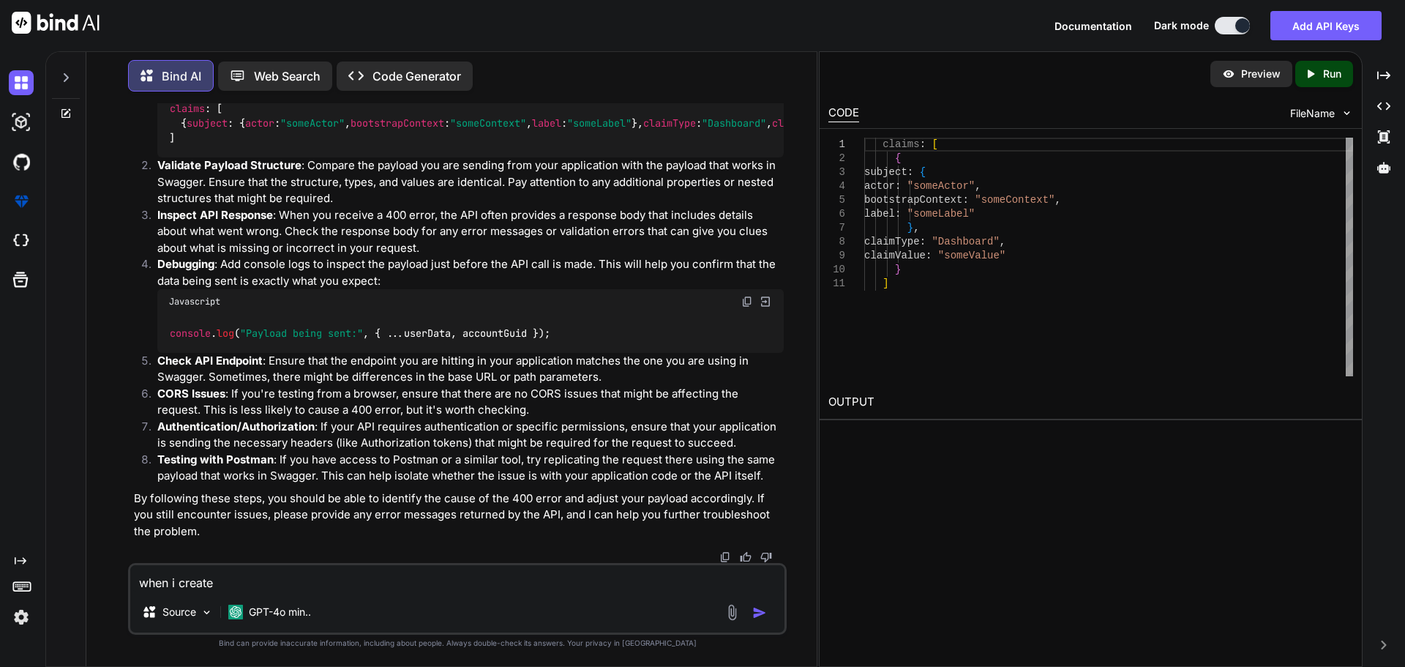
scroll to position [2479, 0]
drag, startPoint x: 566, startPoint y: 378, endPoint x: 168, endPoint y: 382, distance: 398.1
click at [168, 352] on div "console . log ( "Payload being sent:" , { ...userData, accountGuid });" at bounding box center [470, 333] width 626 height 38
copy code "console . log ( "Payload being sent:" , { ...userData, accountGuid });"
click at [308, 572] on textarea "when i create" at bounding box center [457, 578] width 654 height 26
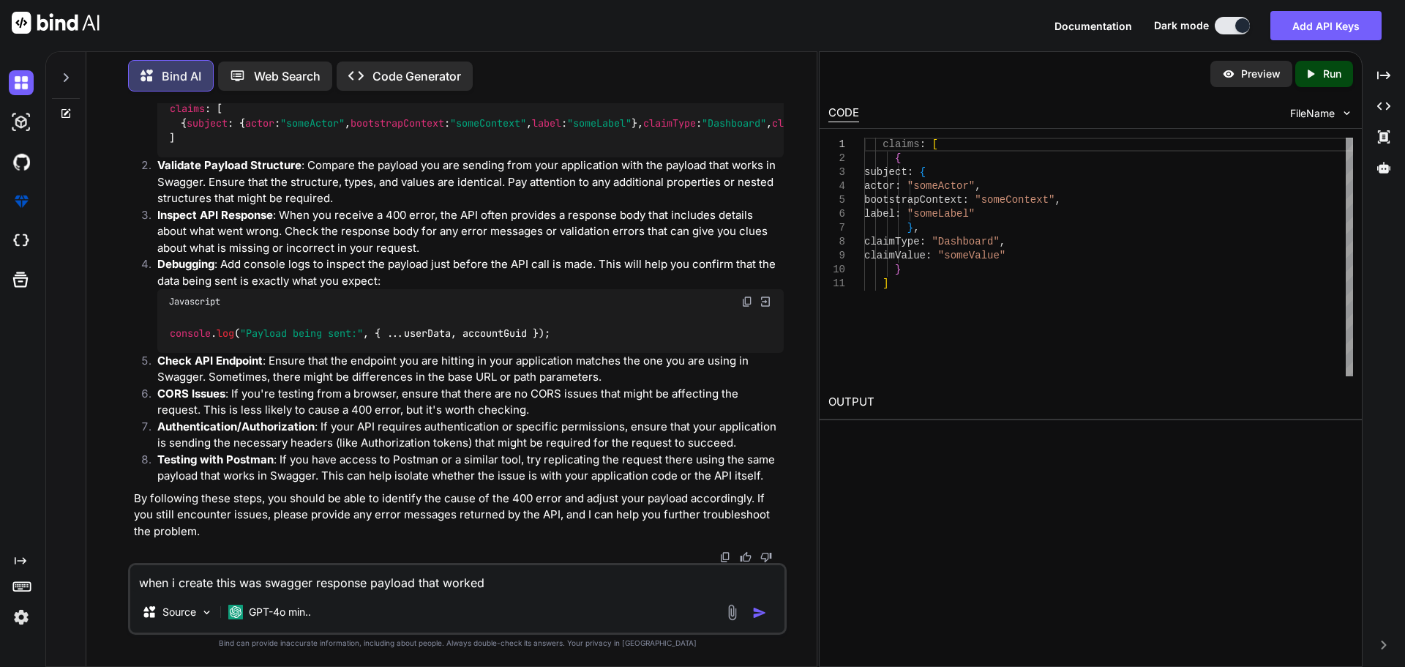
paste textarea "{ "programId": "BetwayPartnersAfrica", "isPrimaryUser": false, "isInternalUser"…"
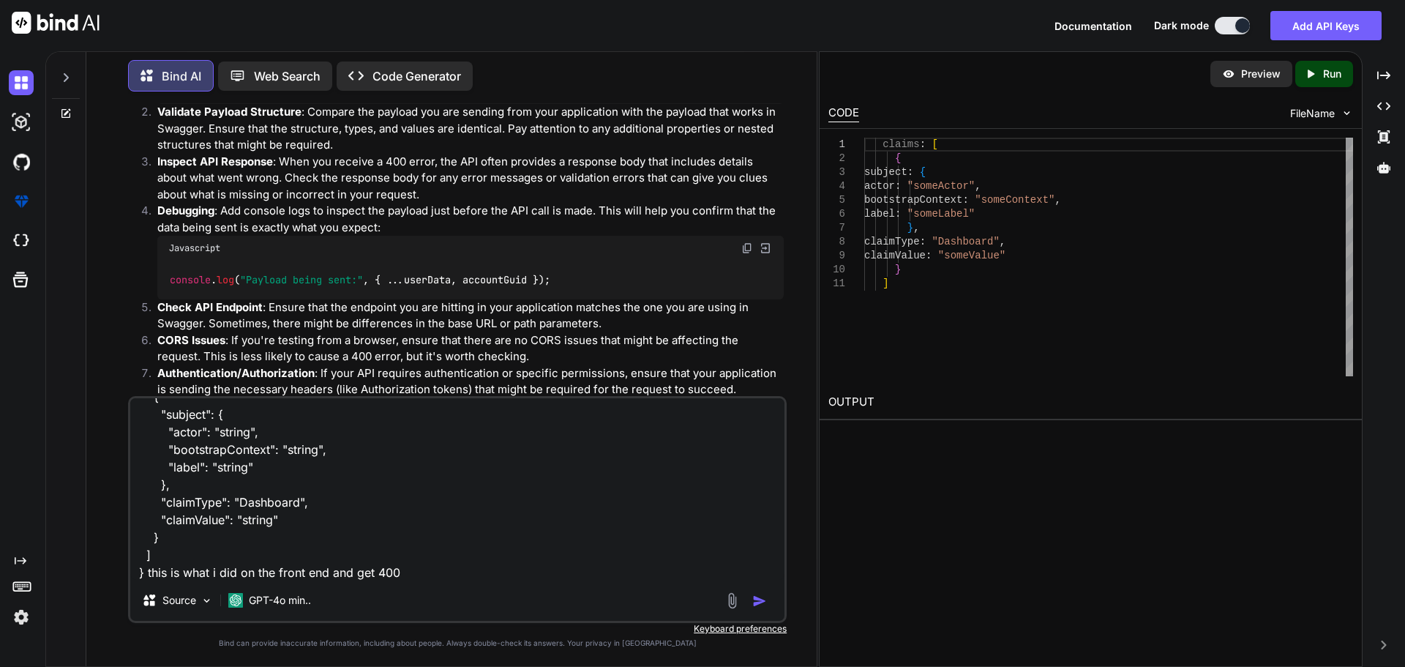
paste textarea "{email: "[EMAIL_ADDRESS][DOMAIN_NAME]", password: "[SECURITY_DATA]", isPrimaryU…"
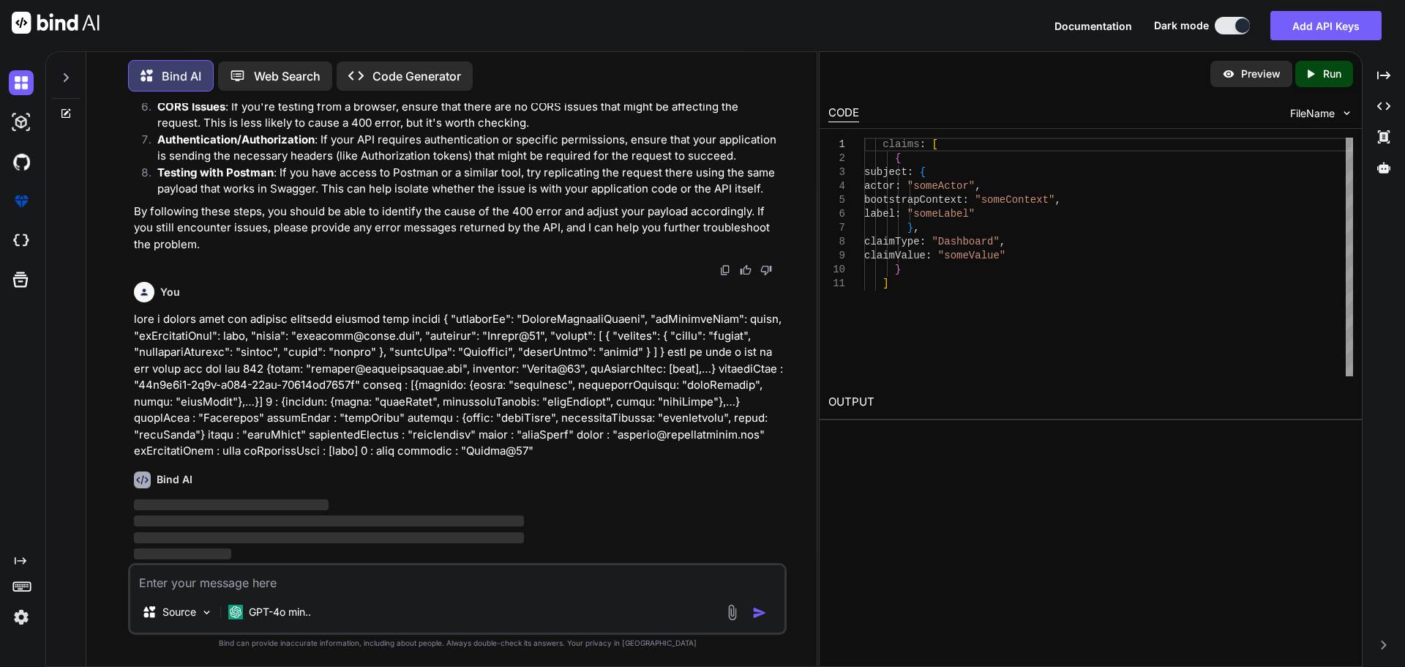
scroll to position [2815, 0]
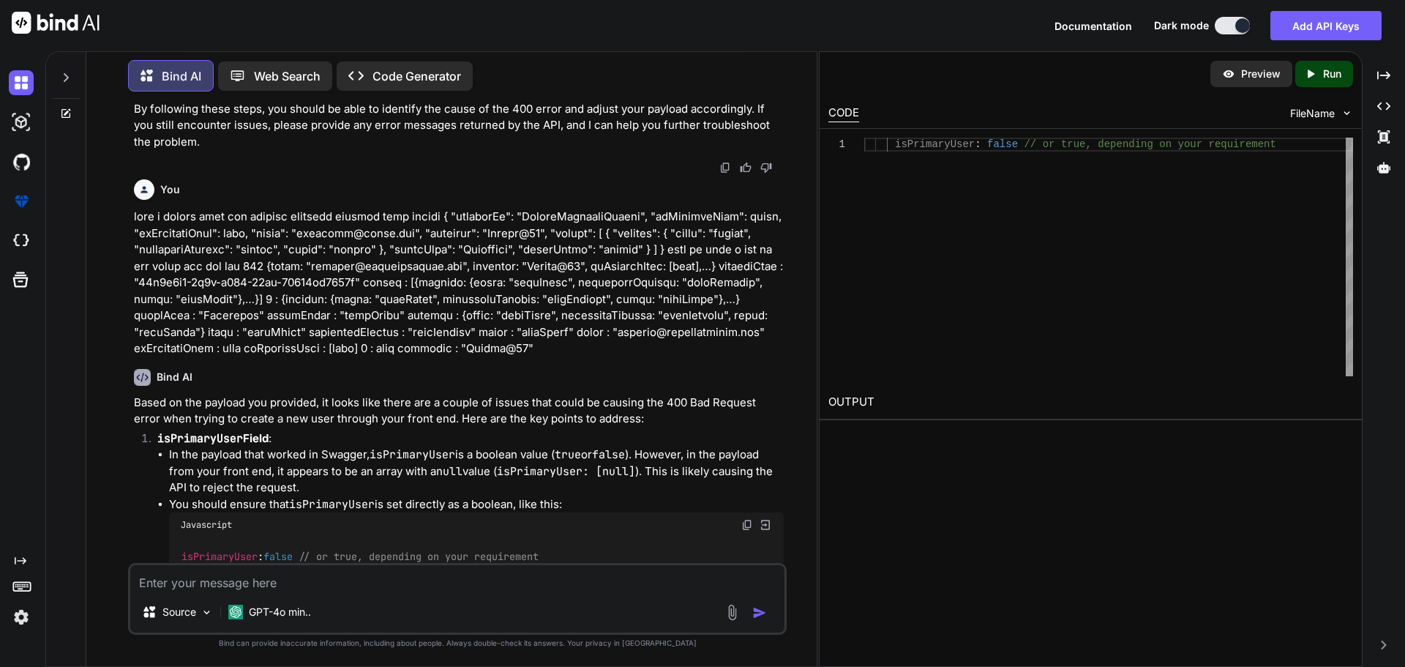
click at [484, 357] on p at bounding box center [459, 283] width 650 height 149
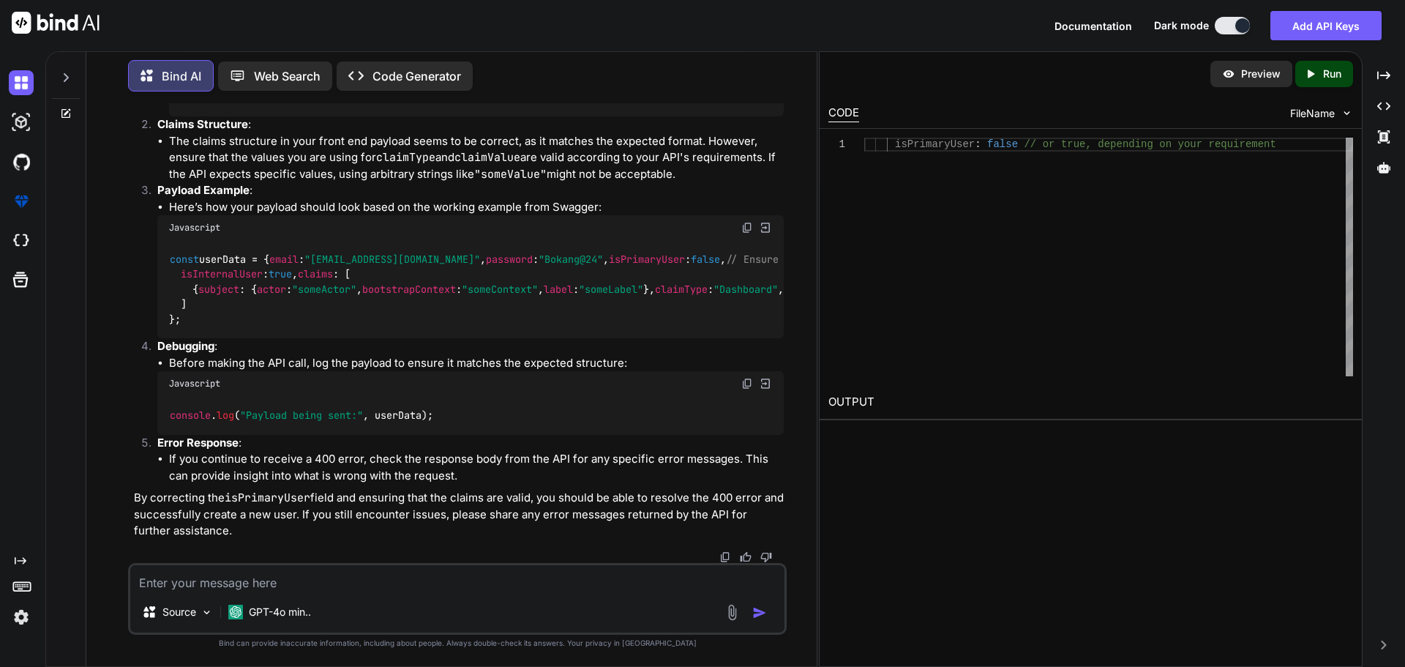
scroll to position [3555, 0]
click at [263, 583] on textarea at bounding box center [457, 578] width 654 height 26
paste textarea "import type { RequestType, ResponseType } from '~/schemas' export type Paginate…"
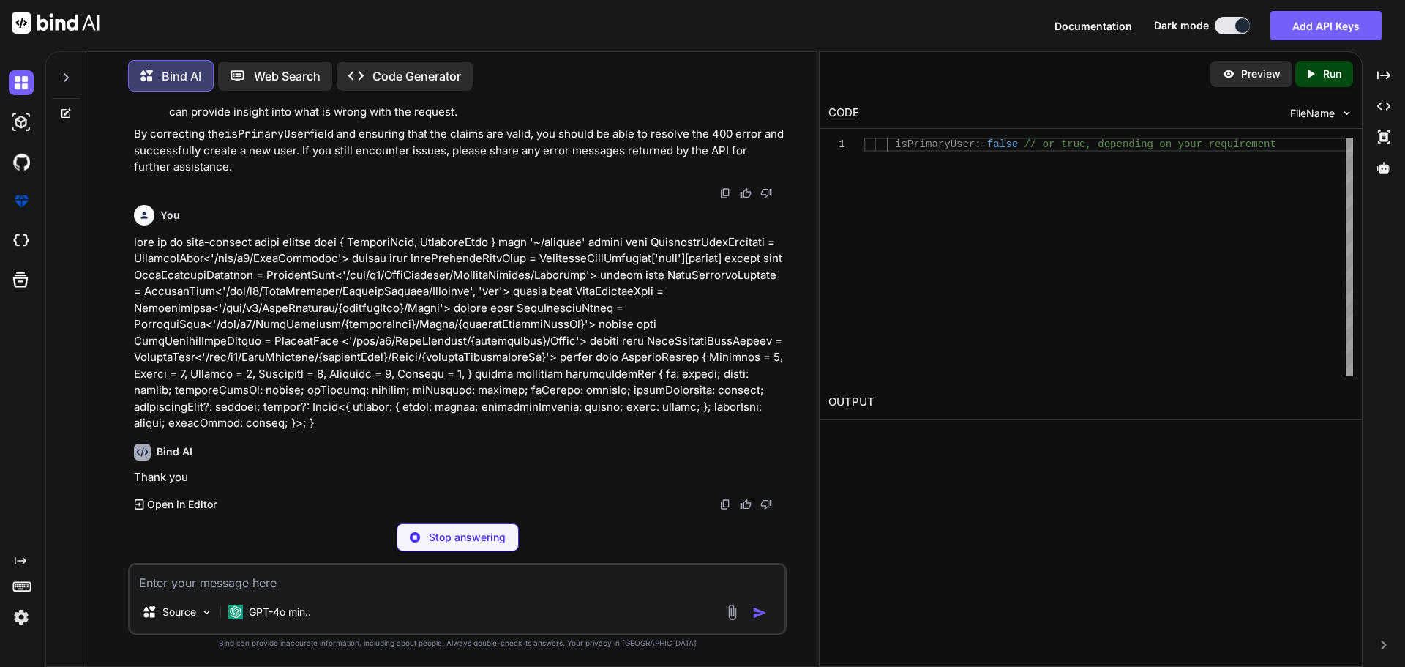
scroll to position [3908, 0]
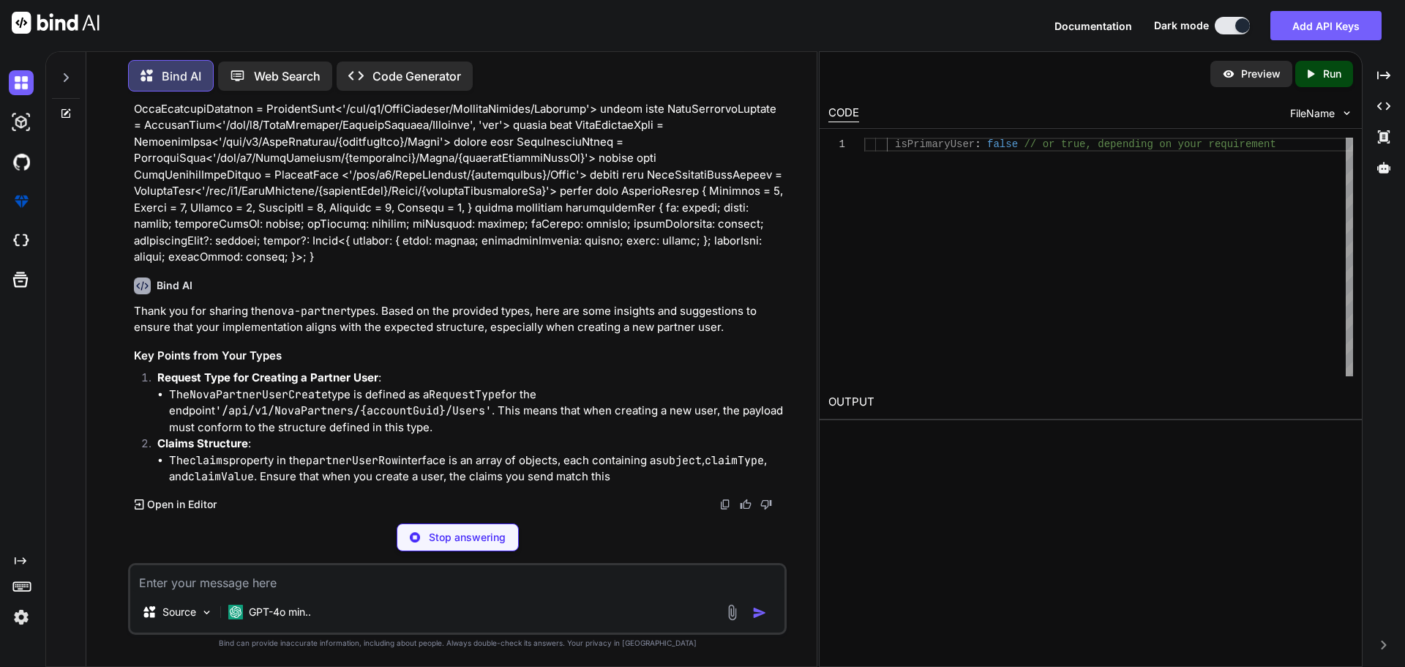
click at [263, 583] on textarea at bounding box center [457, 578] width 654 height 26
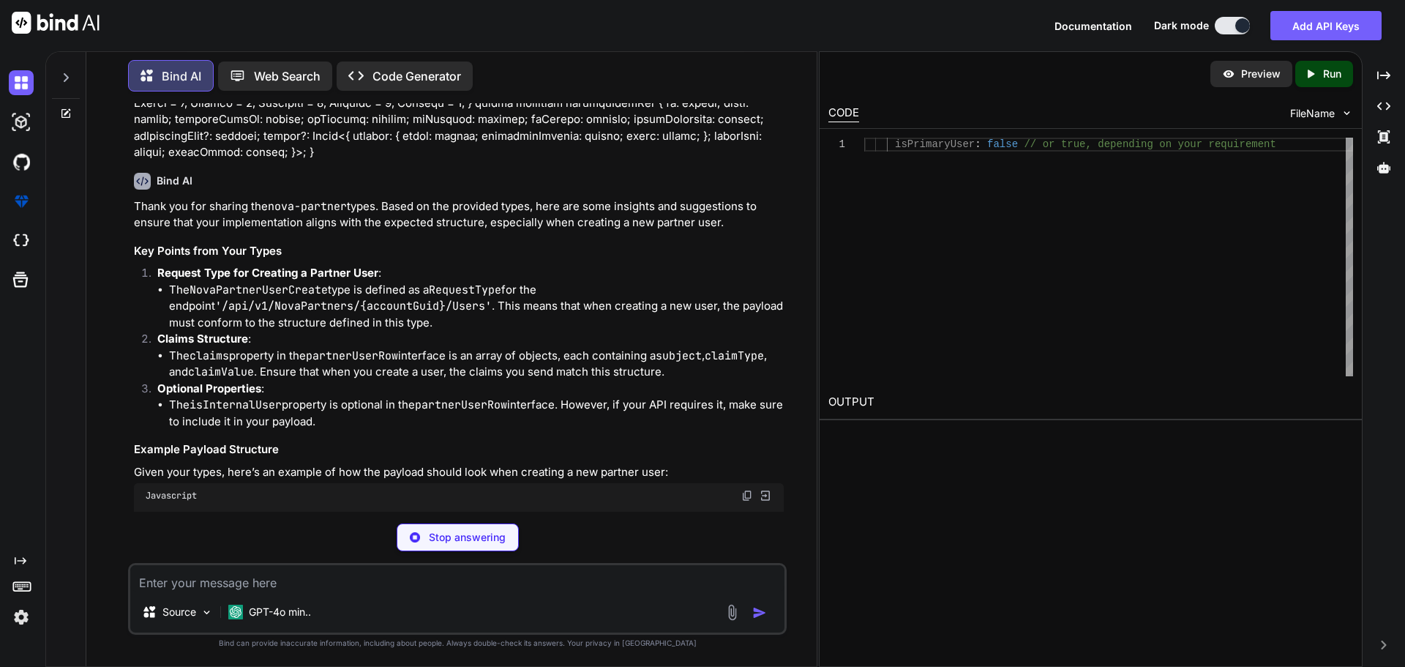
click at [520, 190] on div "Bind AI" at bounding box center [459, 181] width 650 height 17
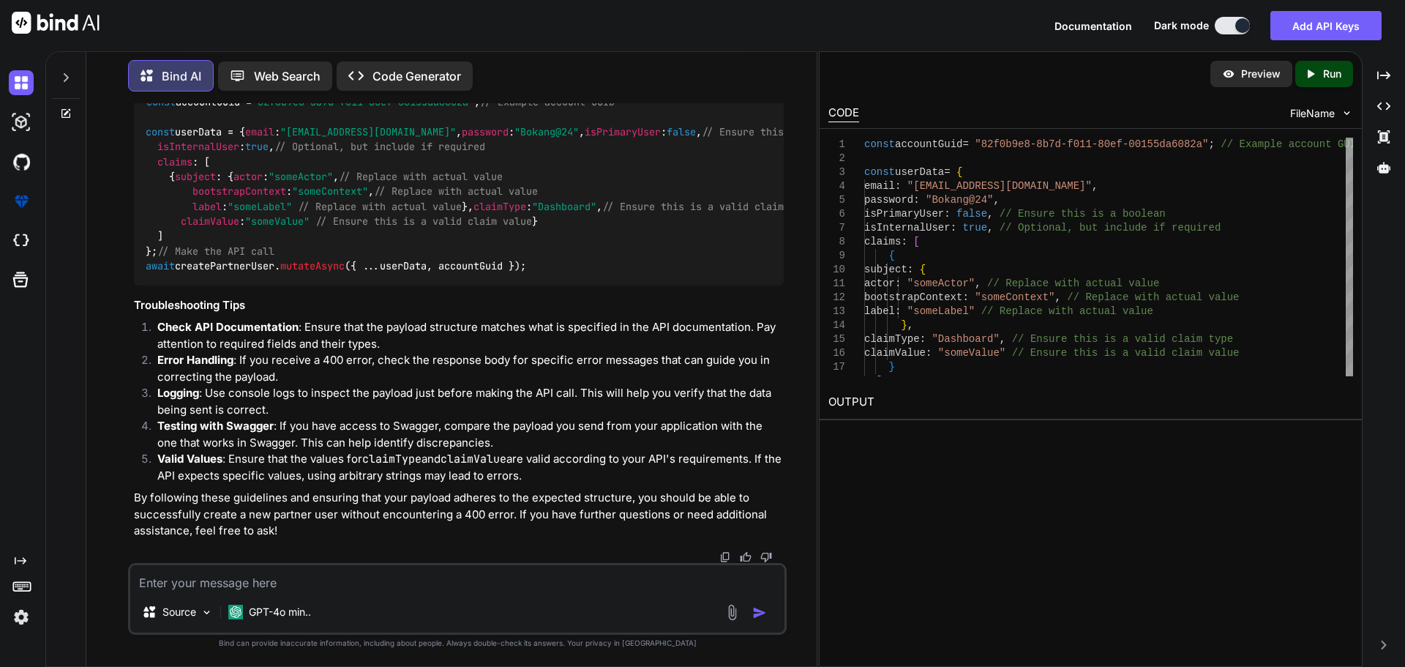
scroll to position [4781, 0]
click at [427, 580] on textarea at bounding box center [457, 578] width 654 height 26
paste textarea "<script setup lang="ts"> import type { partnerUserRow } from '~/shared/types/no…"
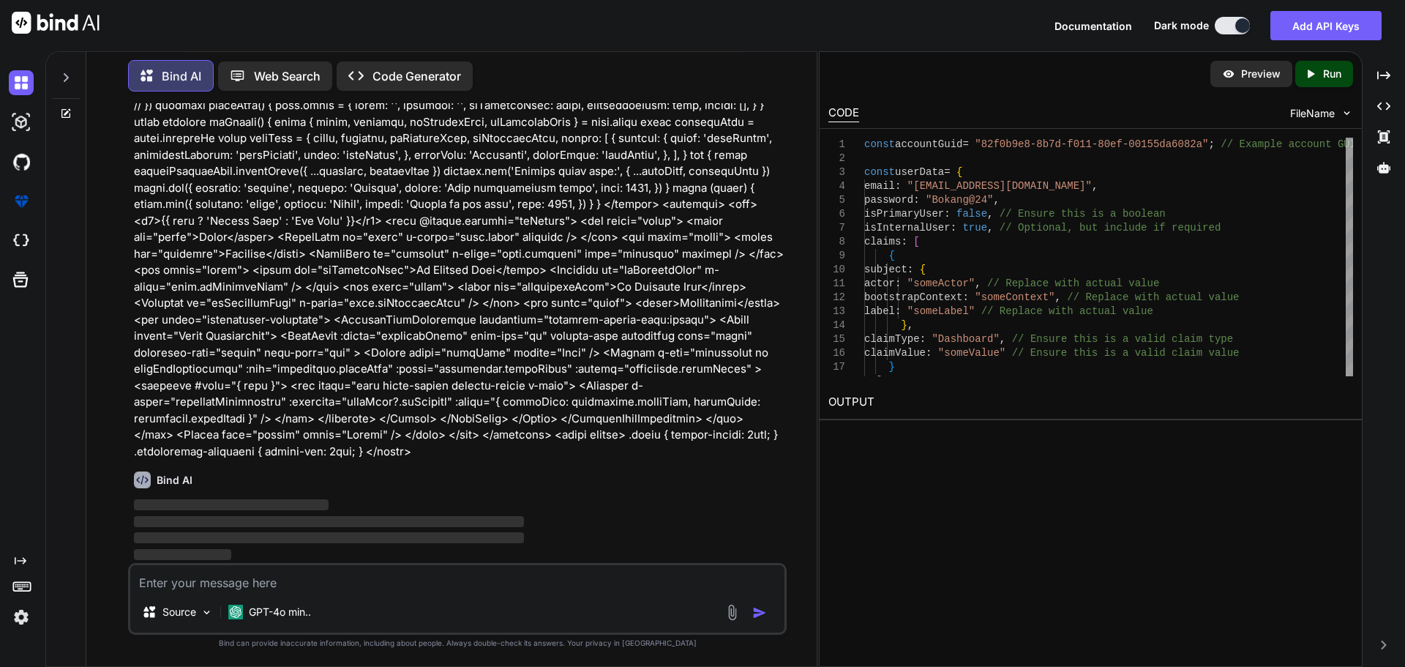
scroll to position [5240, 0]
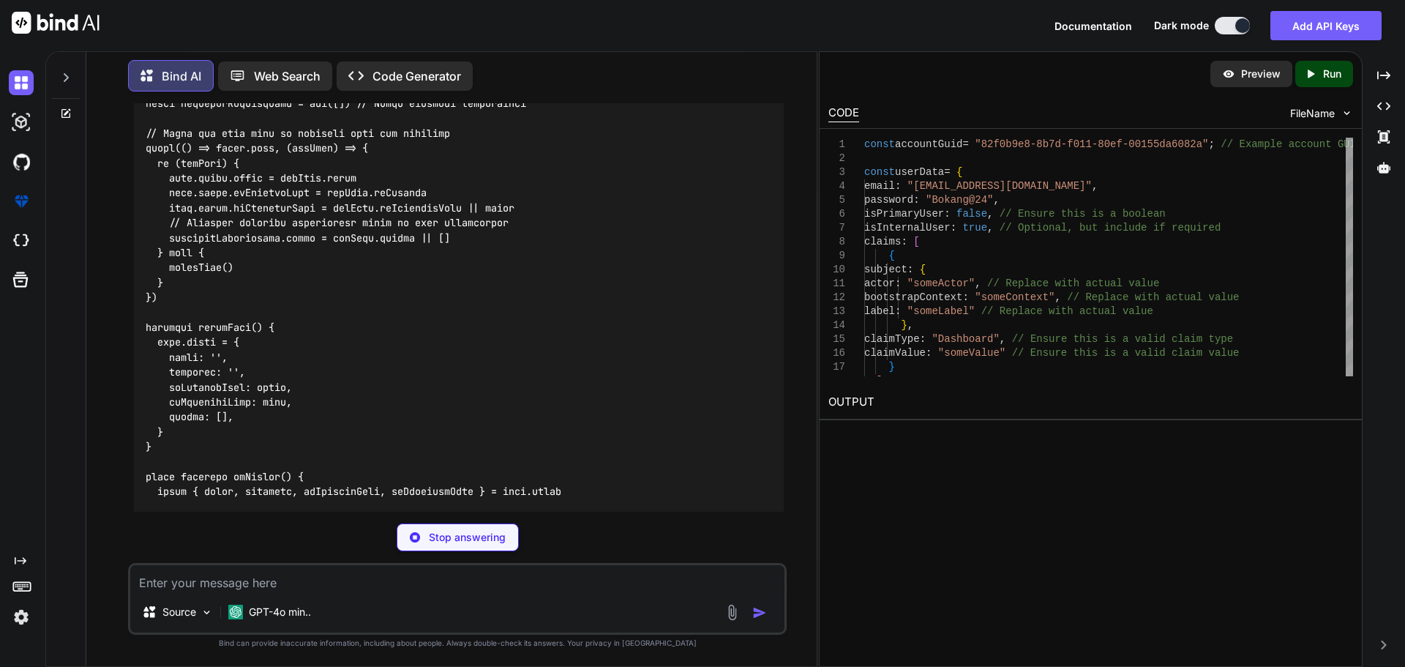
scroll to position [5943, 0]
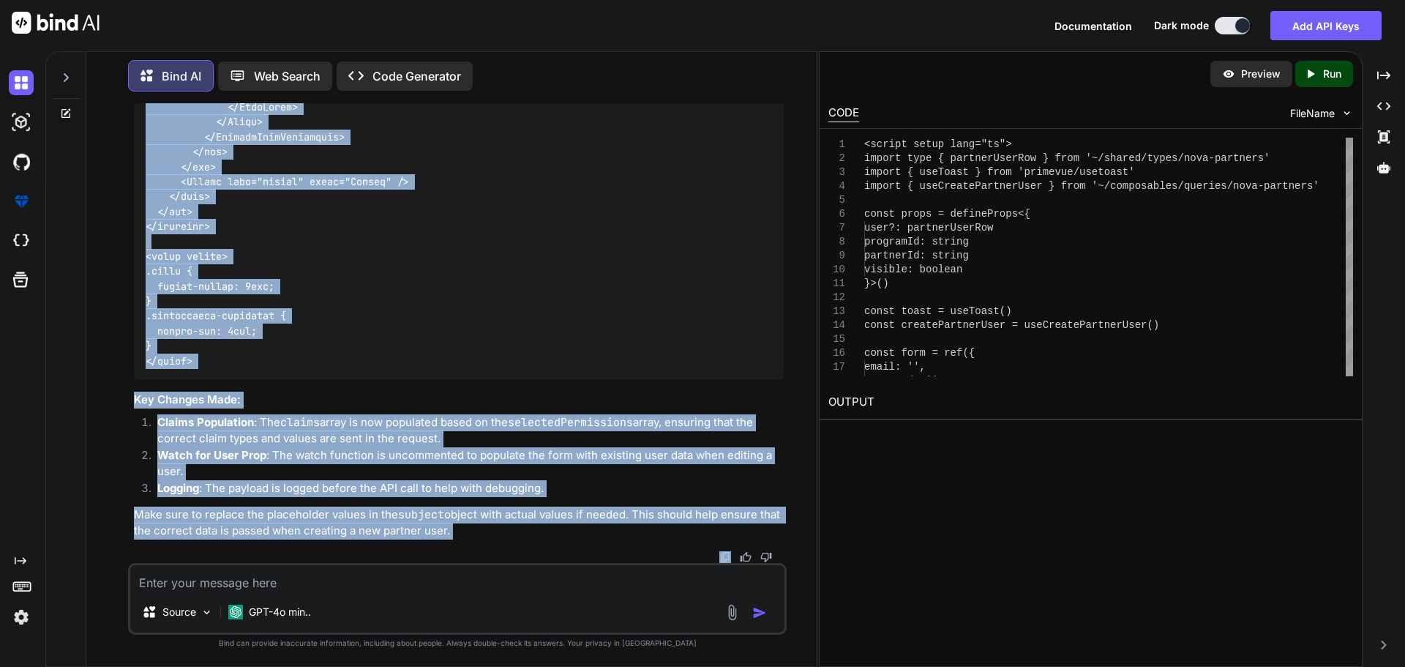
scroll to position [8072, 0]
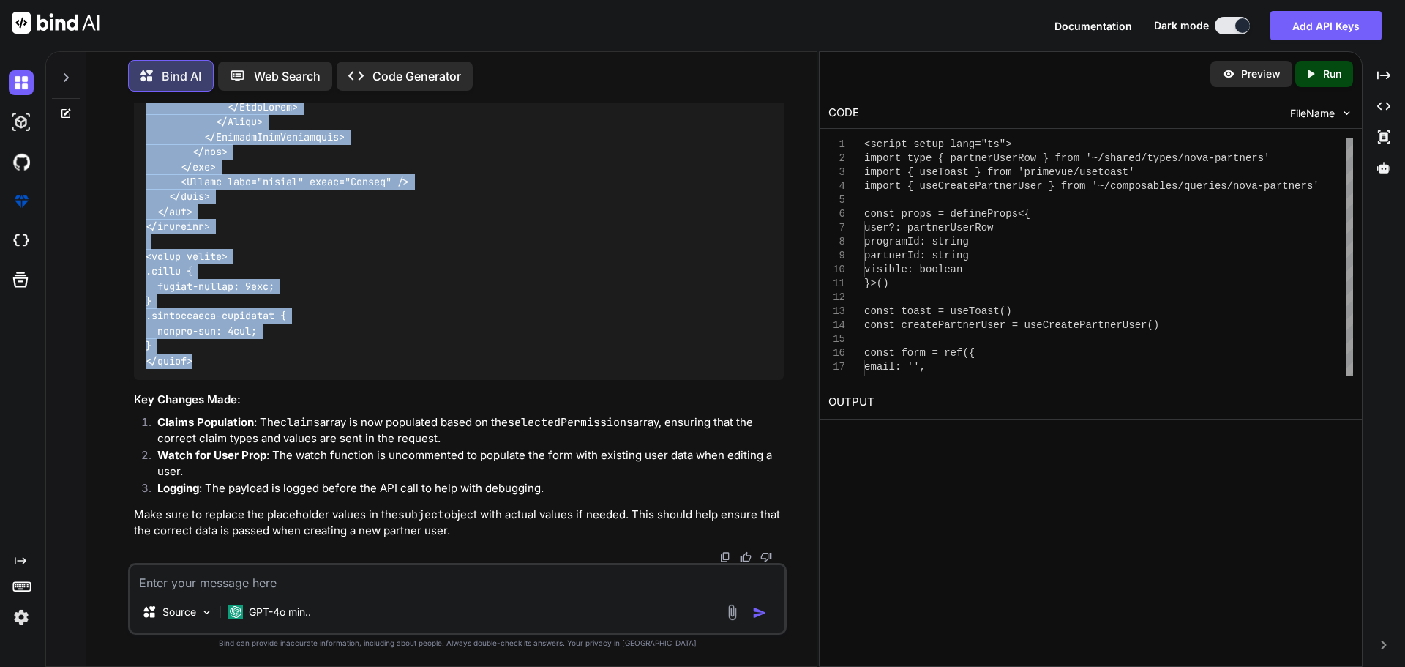
drag, startPoint x: 146, startPoint y: 244, endPoint x: 261, endPoint y: 367, distance: 168.3
copy code "<script setup lang="ts"> import type { partnerUserRow } from '~/shared/types/no…"
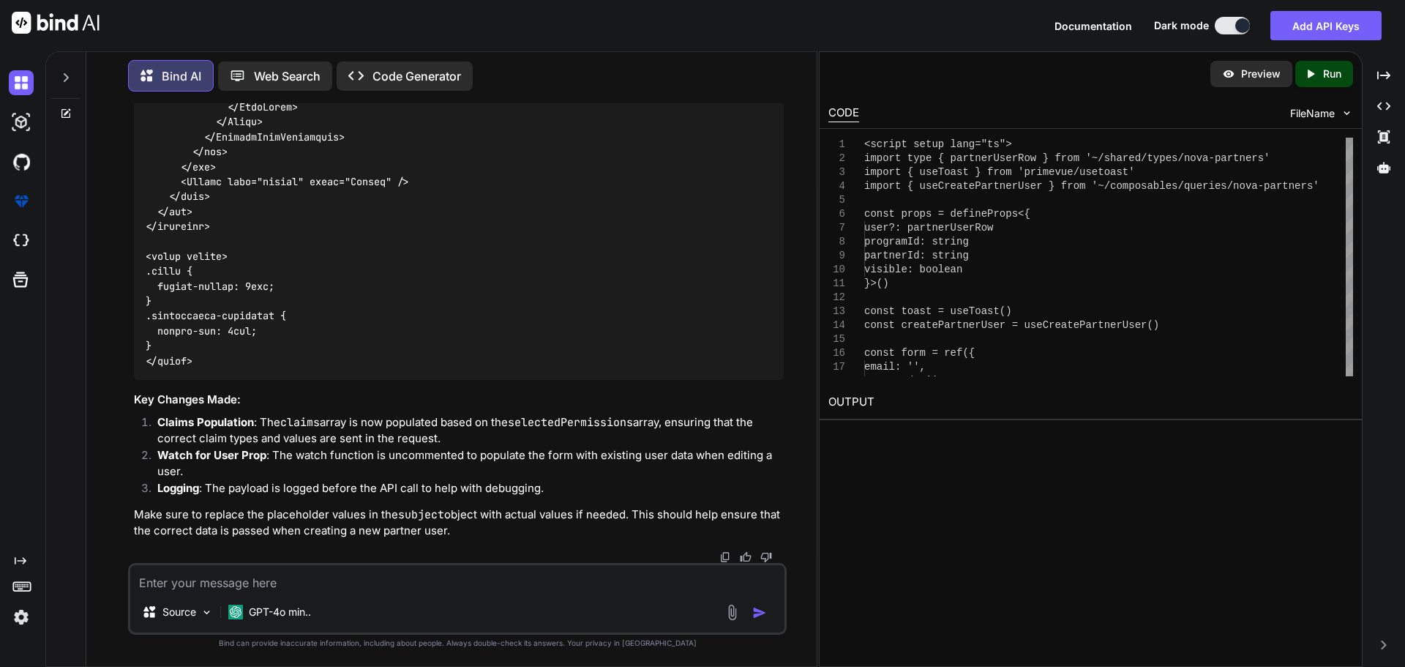
click at [332, 572] on textarea at bounding box center [457, 578] width 654 height 26
paste textarea "Payload being sent:"
click at [332, 572] on textarea "console i am getting Payload being sent:" at bounding box center [457, 578] width 654 height 26
drag, startPoint x: 252, startPoint y: 581, endPoint x: 457, endPoint y: 604, distance: 205.4
click at [457, 604] on div "console i am getting Payload being sent: Source GPT-4o min.." at bounding box center [457, 599] width 659 height 72
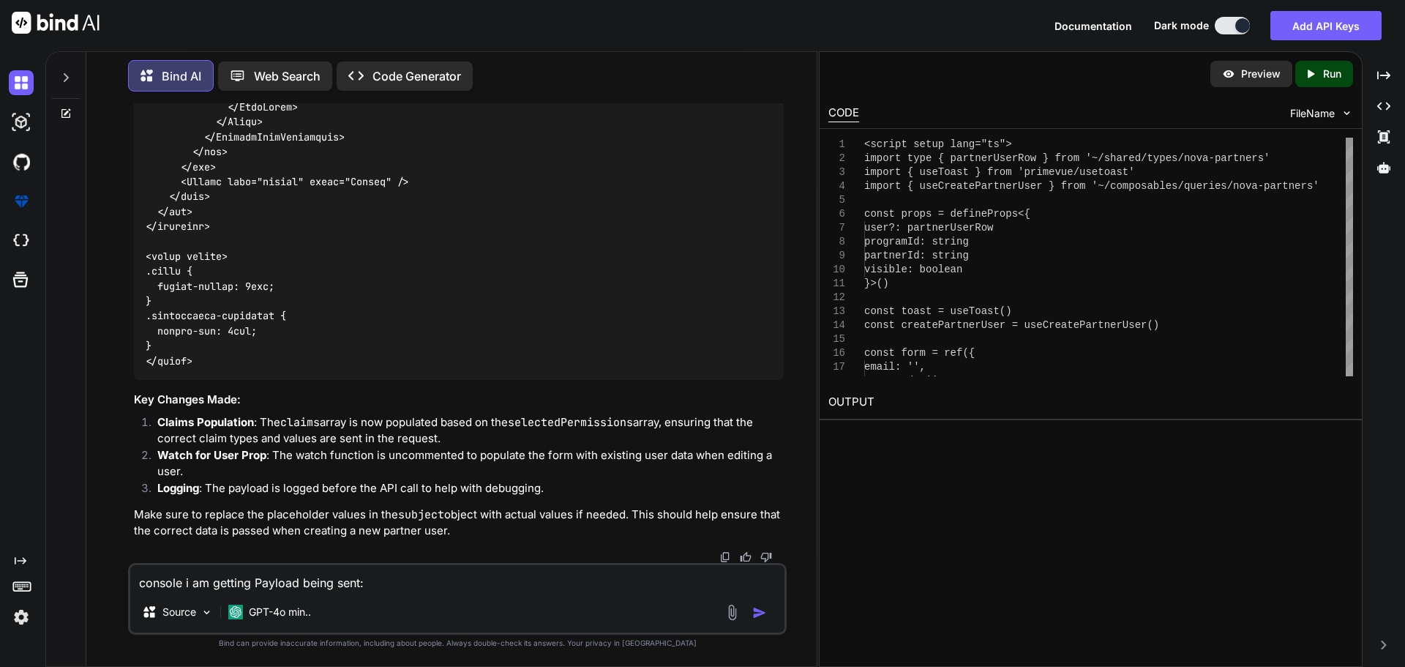
paste textarea "{email: [EMAIL_ADDRESS][DOMAIN_NAME]', password: '[SECURITY_DATA]', isPrimaryUs…"
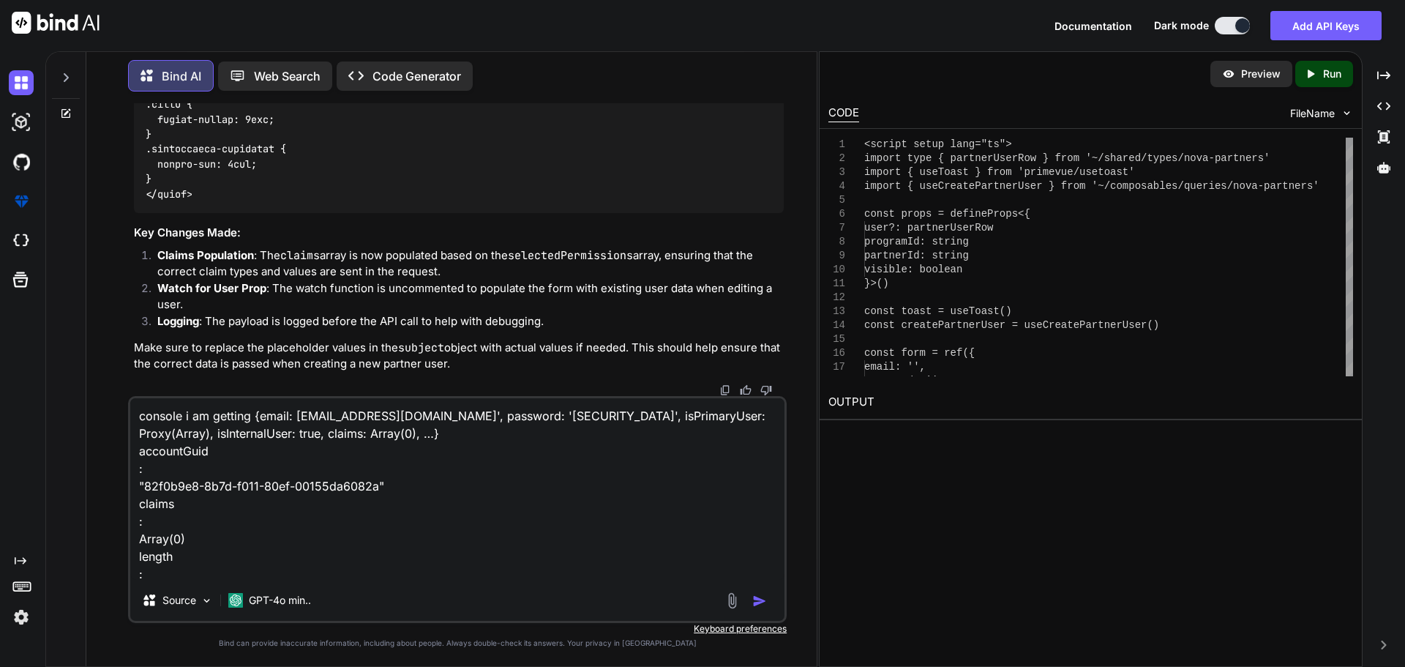
scroll to position [335, 0]
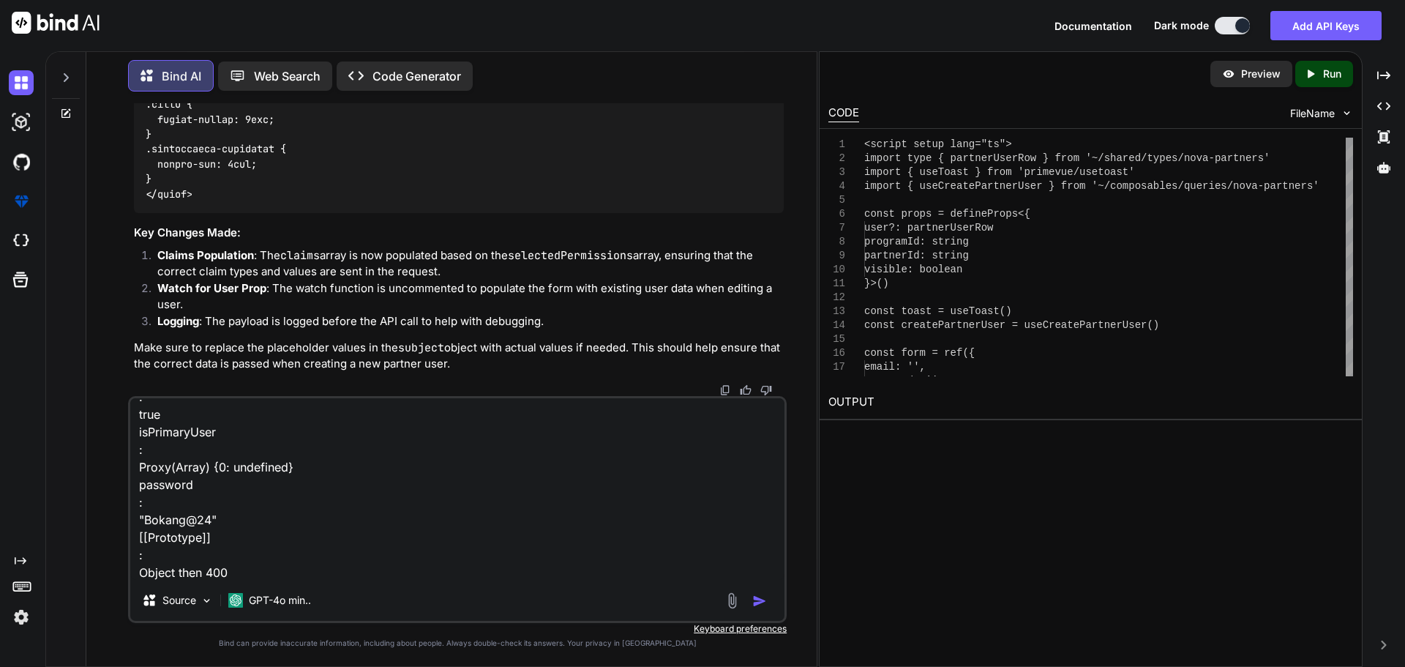
paste textarea "Roles Permissions"
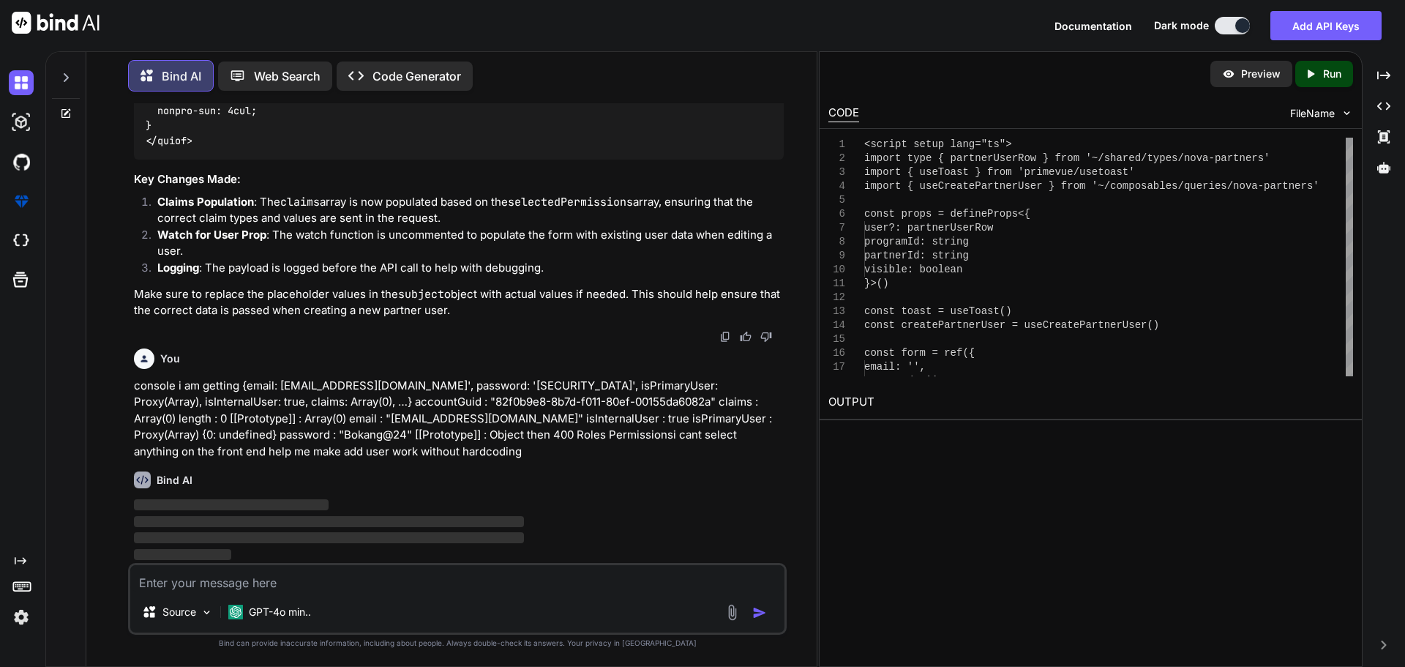
scroll to position [8292, 0]
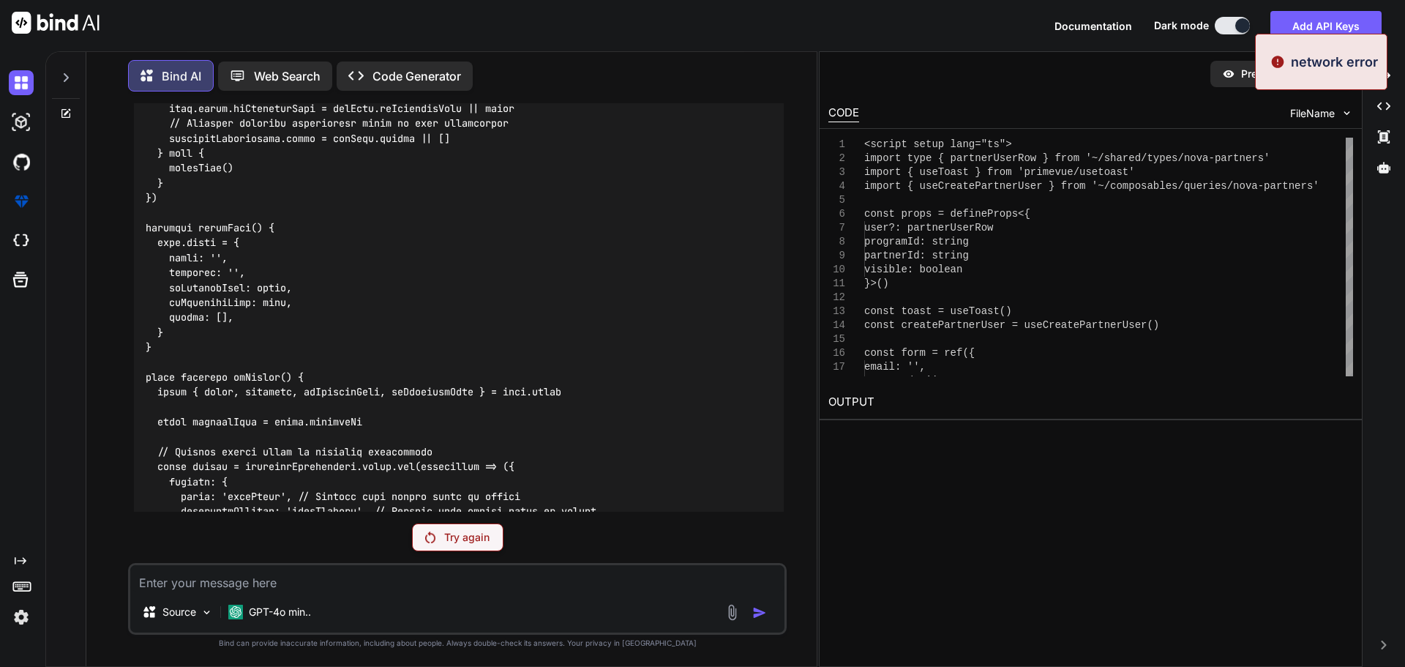
scroll to position [5786, 0]
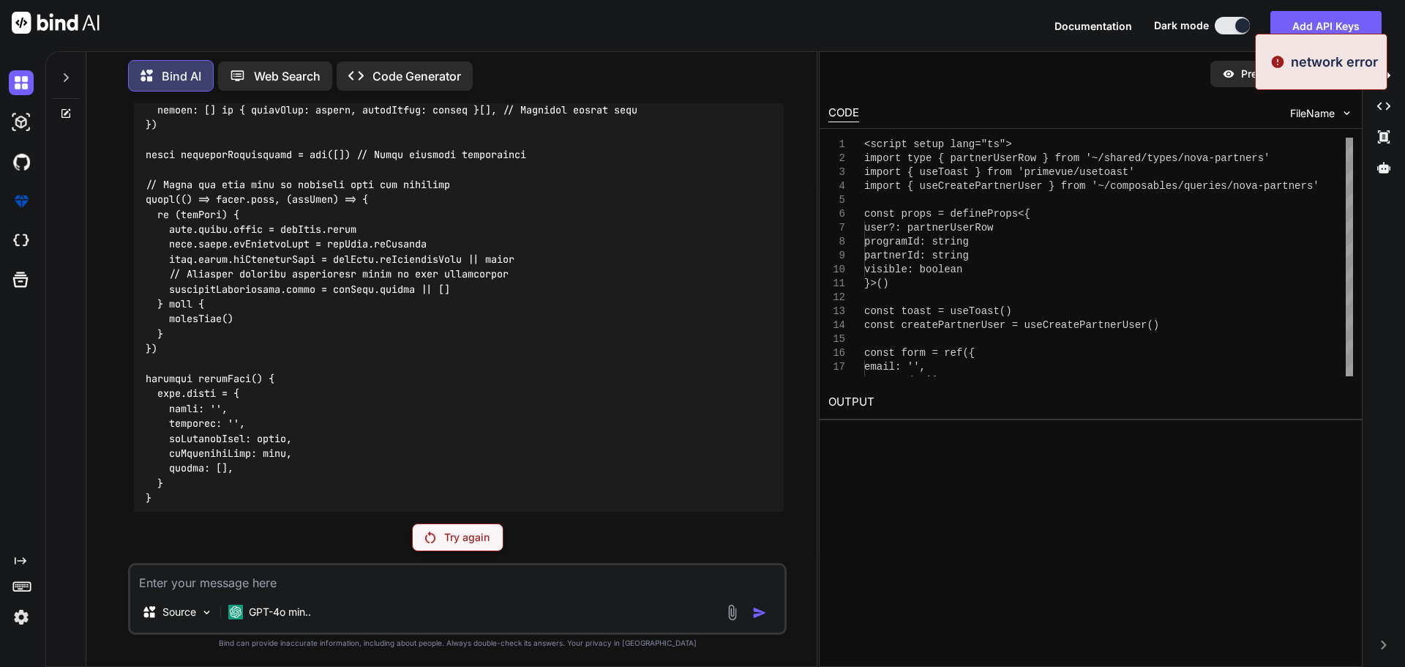
click at [473, 542] on p "Try again" at bounding box center [466, 537] width 45 height 15
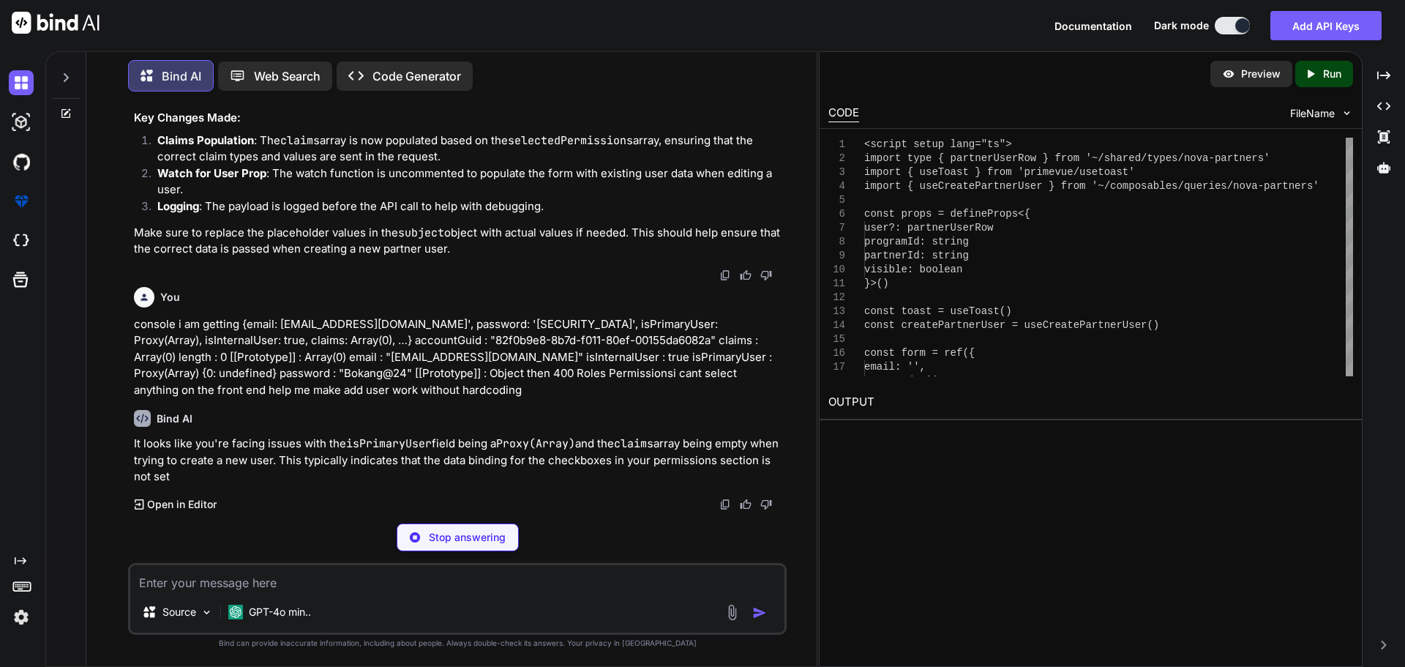
scroll to position [8343, 0]
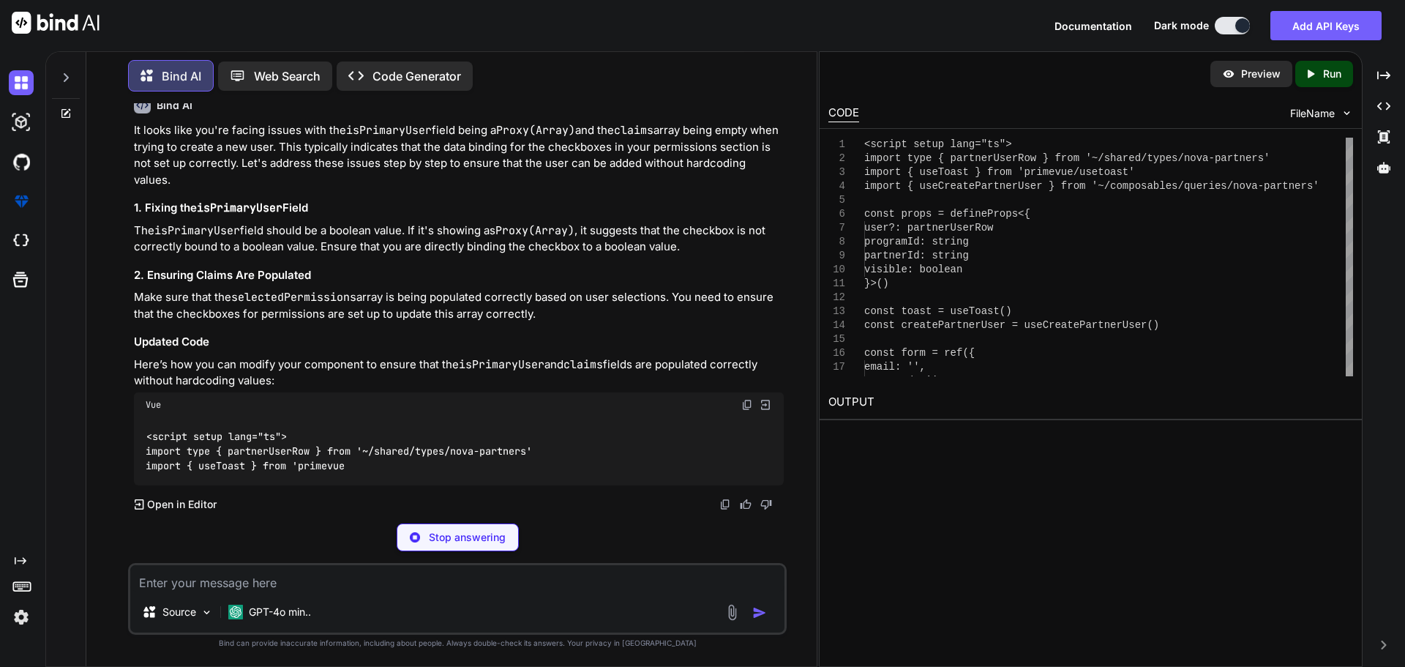
click at [299, 188] on p "It looks like you're facing issues with the isPrimaryUser field being a Proxy(A…" at bounding box center [459, 155] width 650 height 66
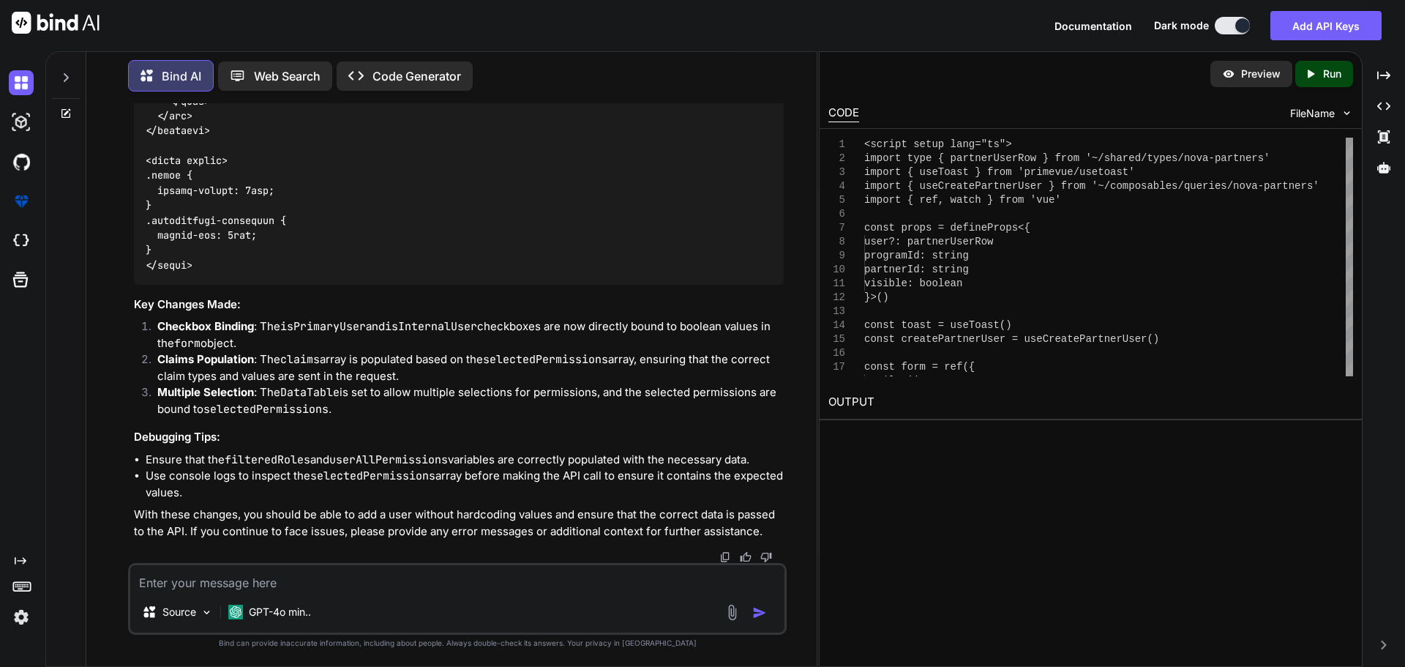
scroll to position [11096, 0]
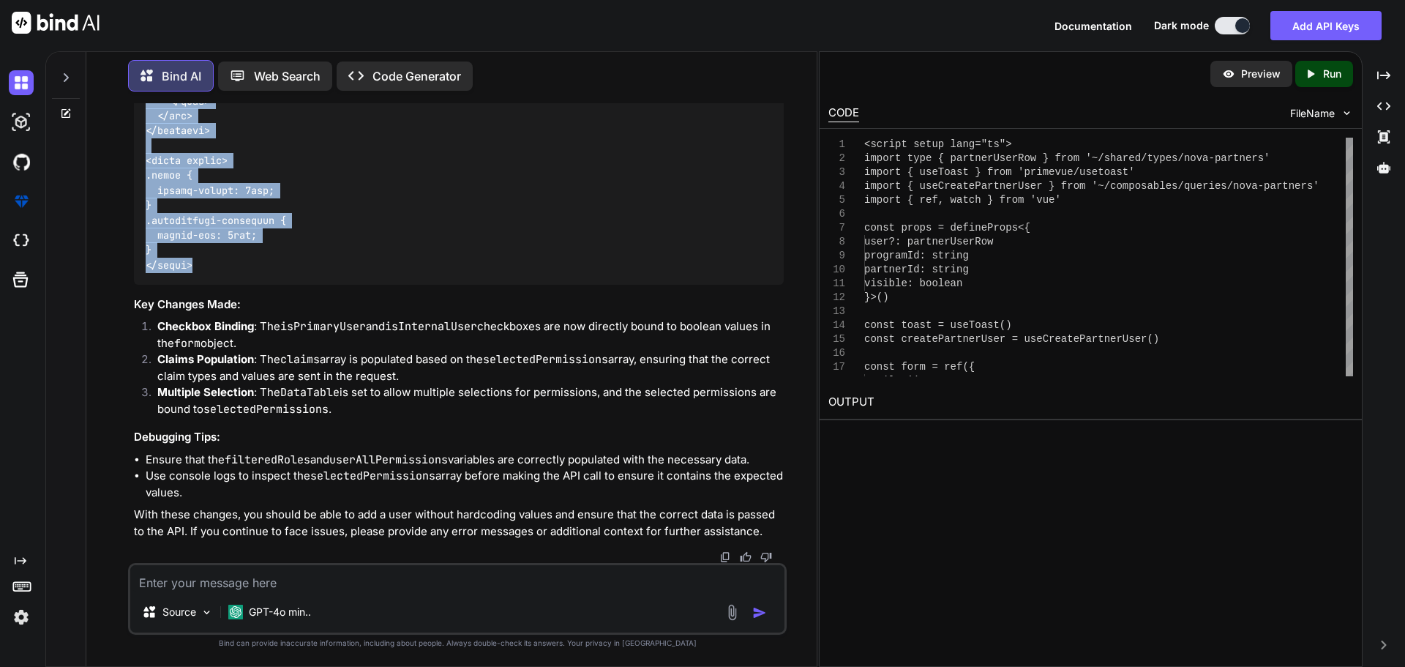
drag, startPoint x: 147, startPoint y: 231, endPoint x: 216, endPoint y: 426, distance: 206.5
copy code "<script setup lang="ts"> import type { partnerUserRow } from '~/shared/types/no…"
click at [297, 584] on textarea at bounding box center [457, 578] width 654 height 26
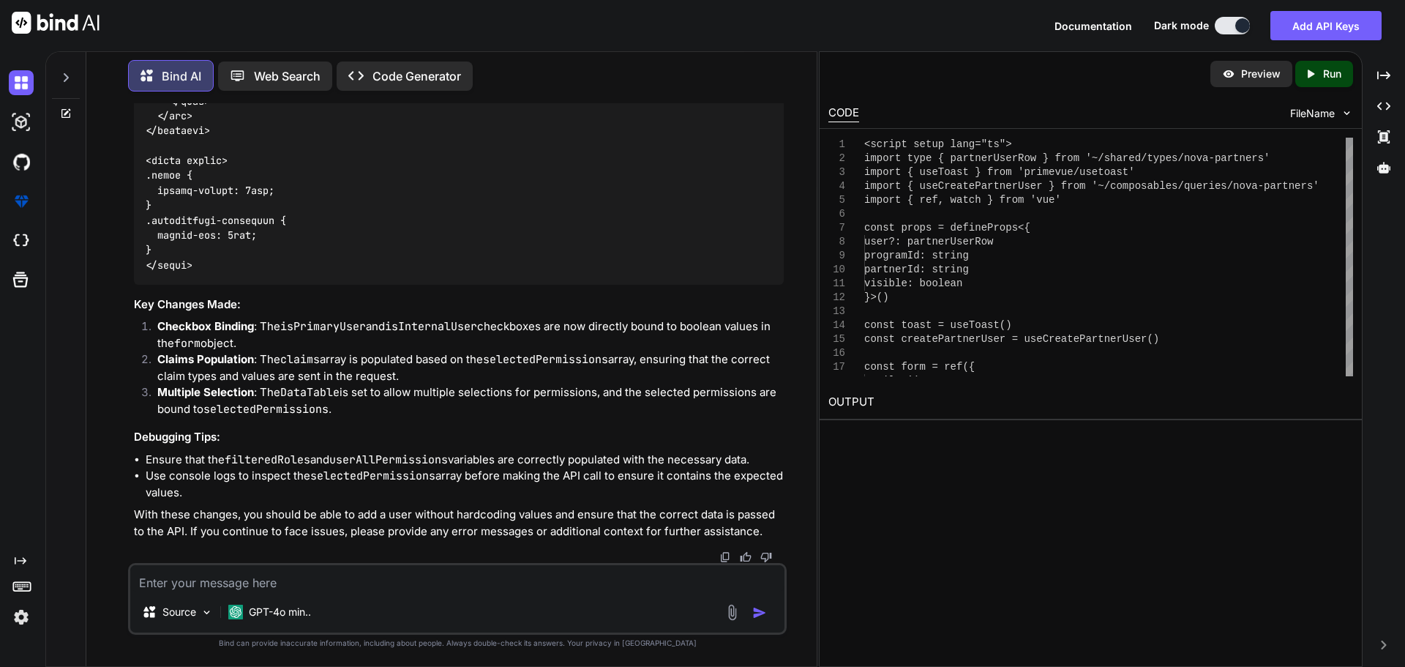
paste textarea "[vue-tsc] Type '{ subject: { actor: string; bootstrapContext: string; label: st…"
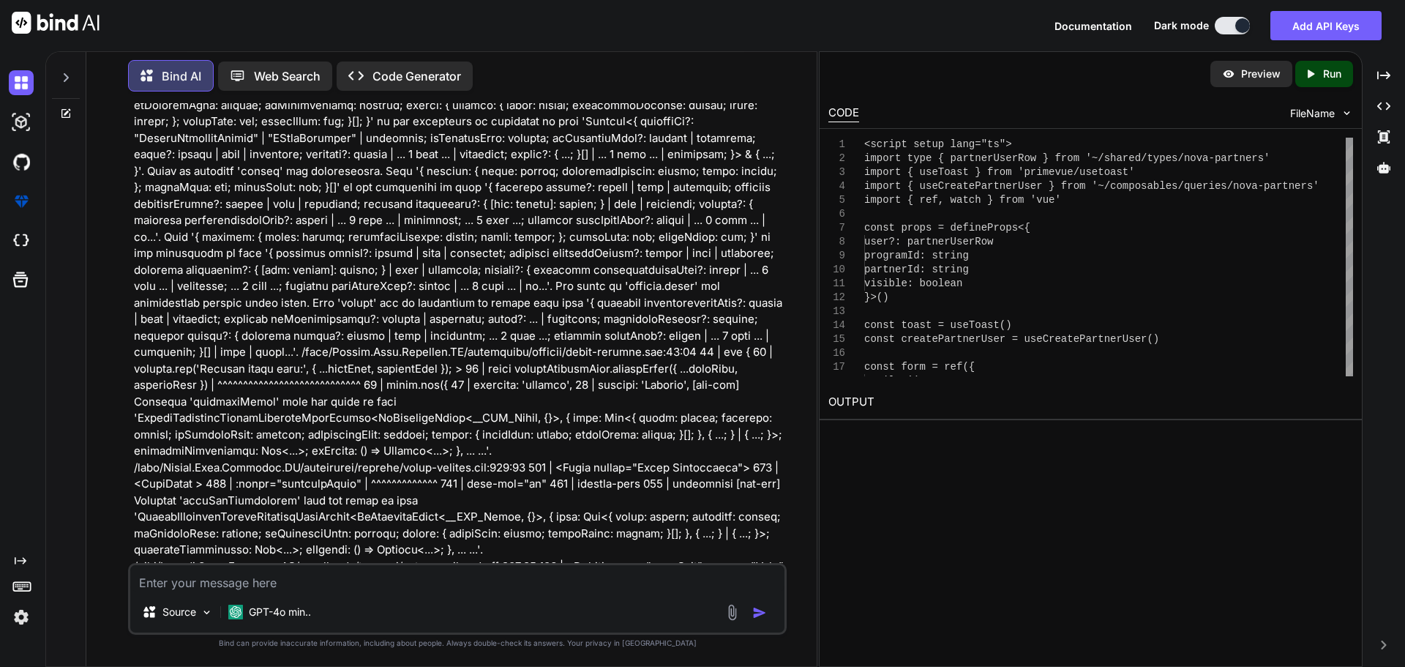
scroll to position [11715, 0]
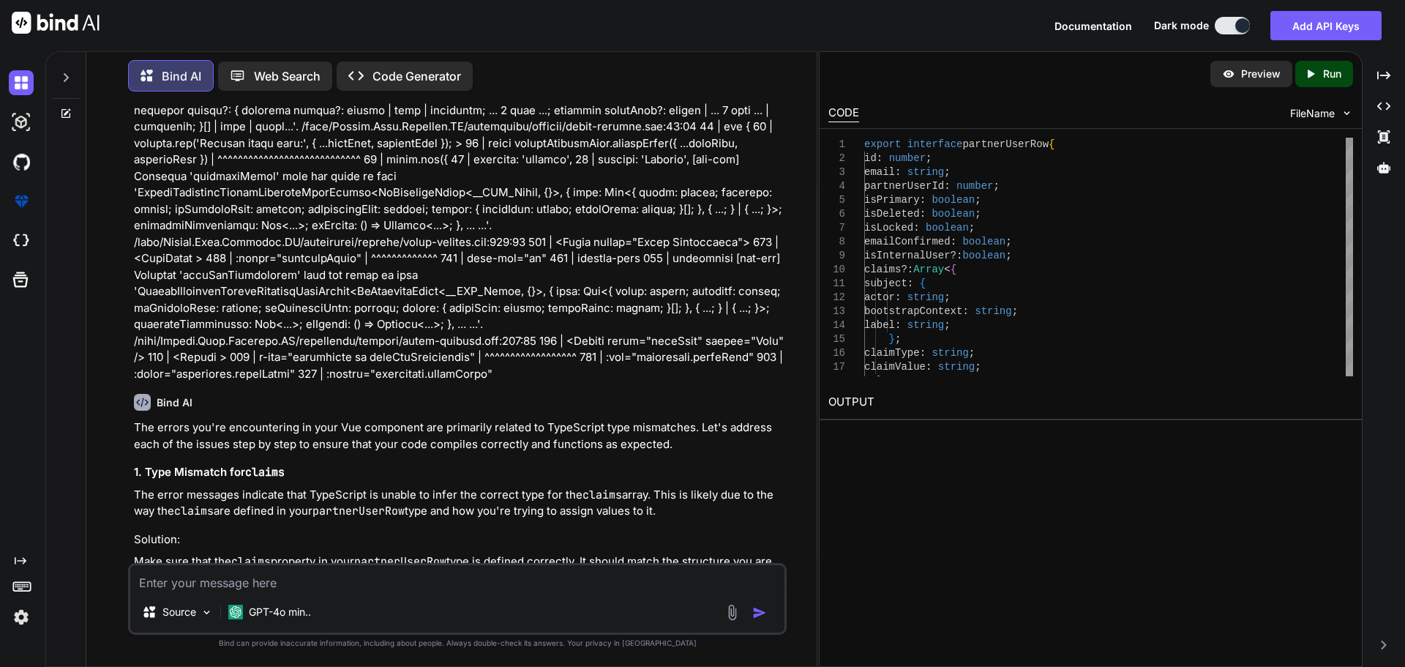
click at [610, 375] on p at bounding box center [459, 36] width 650 height 692
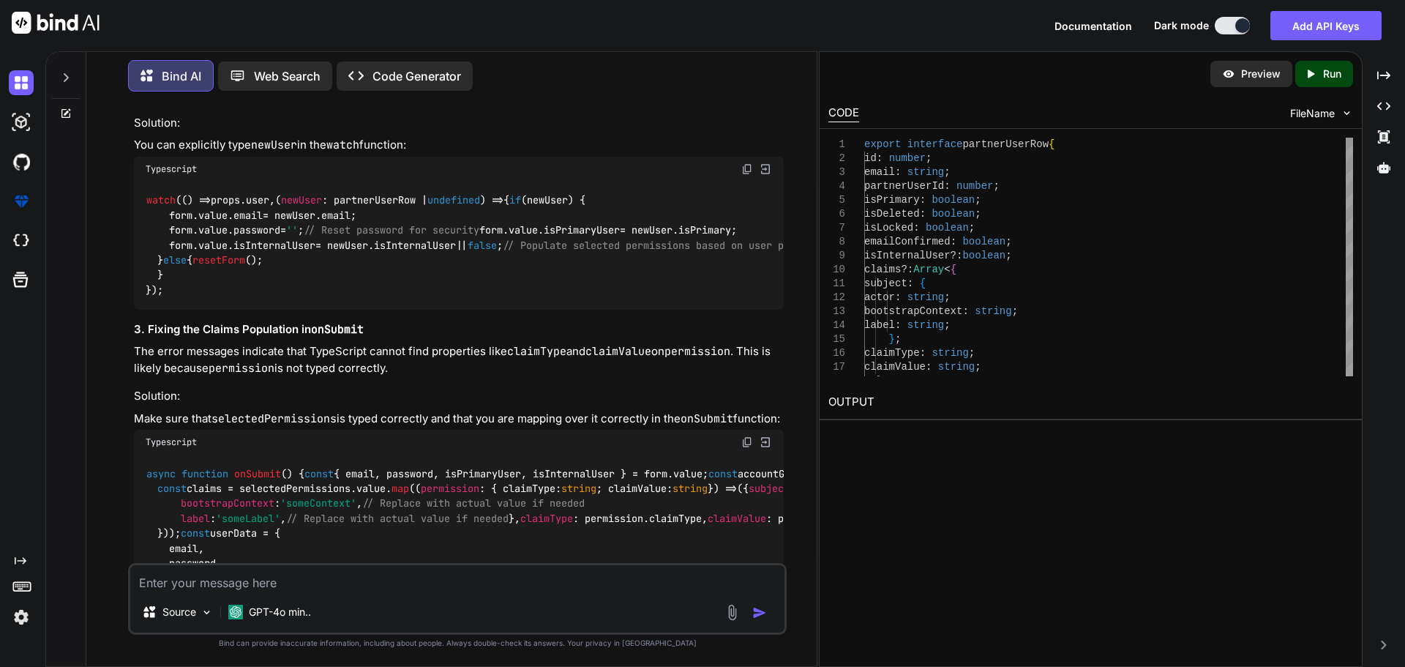
scroll to position [12534, 0]
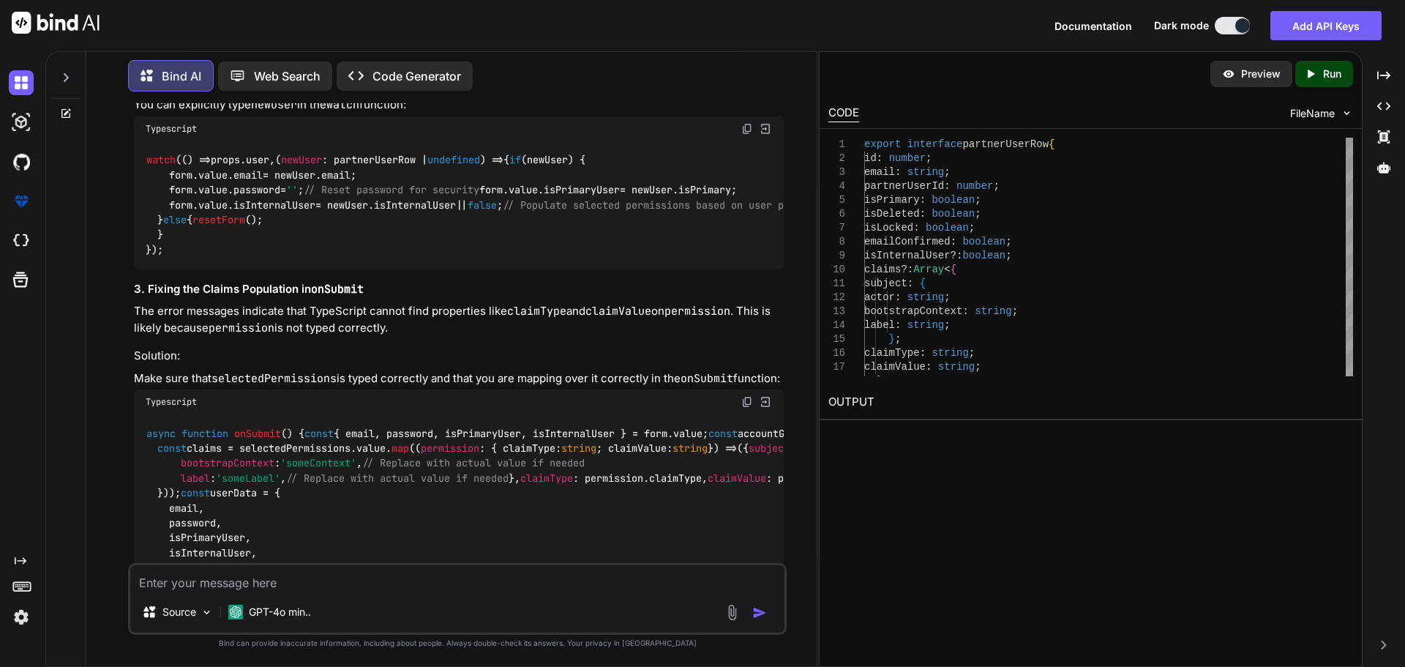
drag, startPoint x: 154, startPoint y: 514, endPoint x: 145, endPoint y: 237, distance: 276.8
copy code "export interface partnerUserRow { id : number ; email : string ; partnerUserId …"
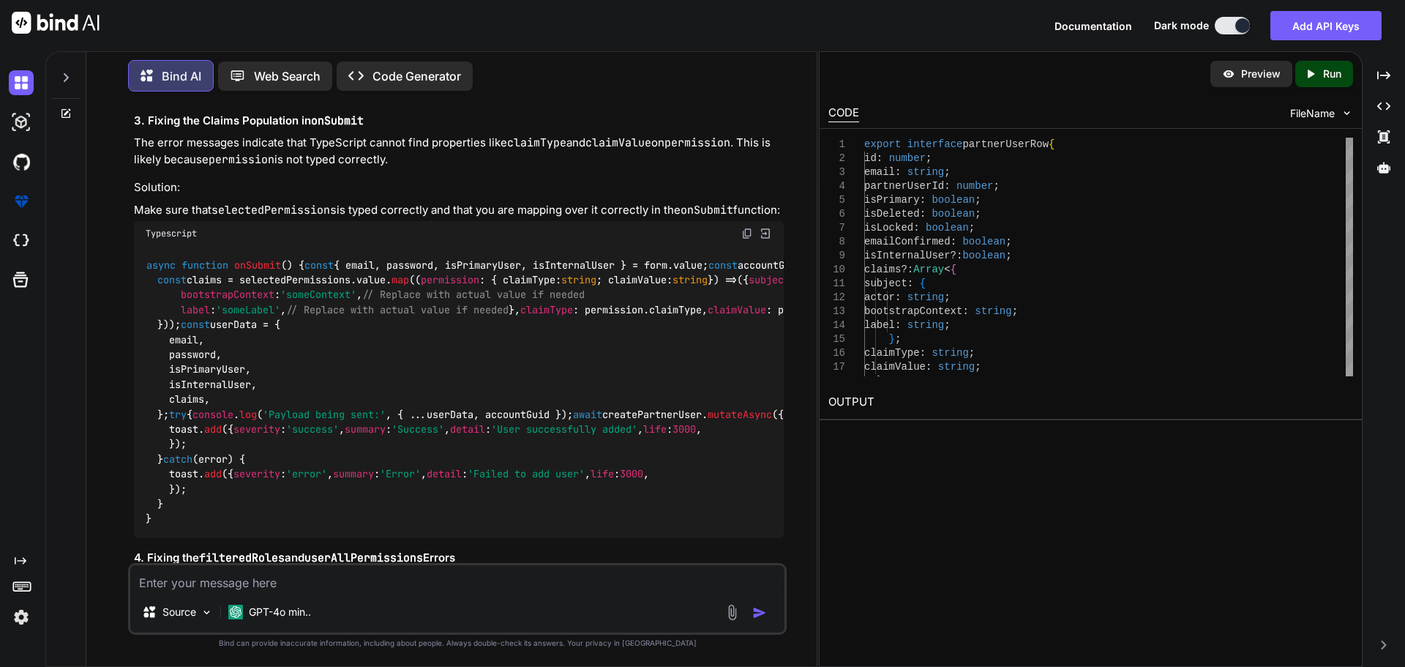
scroll to position [12827, 0]
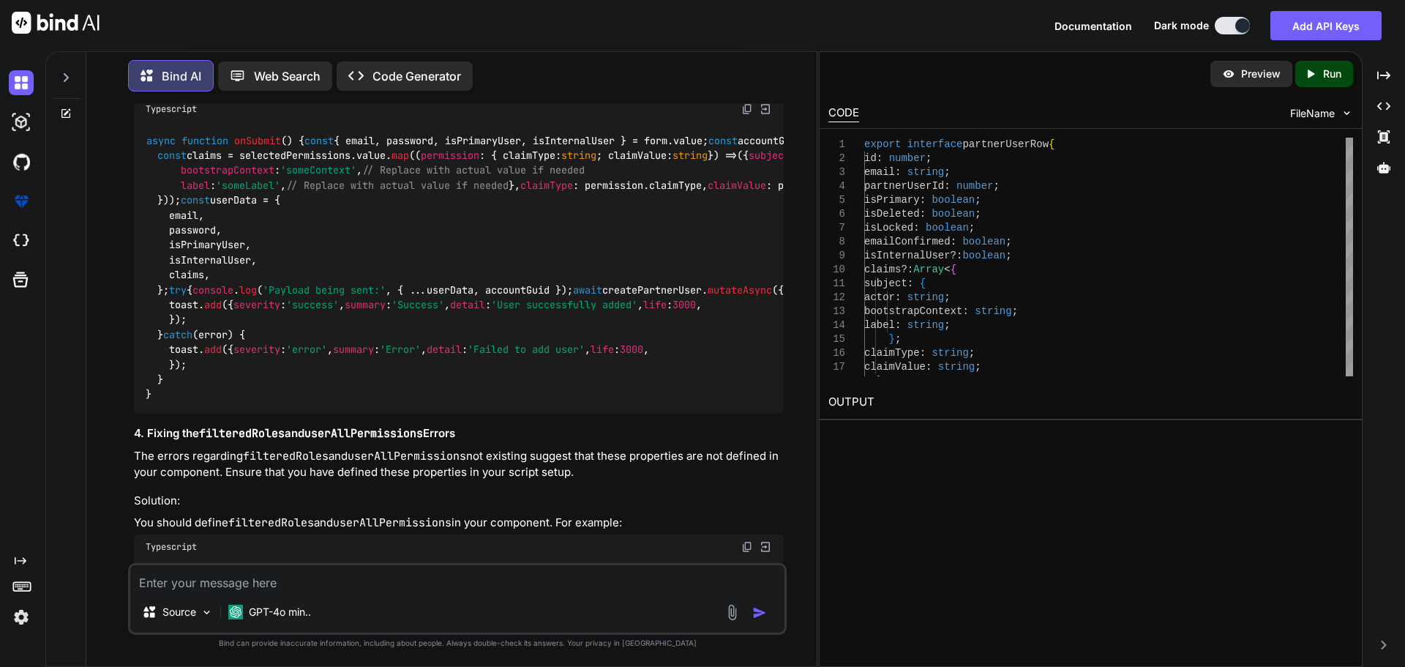
drag, startPoint x: 146, startPoint y: 308, endPoint x: 206, endPoint y: 300, distance: 60.5
copy code "const form"
drag, startPoint x: 176, startPoint y: 517, endPoint x: 148, endPoint y: 309, distance: 209.7
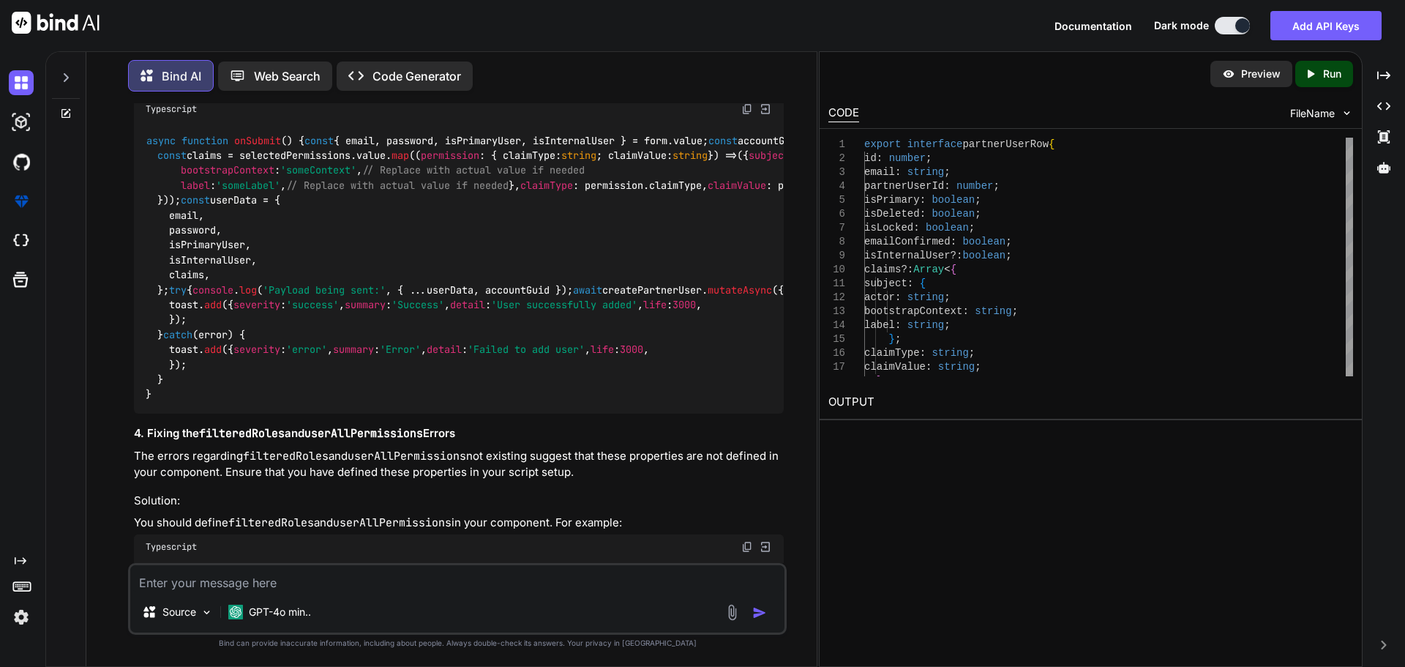
copy code "const form = ref ({ email : '' , password : '' , isPrimaryUser : false , isInte…"
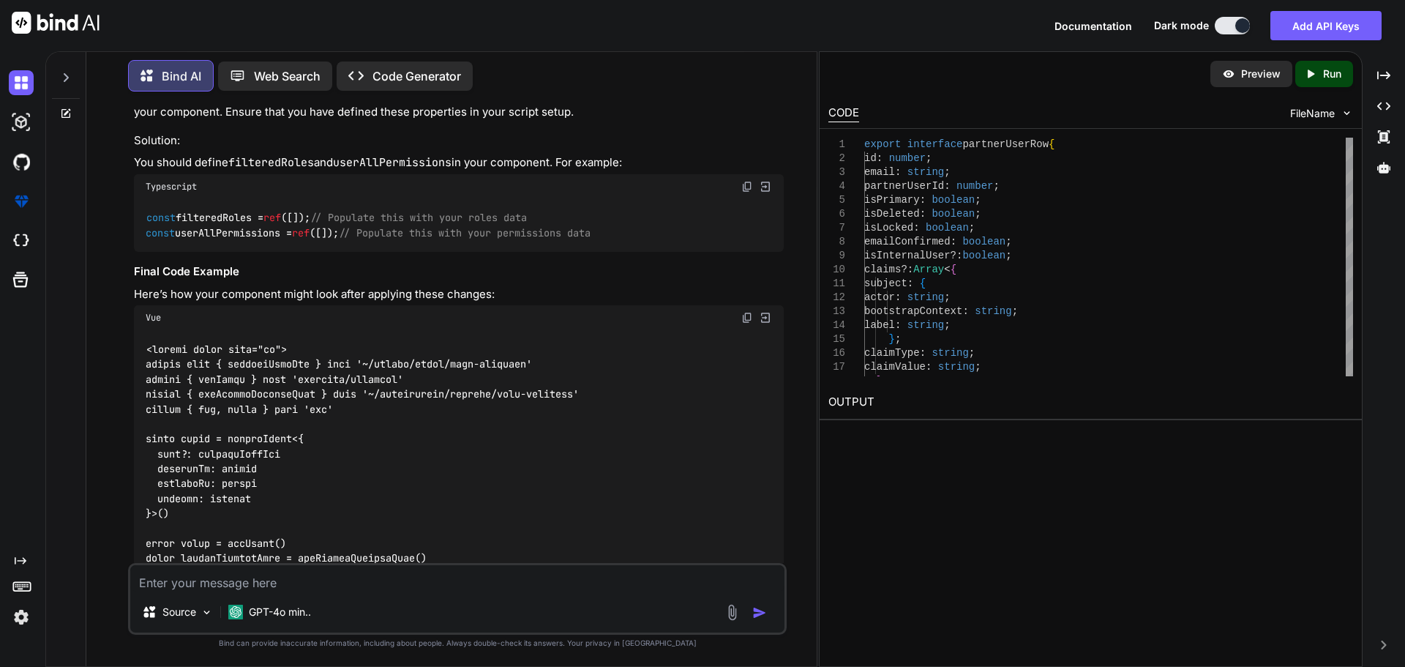
scroll to position [13208, 0]
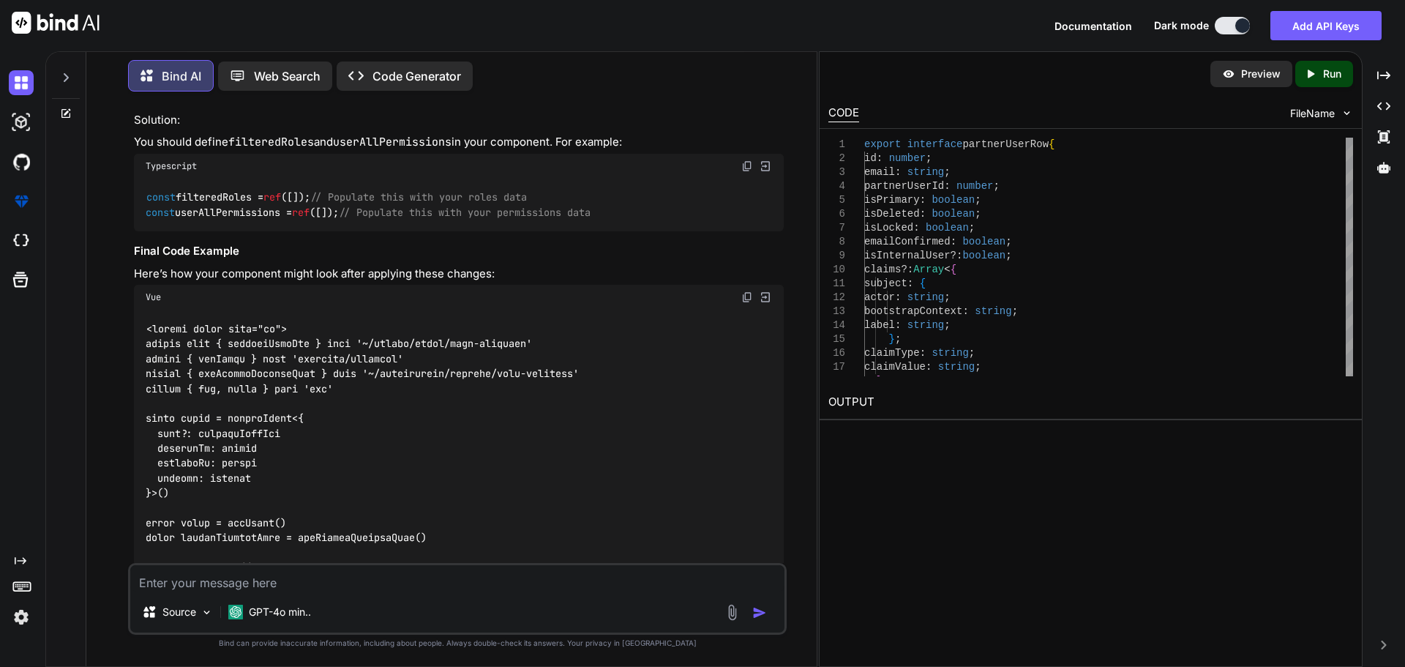
drag, startPoint x: 168, startPoint y: 488, endPoint x: 143, endPoint y: 320, distance: 170.3
copy div "watch ( () => props. user , ( newUser : partnerUserRow | undefined ) => { if (n…"
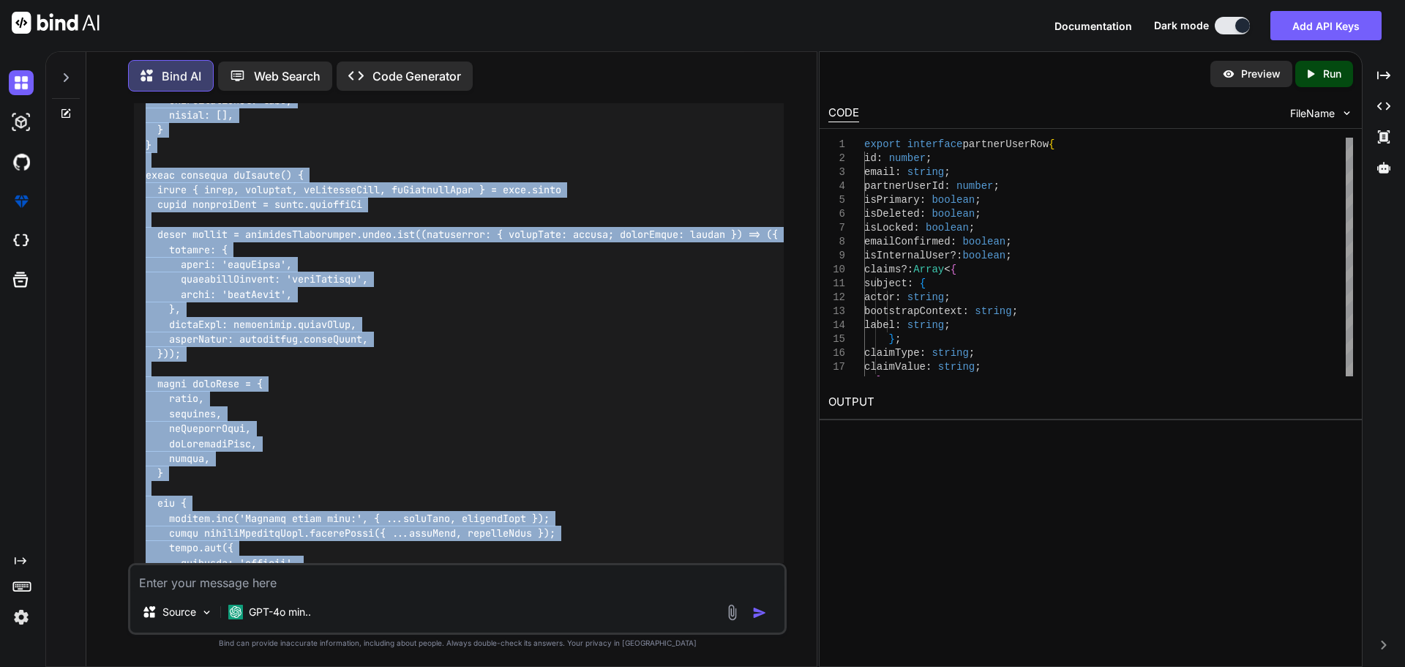
scroll to position [14278, 0]
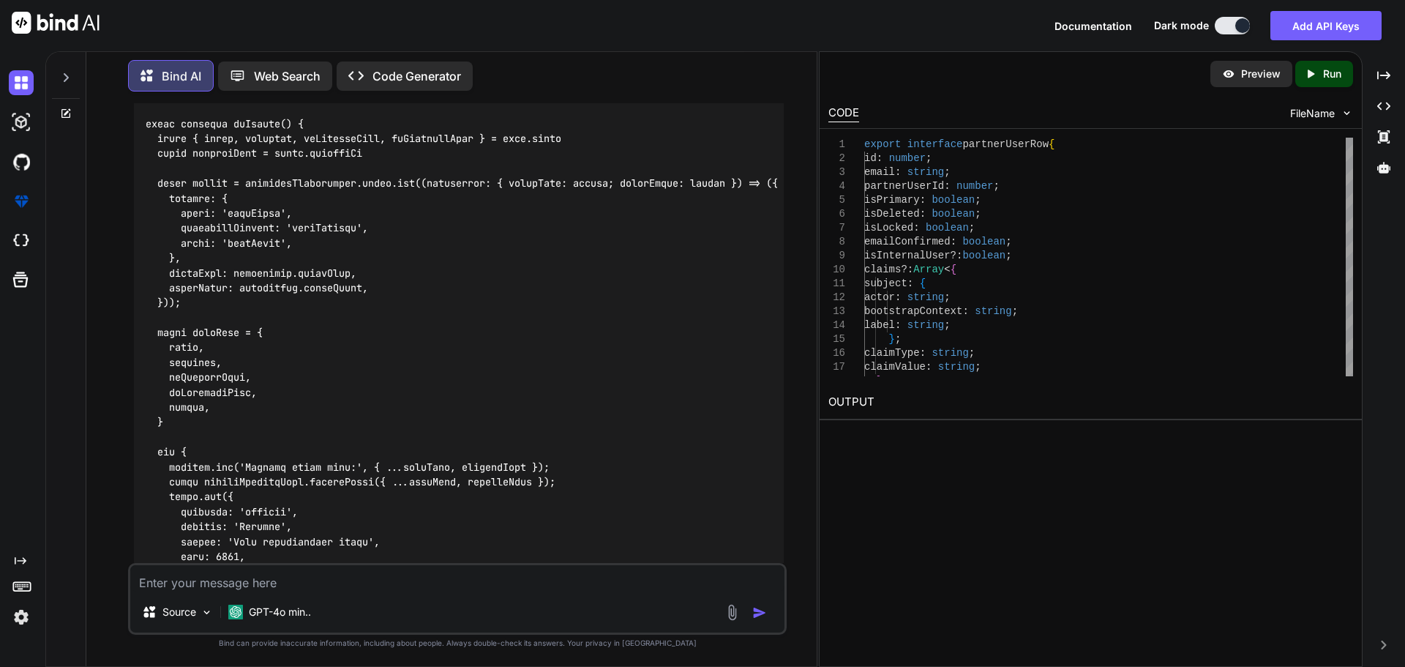
drag, startPoint x: 146, startPoint y: 271, endPoint x: 189, endPoint y: 231, distance: 58.5
copy code "async function onSubmit ( ) { const { email, password, isPrimaryUser, isInterna…"
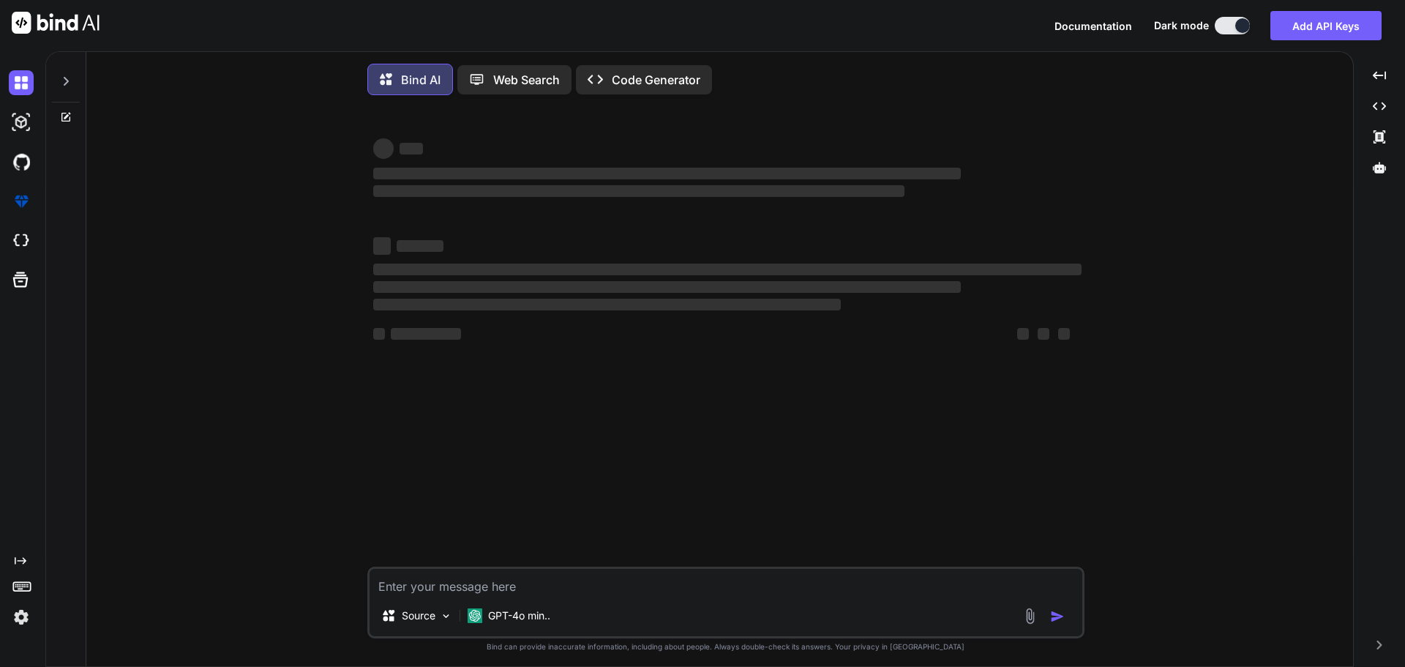
type textarea "x"
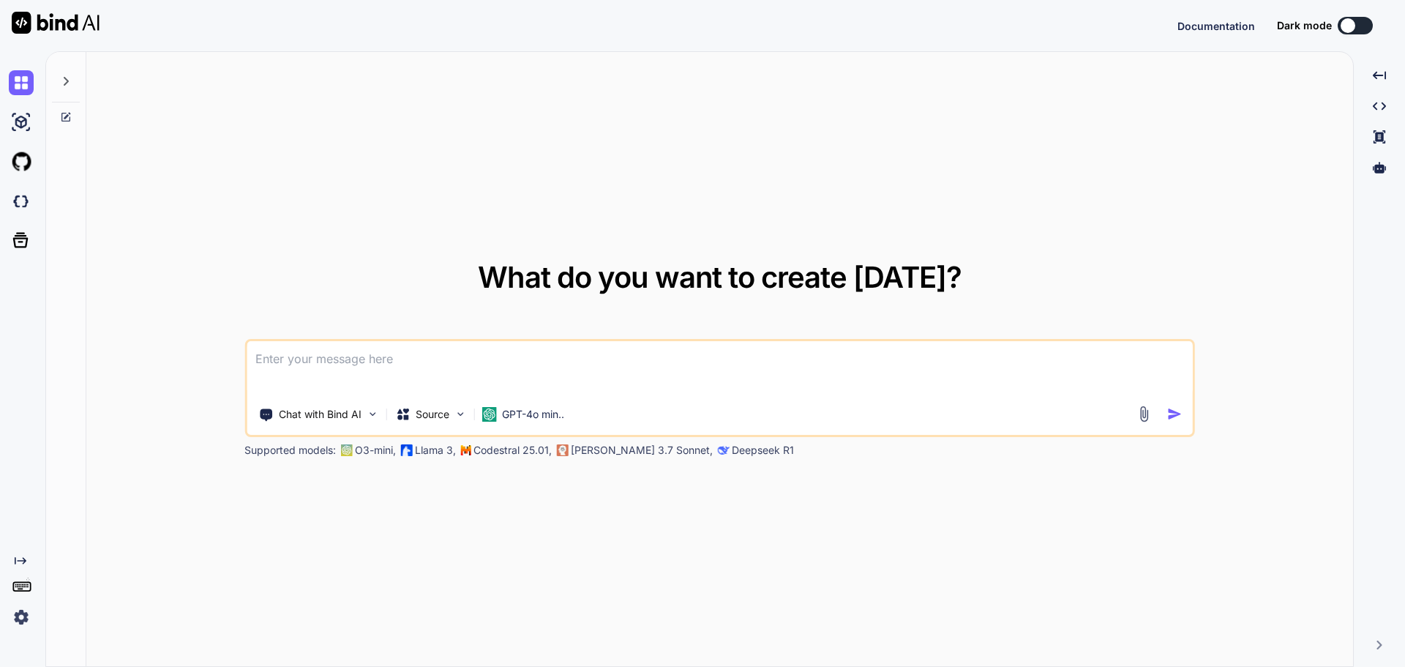
type textarea "x"
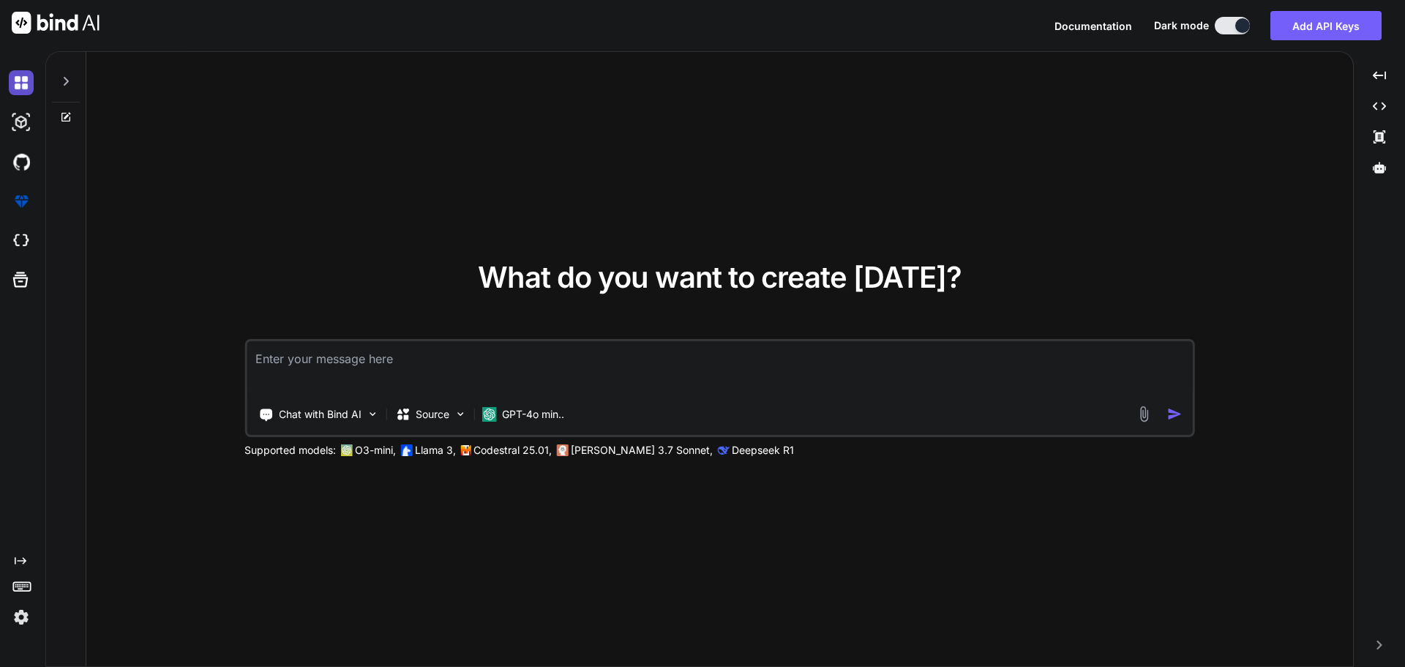
click at [29, 86] on img at bounding box center [21, 82] width 25 height 25
click at [369, 375] on textarea at bounding box center [720, 368] width 946 height 54
paste textarea "C:\nova\Osiris.Nova.Internal.UI\components\partner\shared\users.vue"
paste textarea "<script setup lang="ts"> import type { ColumnProps } from '#shared/types/base' …"
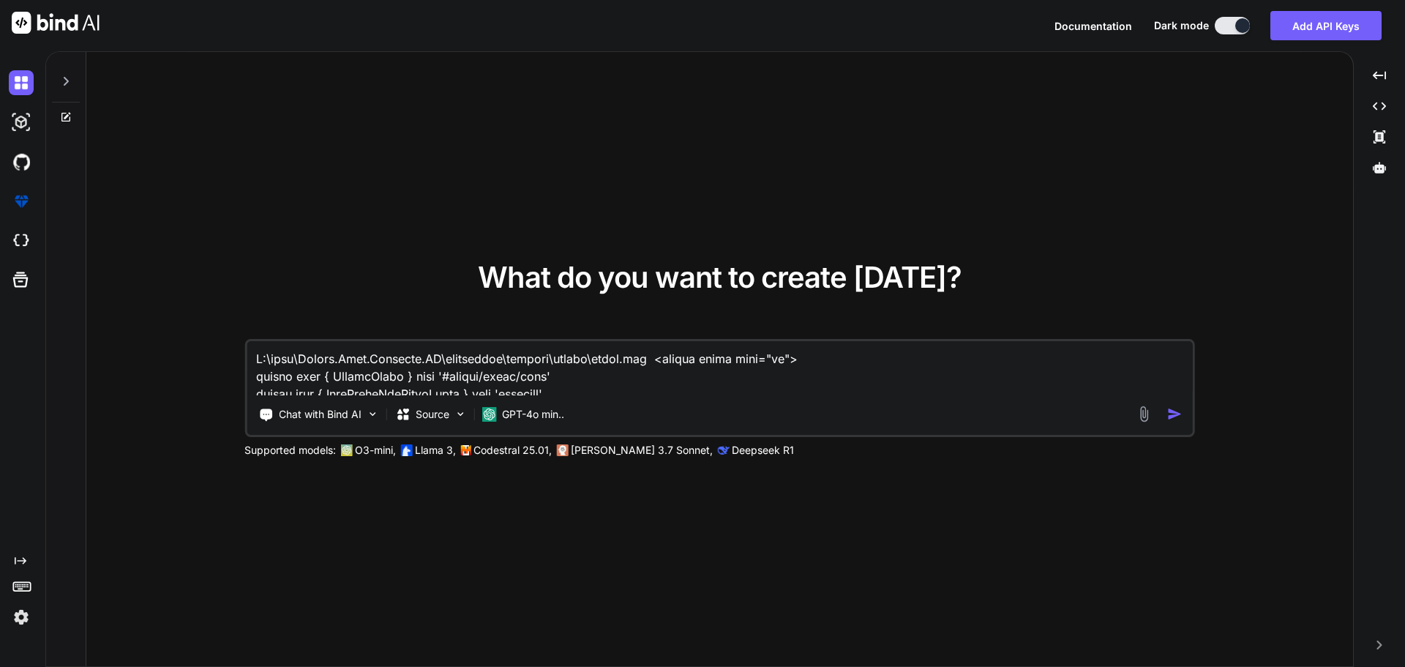
scroll to position [3831, 0]
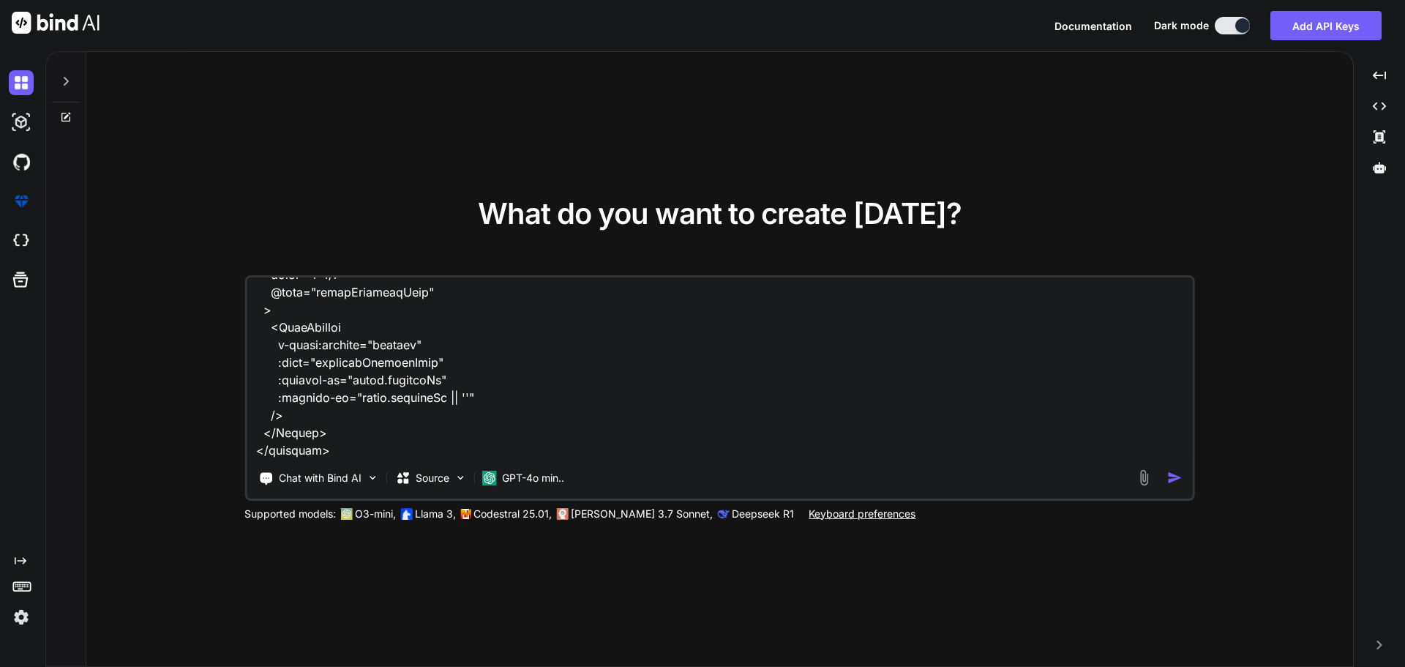
paste textarea "C:\nova\Osiris.Nova.Internal.UI\shared\types\nova-partners.ts"
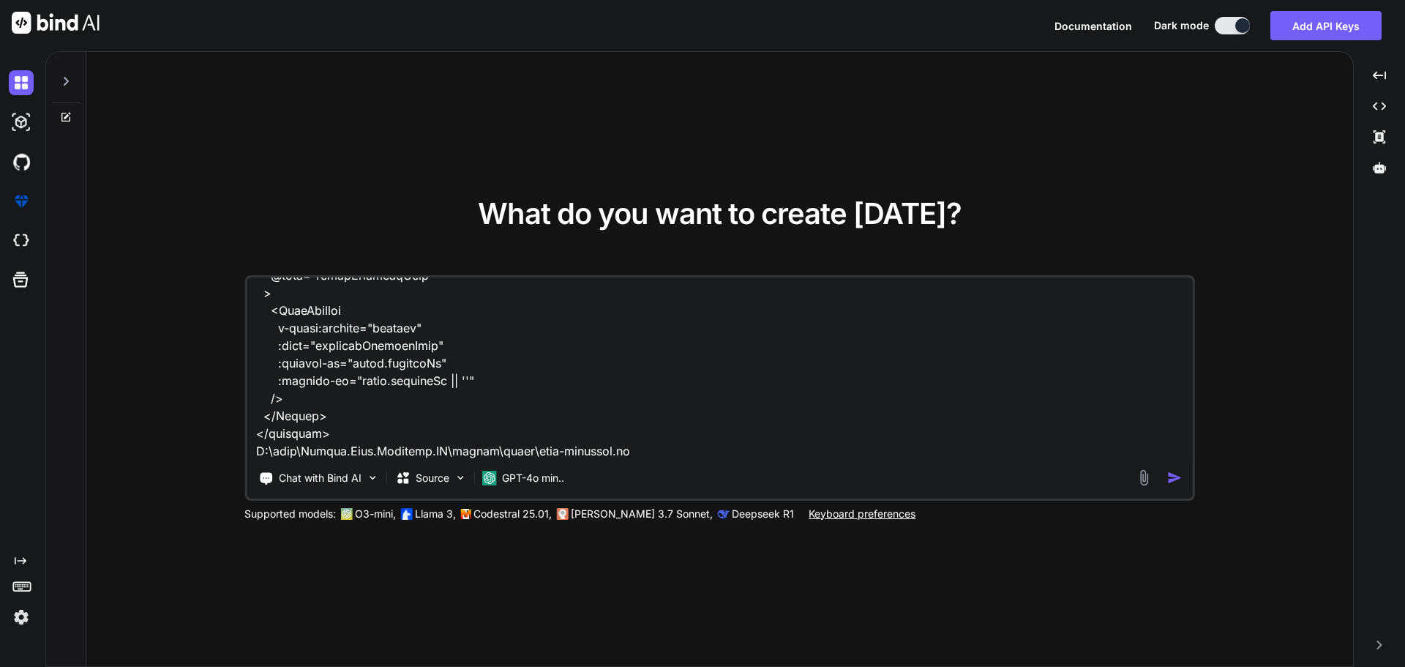
paste textarea "import type { RequestType, ResponseType } from '~/schemas' export type Paginate…"
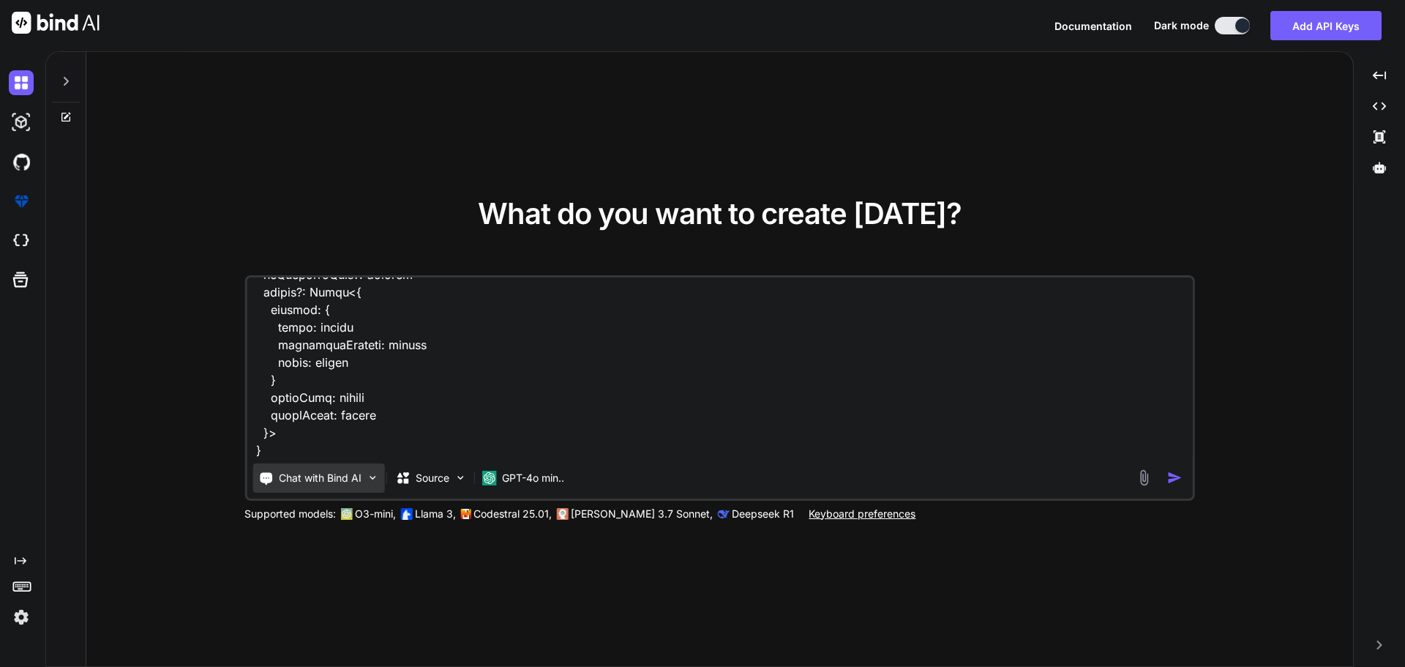
paste textarea "C:\nova\Osiris.Nova.Internal.UI\composables\queries\nova-partners.ts"
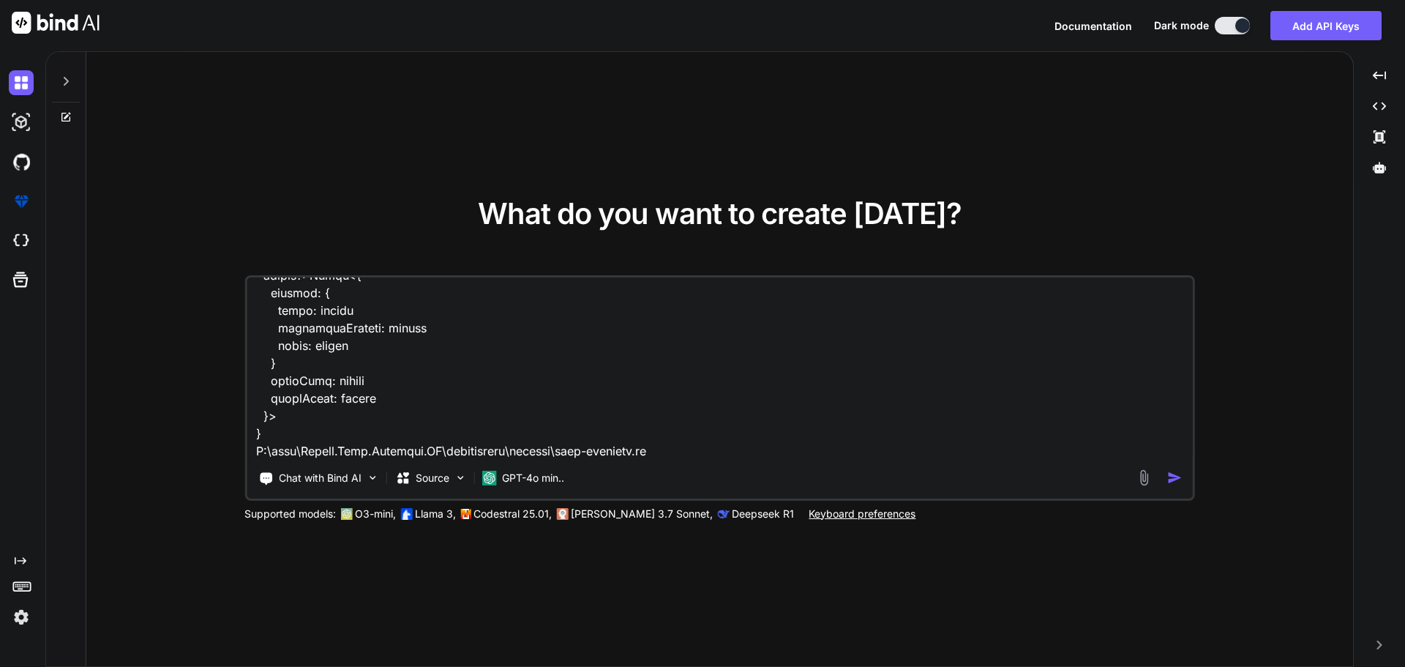
paste textarea "import type { NovaPartnerUser, NovaPartnerUserCreate, NovaPartnerUsers, NovaTra…"
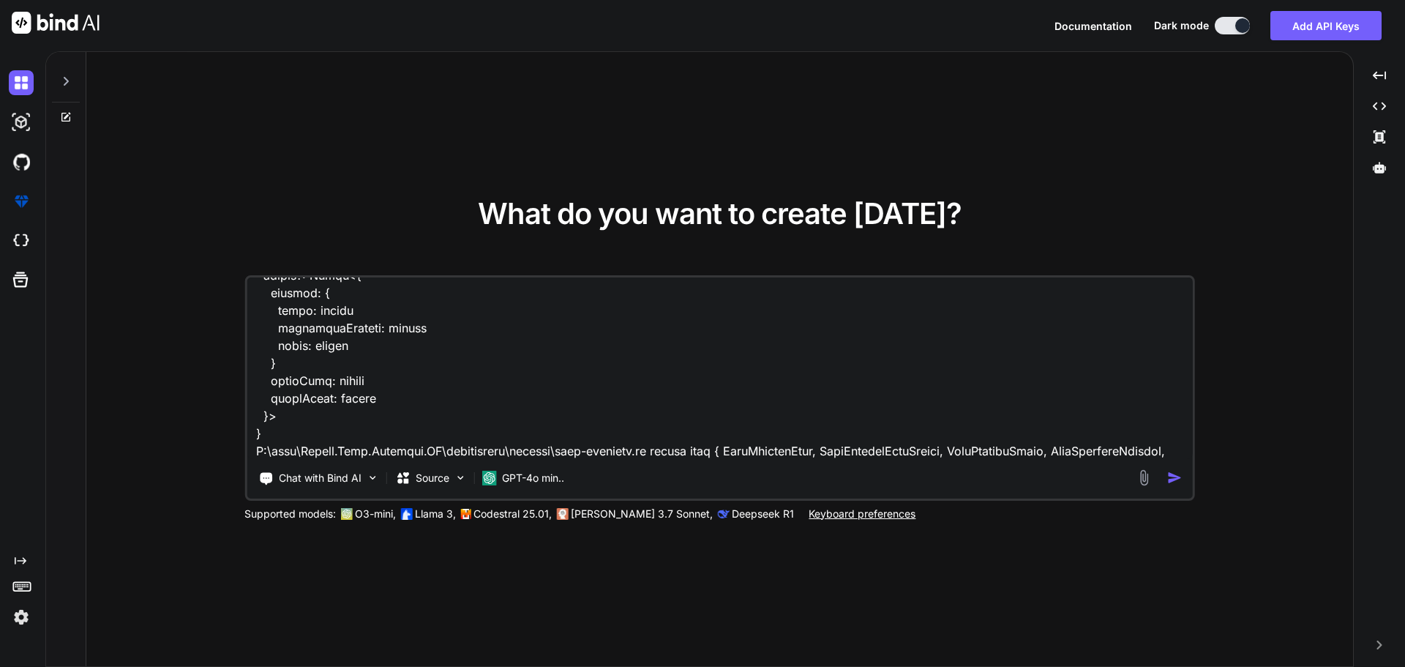
scroll to position [6466, 0]
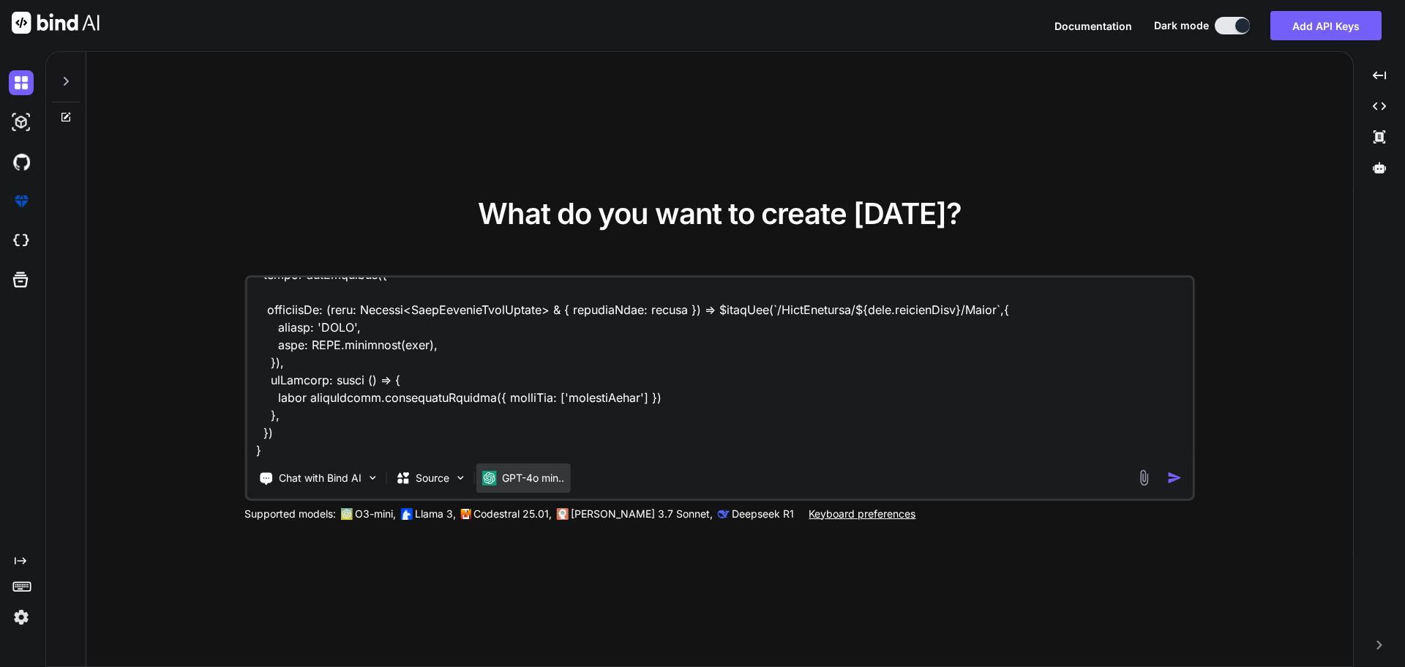
click at [533, 478] on p "GPT-4o min.." at bounding box center [533, 478] width 62 height 15
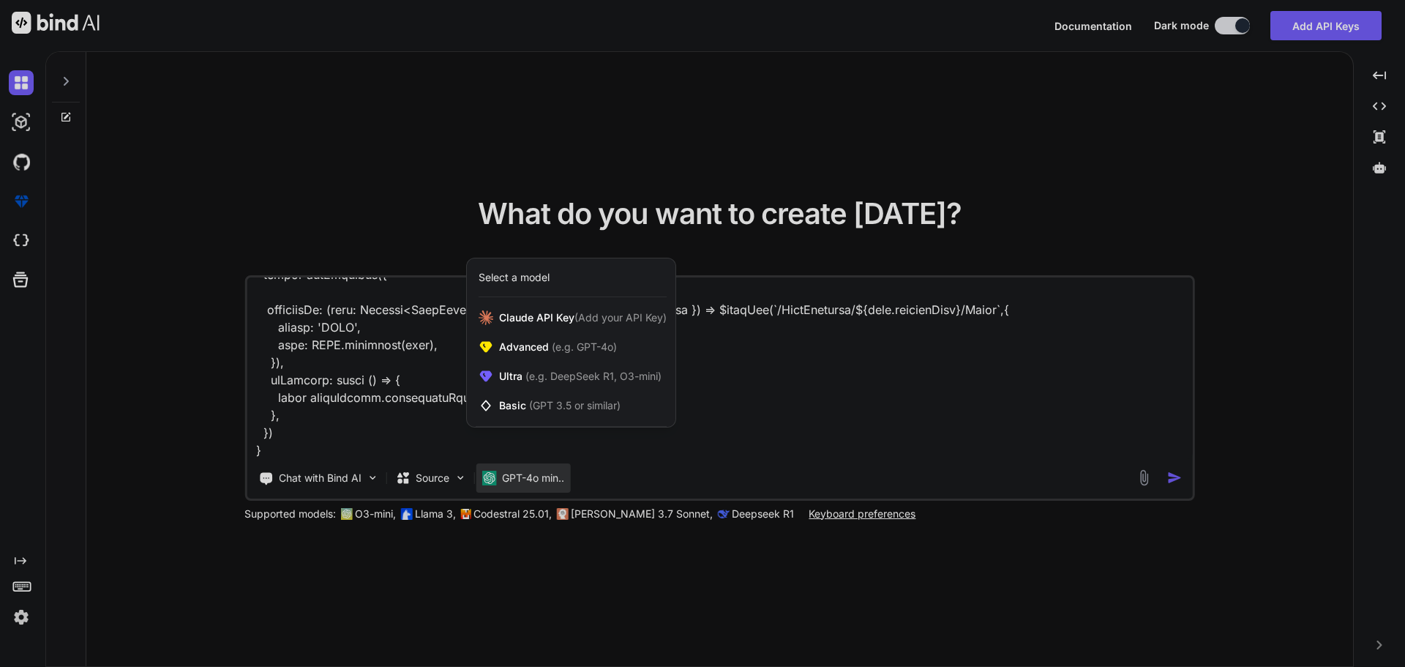
click at [285, 449] on div at bounding box center [702, 333] width 1405 height 667
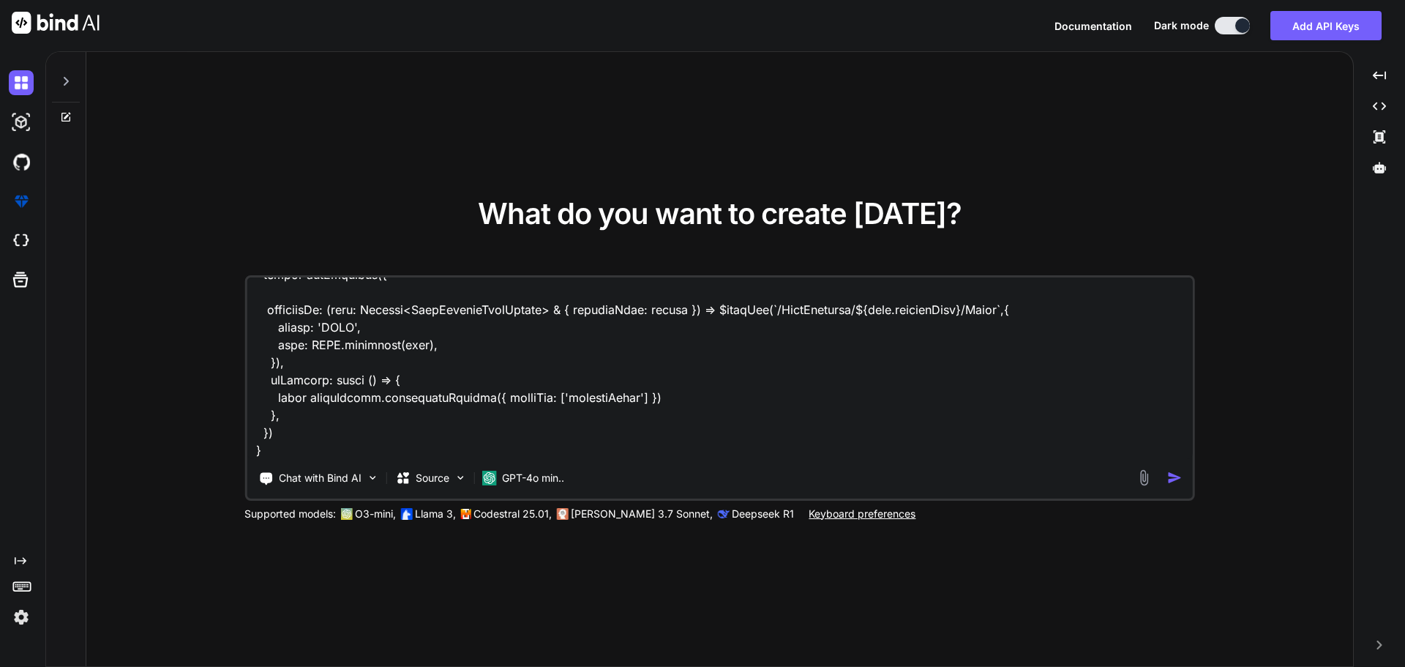
click at [285, 449] on textarea at bounding box center [720, 367] width 946 height 181
paste textarea "C:\nova\Osiris.Nova.Internal.UI\components\partner\users-details.vue"
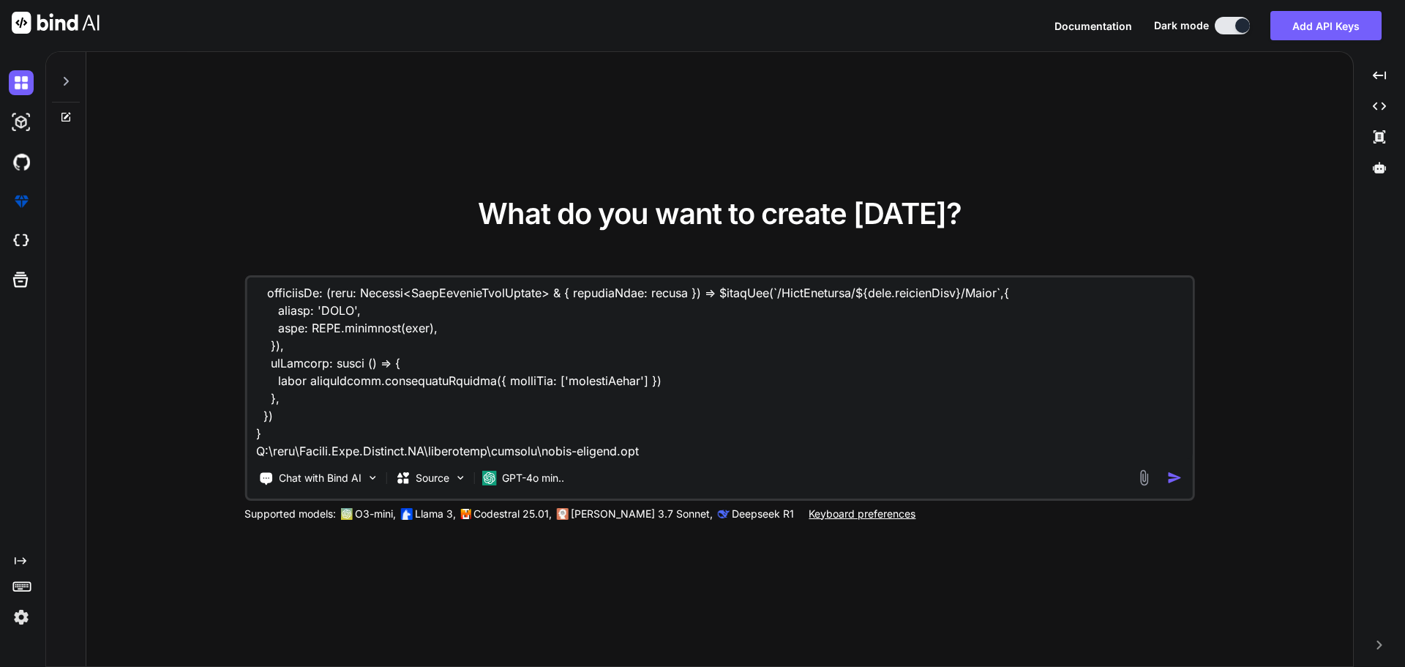
paste textarea "<script setup lang="ts"> import type { partnerUserRow } from '~/shared/types/no…"
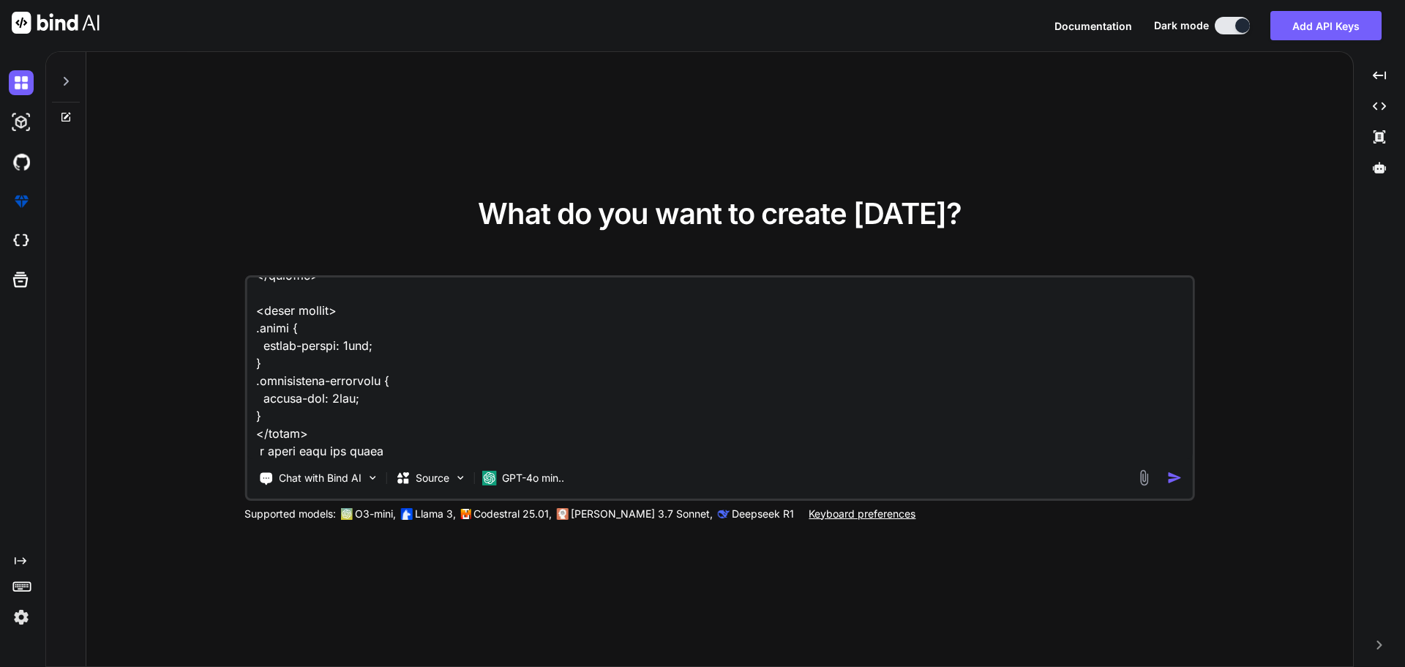
type textarea "C:\nova\Osiris.Nova.Internal.UI\components\partner\shared\users.vue <script set…"
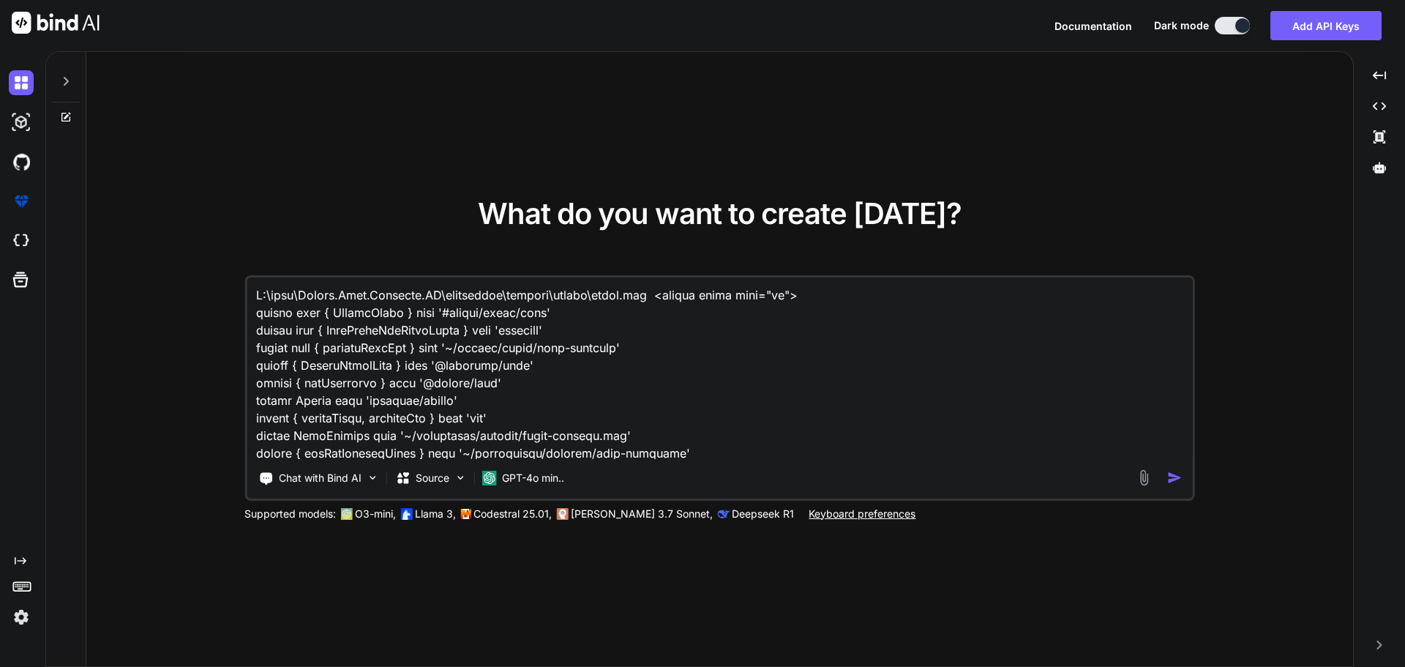
type textarea "x"
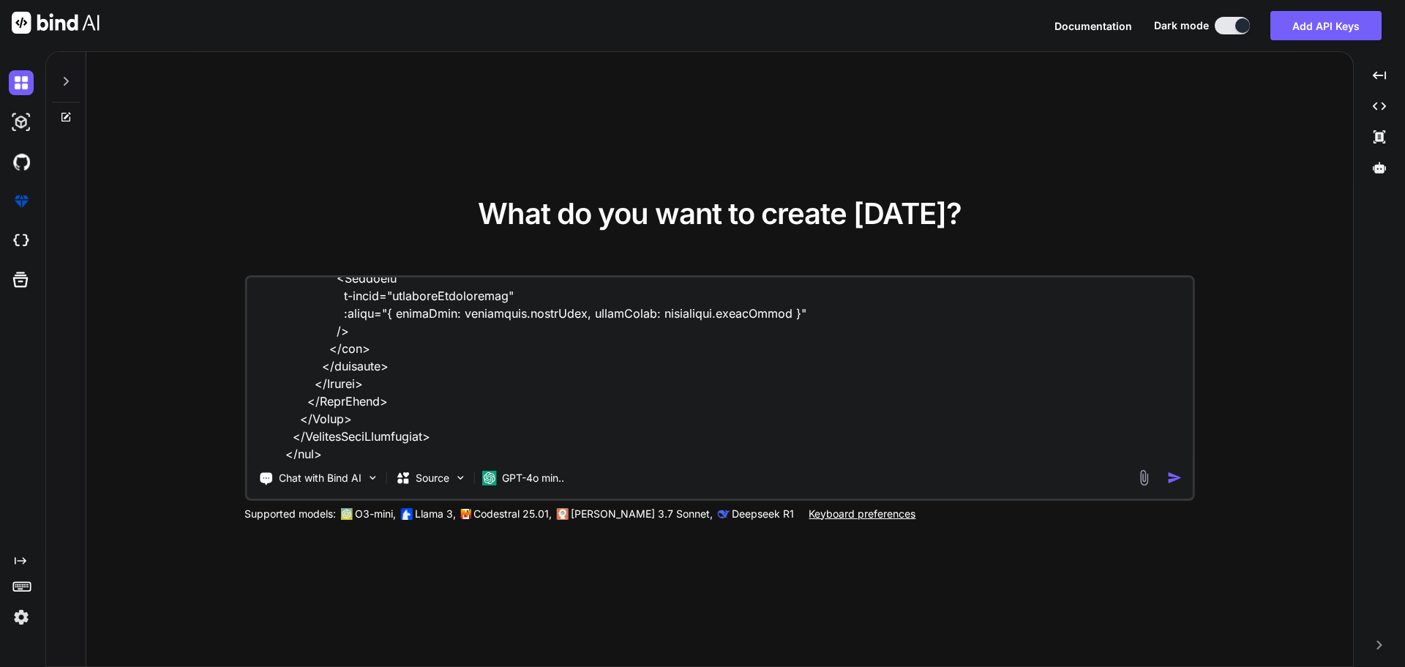
scroll to position [9470, 0]
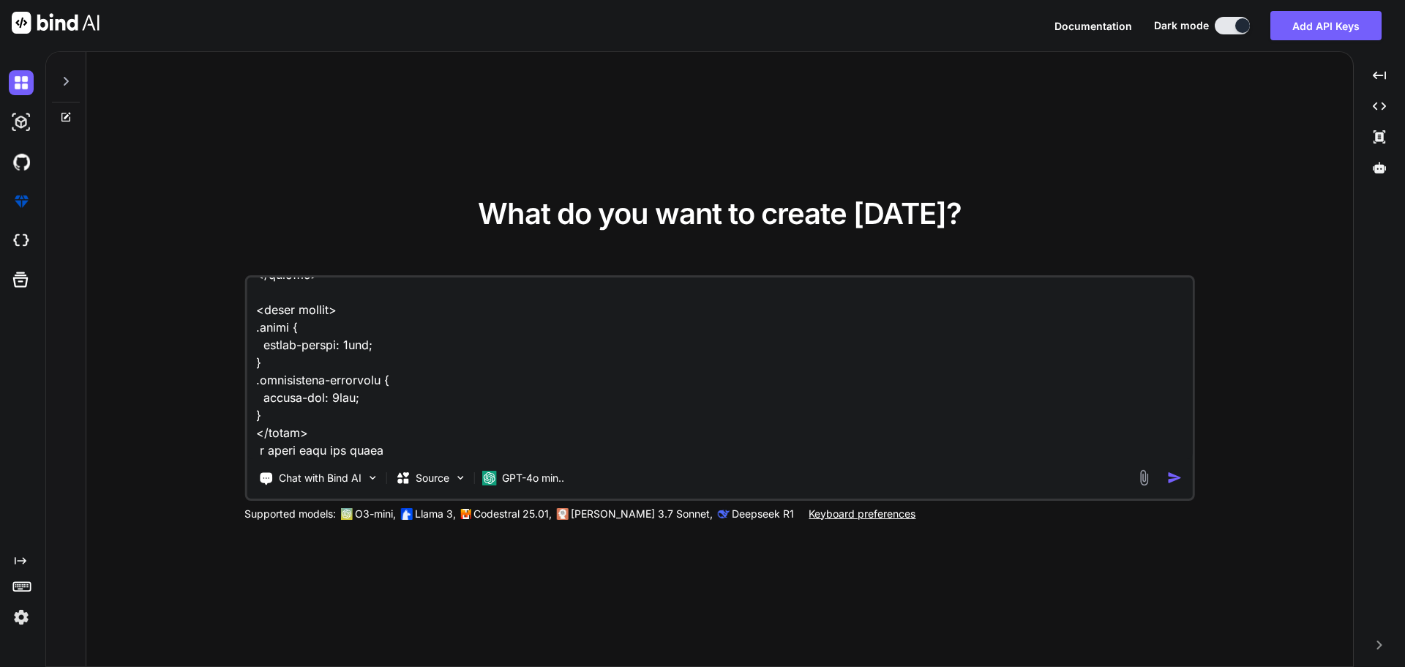
type textarea "C:\nova\Osiris.Nova.Internal.UI\components\partner\shared\users.vue <script set…"
type textarea "x"
type textarea "C:\nova\Osiris.Nova.Internal.UI\components\partner\shared\users.vue <script set…"
type textarea "x"
type textarea "C:\nova\Osiris.Nova.Internal.UI\components\partner\shared\users.vue <script set…"
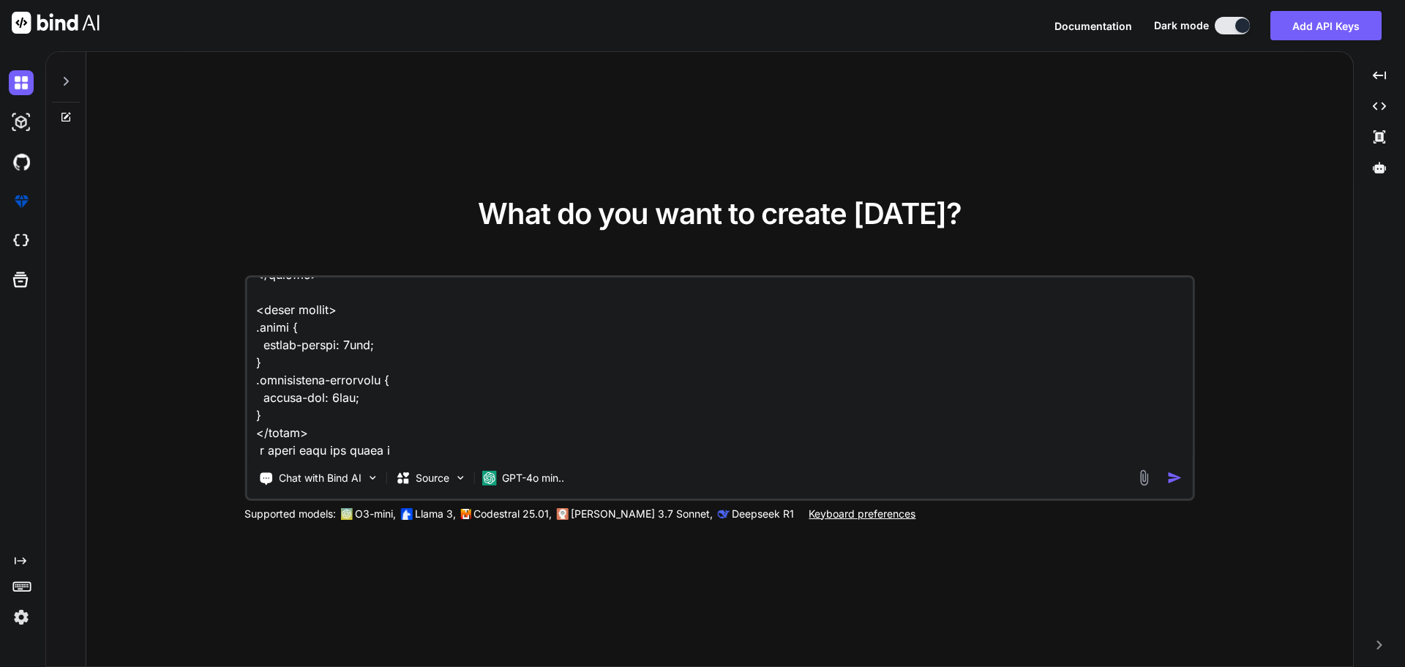
type textarea "x"
type textarea "C:\nova\Osiris.Nova.Internal.UI\components\partner\shared\users.vue <script set…"
type textarea "x"
type textarea "C:\nova\Osiris.Nova.Internal.UI\components\partner\shared\users.vue <script set…"
type textarea "x"
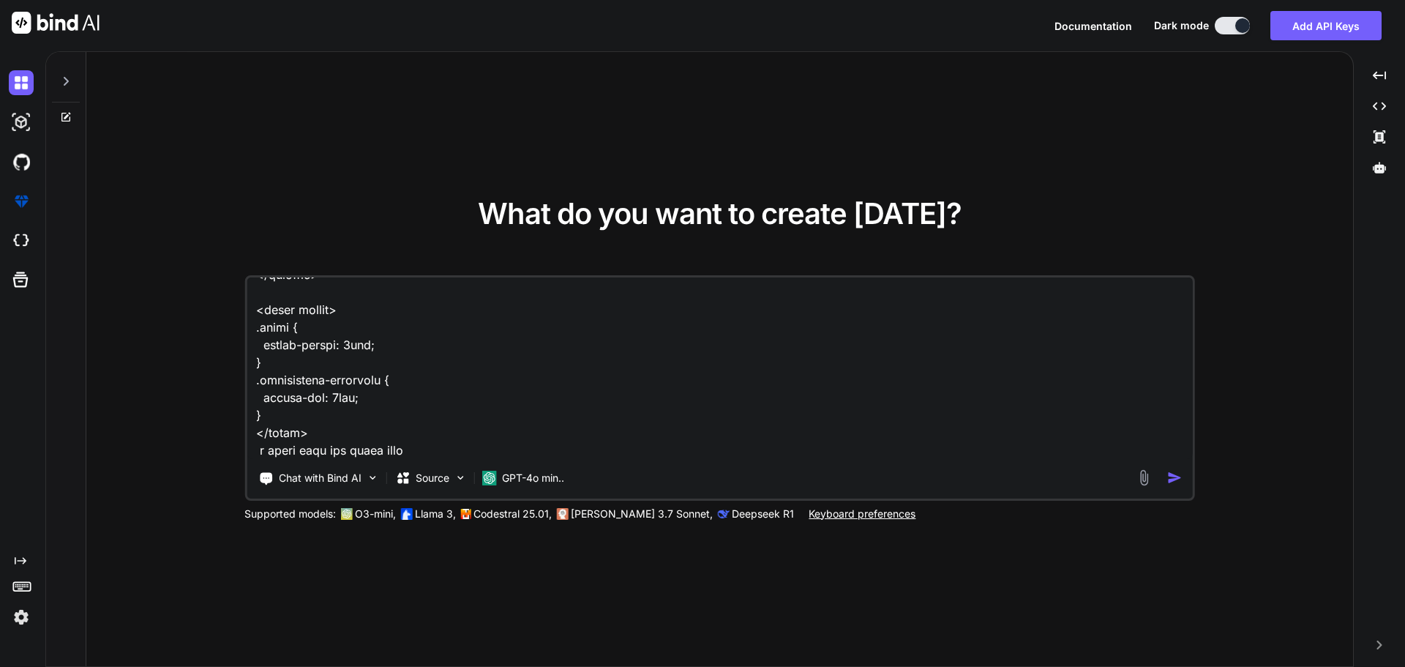
type textarea "C:\nova\Osiris.Nova.Internal.UI\components\partner\shared\users.vue <script set…"
type textarea "x"
type textarea "C:\nova\Osiris.Nova.Internal.UI\components\partner\shared\users.vue <script set…"
type textarea "x"
type textarea "C:\nova\Osiris.Nova.Internal.UI\components\partner\shared\users.vue <script set…"
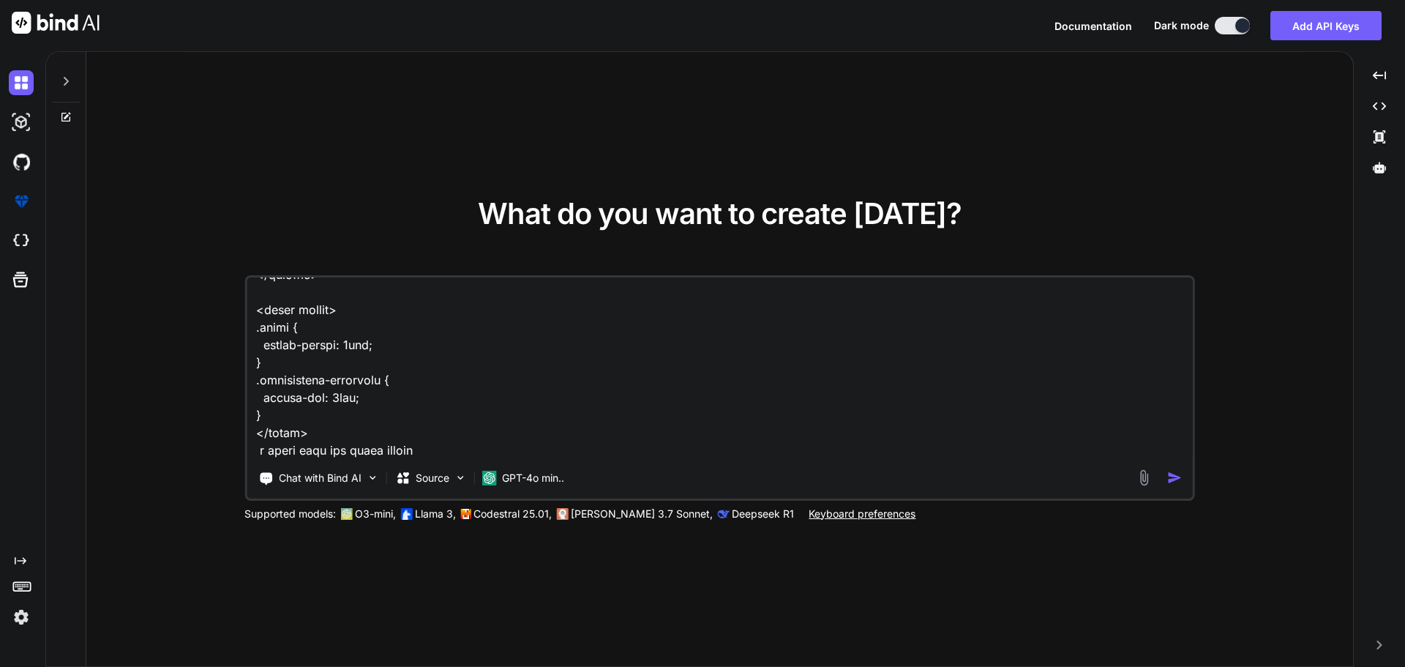
type textarea "x"
type textarea "C:\nova\Osiris.Nova.Internal.UI\components\partner\shared\users.vue <script set…"
type textarea "x"
type textarea "C:\nova\Osiris.Nova.Internal.UI\components\partner\shared\users.vue <script set…"
type textarea "x"
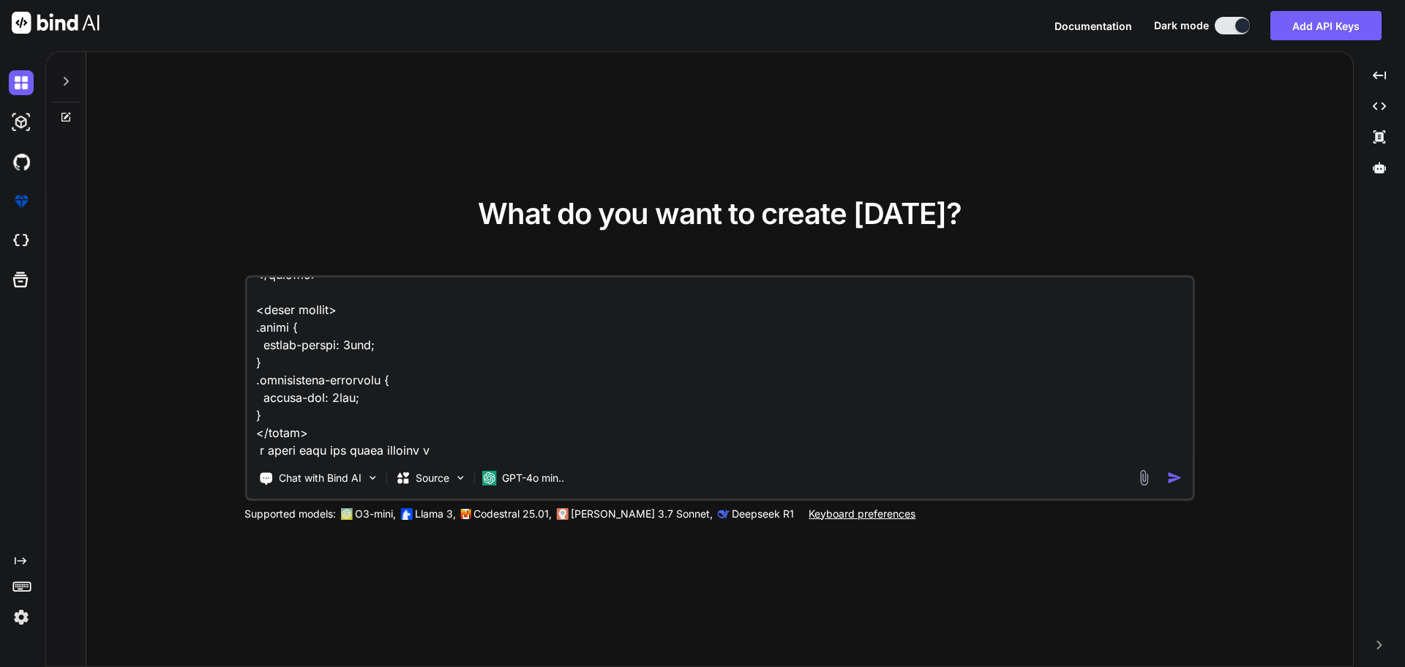
type textarea "C:\nova\Osiris.Nova.Internal.UI\components\partner\shared\users.vue <script set…"
type textarea "x"
type textarea "C:\nova\Osiris.Nova.Internal.UI\components\partner\shared\users.vue <script set…"
type textarea "x"
type textarea "C:\nova\Osiris.Nova.Internal.UI\components\partner\shared\users.vue <script set…"
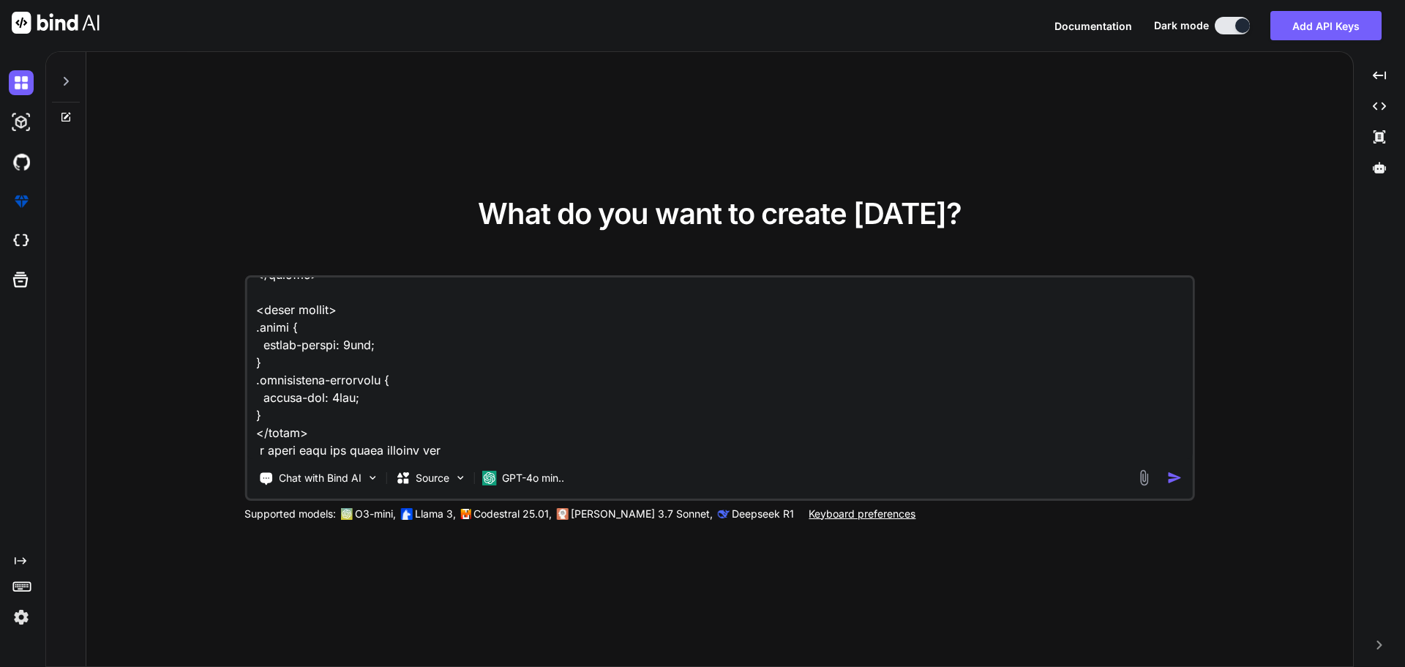
type textarea "x"
type textarea "C:\nova\Osiris.Nova.Internal.UI\components\partner\shared\users.vue <script set…"
type textarea "x"
type textarea "C:\nova\Osiris.Nova.Internal.UI\components\partner\shared\users.vue <script set…"
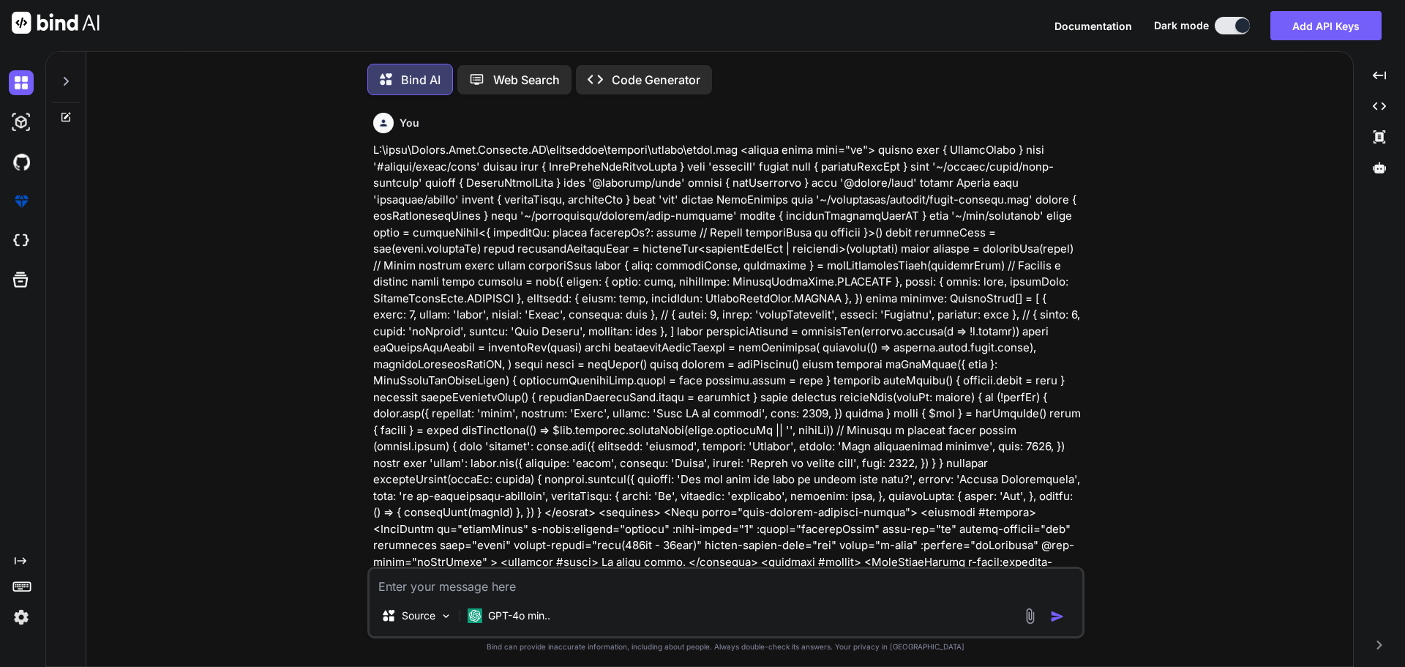
scroll to position [7, 0]
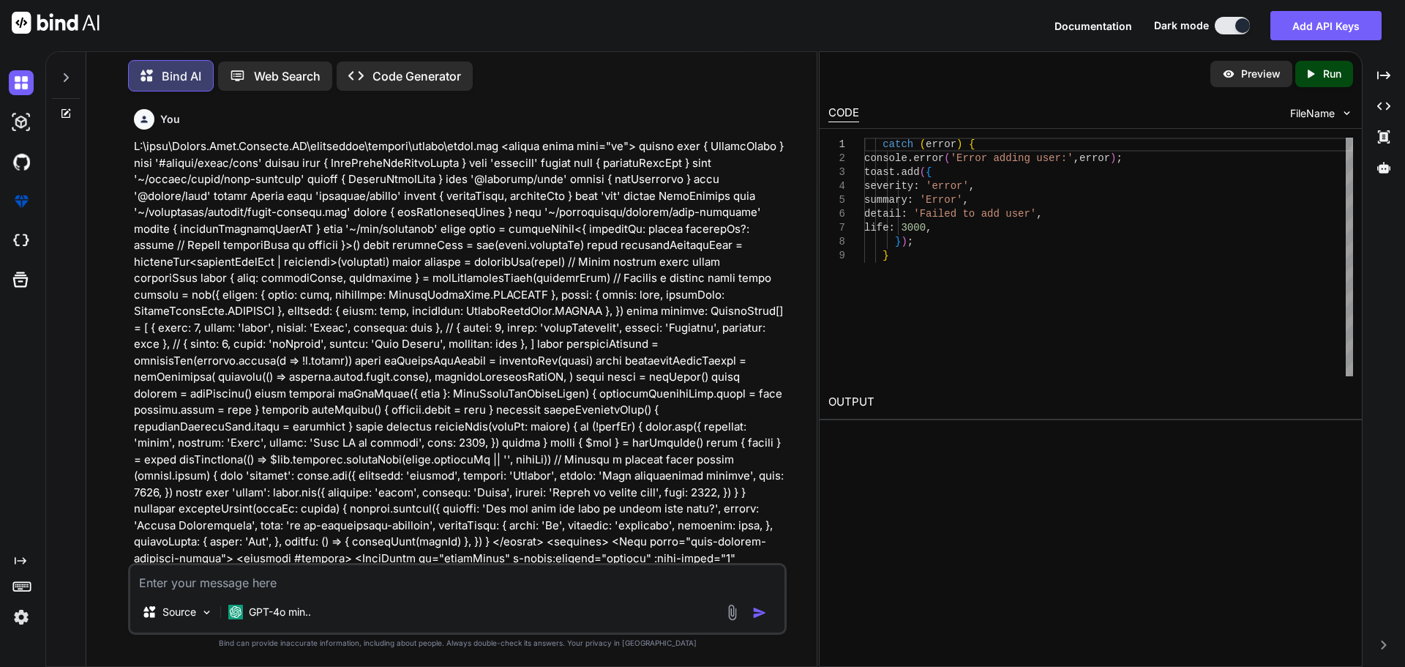
type textarea "x"
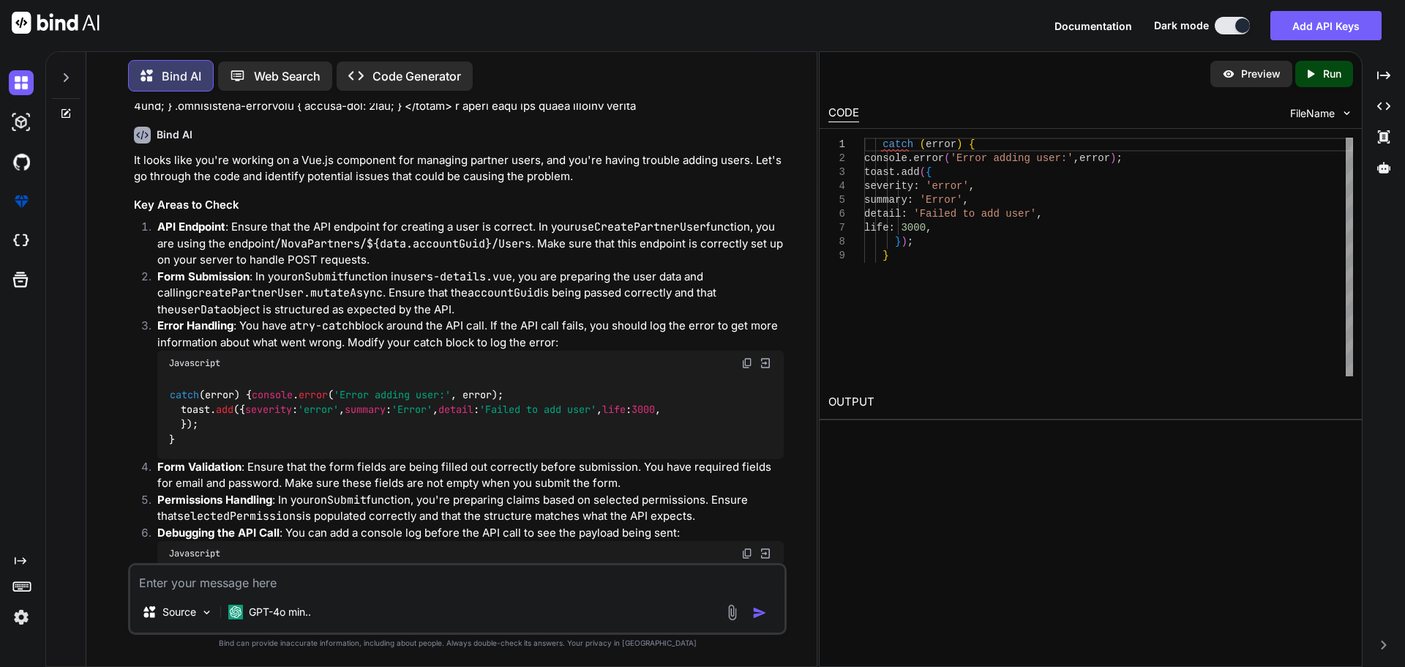
scroll to position [2166, 0]
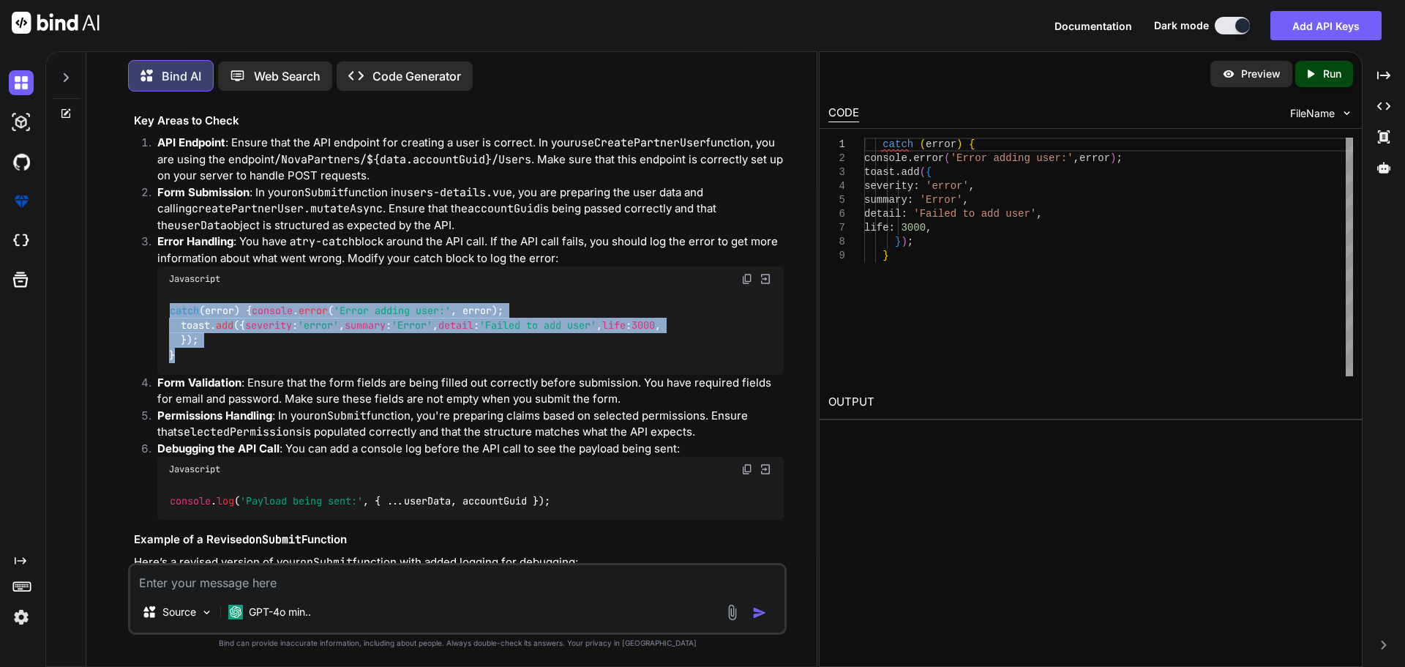
drag, startPoint x: 180, startPoint y: 443, endPoint x: 168, endPoint y: 326, distance: 118.4
click at [168, 326] on div "catch (error) { console . error ( 'Error adding user:' , error); toast. add ({ …" at bounding box center [470, 332] width 626 height 83
copy code "catch (error) { console . error ( 'Error adding user:' , error); toast. add ({ …"
click at [658, 367] on div "catch (error) { console . error ( 'Error adding user:' , error); toast. add ({ …" at bounding box center [470, 332] width 626 height 83
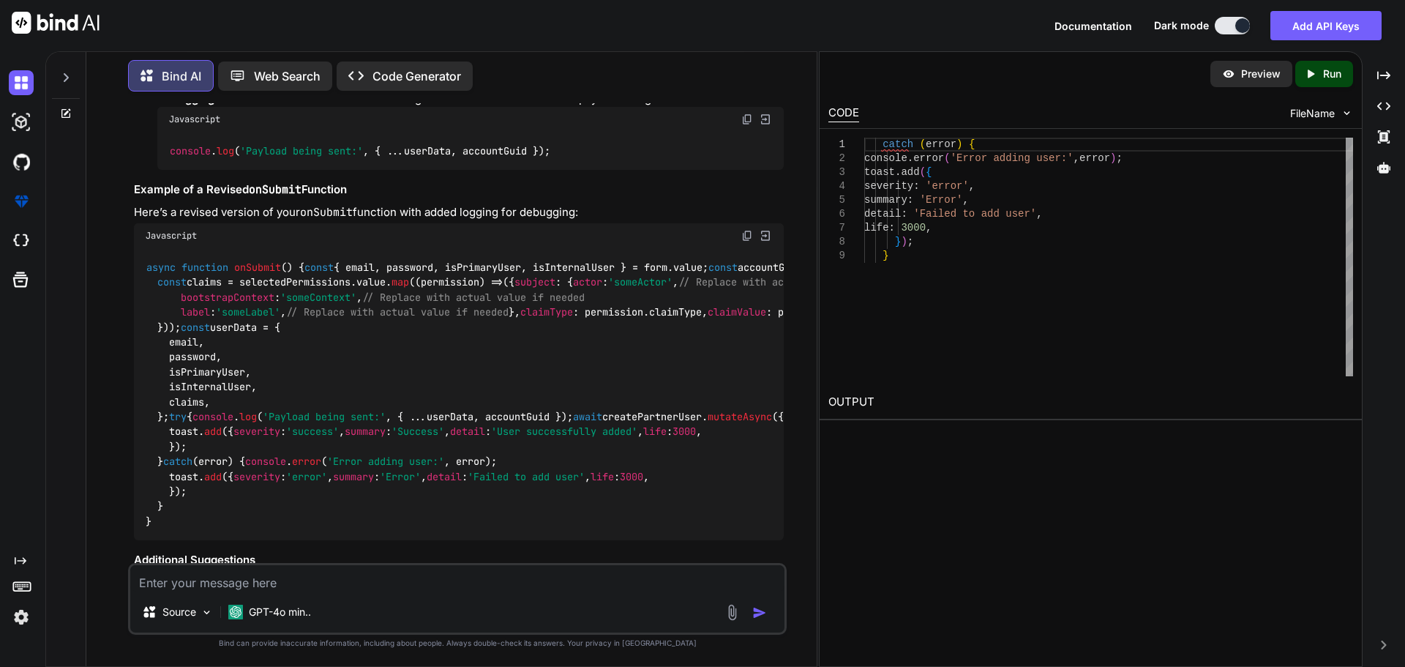
scroll to position [2517, 0]
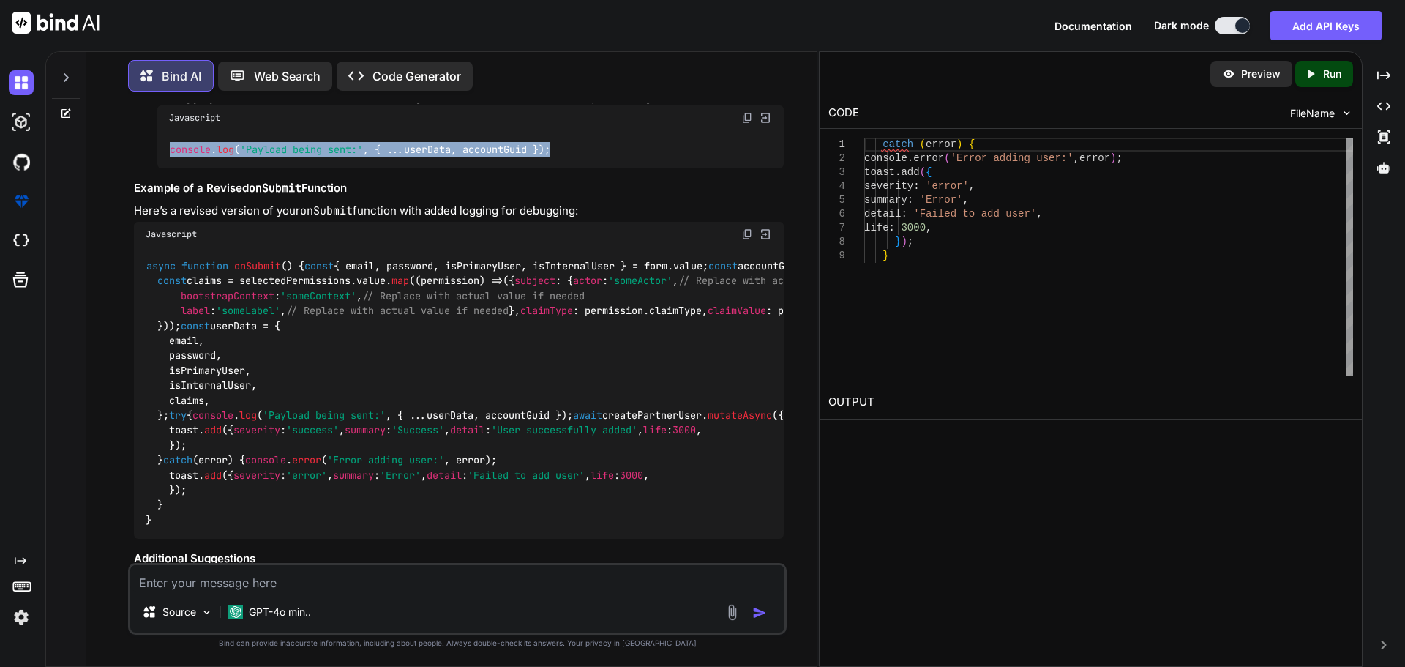
drag, startPoint x: 580, startPoint y: 239, endPoint x: 161, endPoint y: 250, distance: 419.5
click at [161, 168] on div "console . log ( 'Payload being sent:' , { ...userData, accountGuid });" at bounding box center [470, 149] width 626 height 38
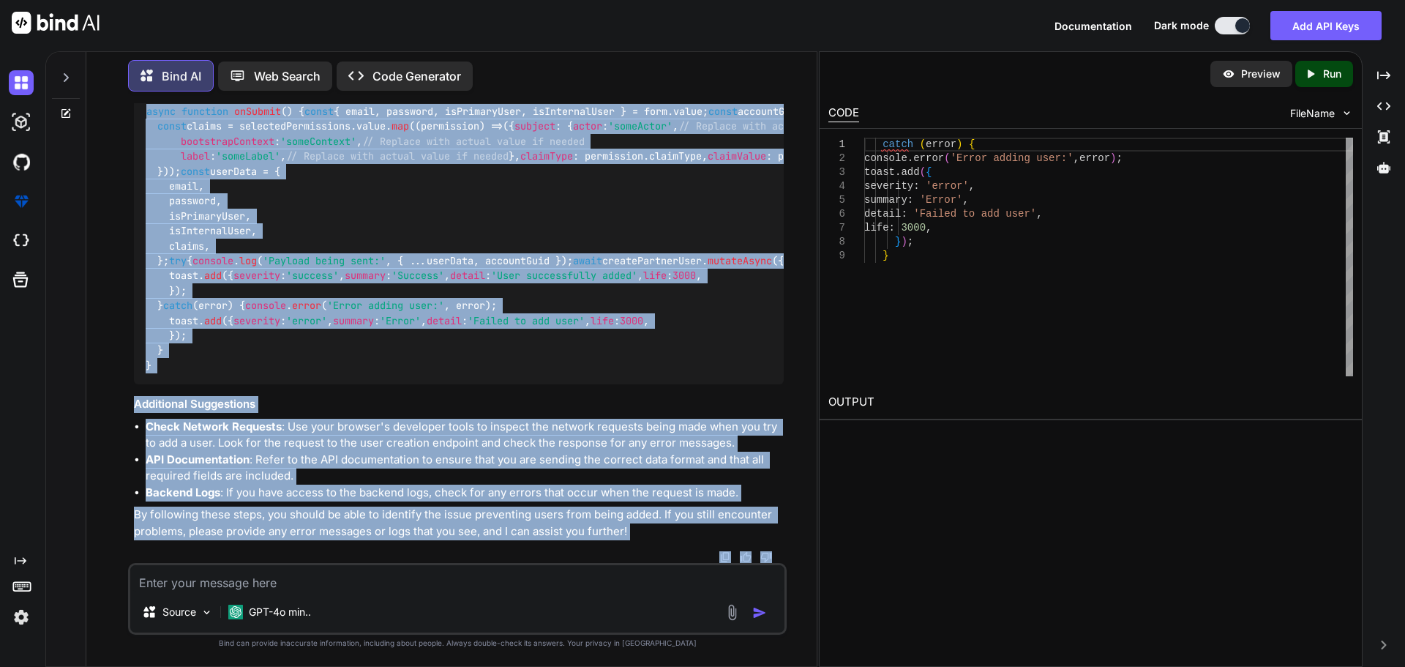
scroll to position [3121, 0]
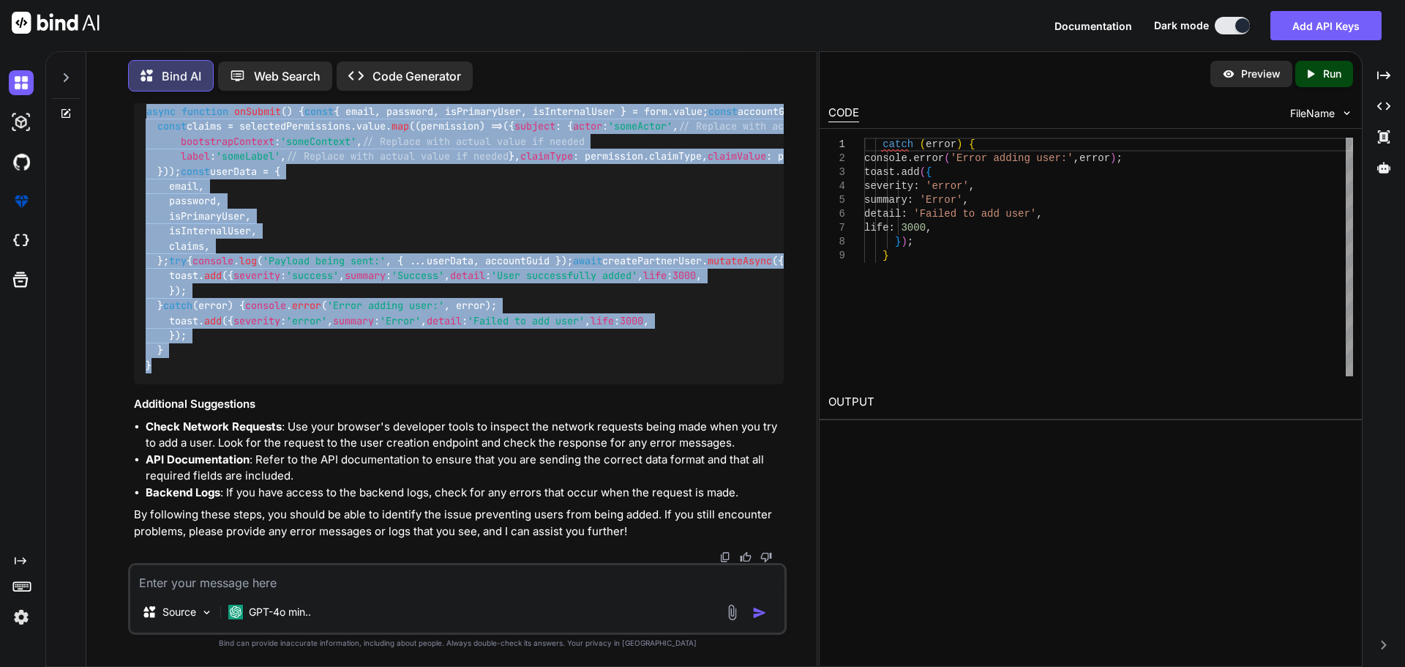
drag, startPoint x: 142, startPoint y: 349, endPoint x: 211, endPoint y: 364, distance: 70.5
click at [211, 364] on div "async function onSubmit ( ) { const { email, password, isPrimaryUser, isInterna…" at bounding box center [459, 238] width 650 height 292
copy code "async function onSubmit ( ) { const { email, password, isPrimaryUser, isInterna…"
